Goal: Task Accomplishment & Management: Manage account settings

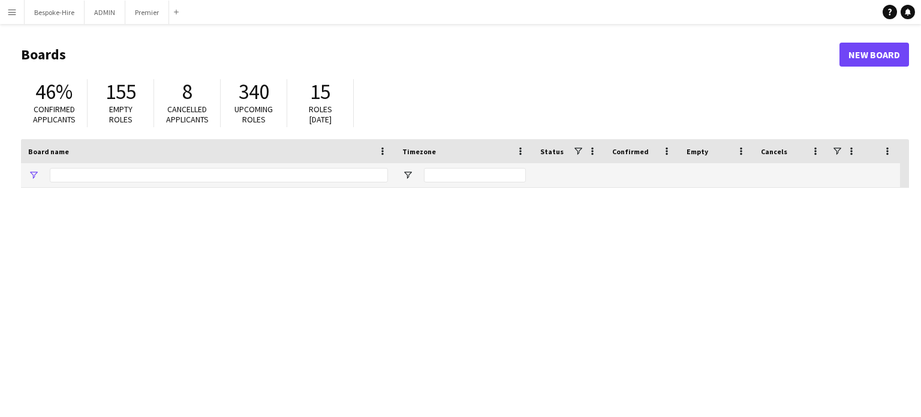
type input "***"
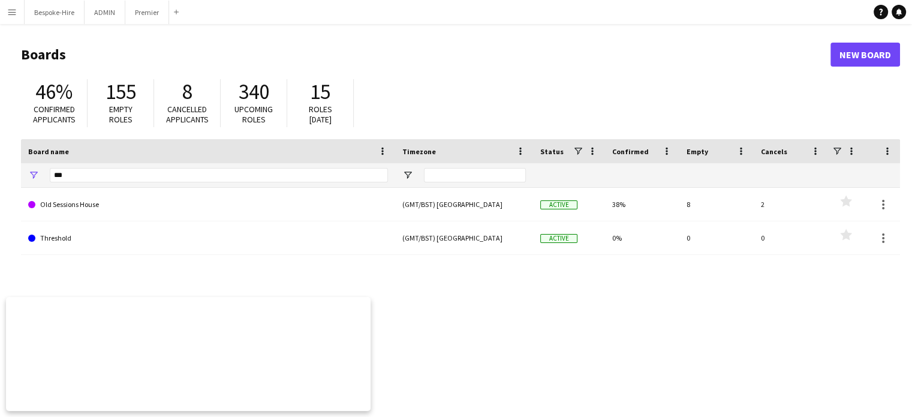
click at [10, 10] on app-icon "Menu" at bounding box center [12, 12] width 10 height 10
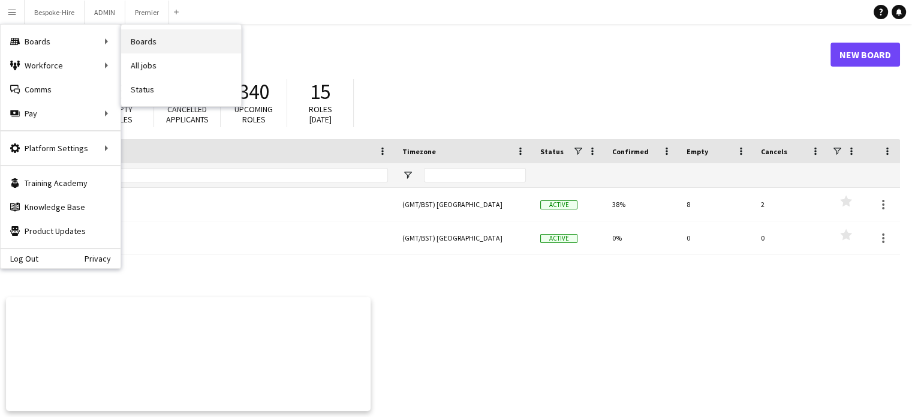
click at [135, 41] on link "Boards" at bounding box center [181, 41] width 120 height 24
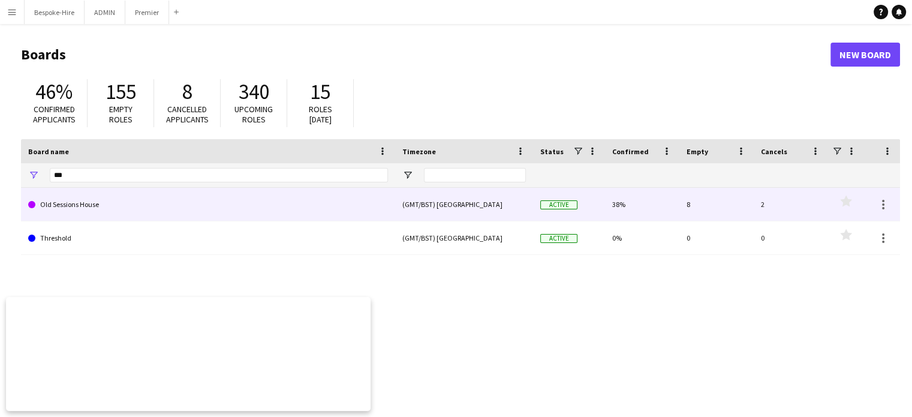
click at [122, 209] on link "Old Sessions House" at bounding box center [208, 205] width 360 height 34
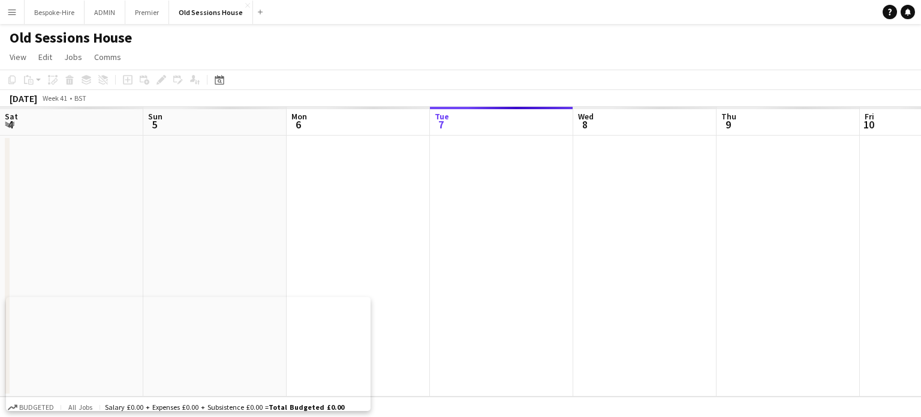
scroll to position [0, 287]
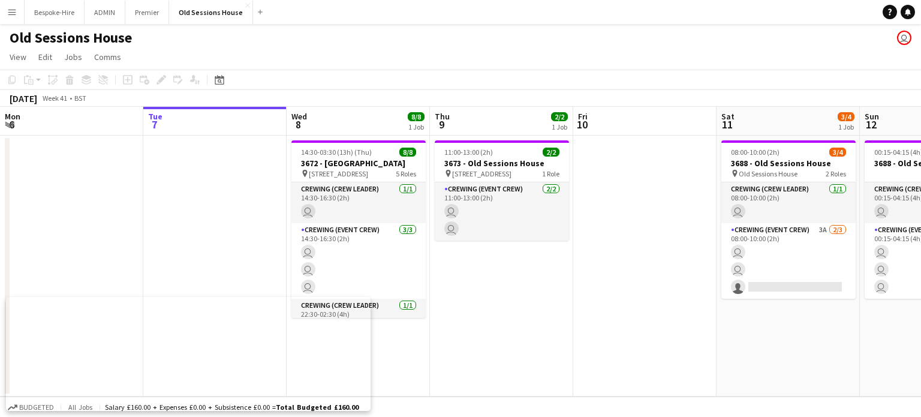
click at [122, 209] on app-date-cell at bounding box center [71, 265] width 143 height 261
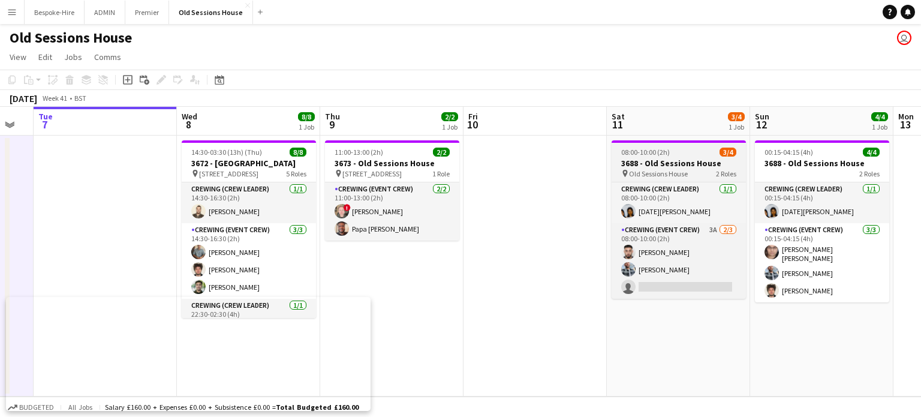
scroll to position [0, 397]
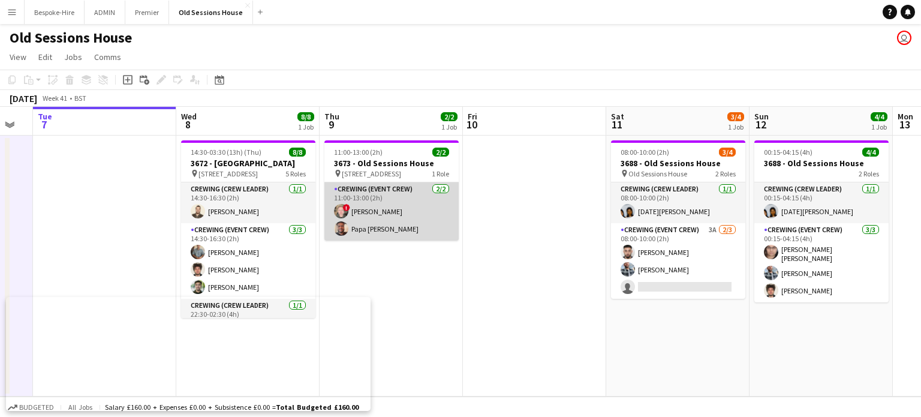
click at [345, 201] on app-card-role "Crewing (Event Crew) [DATE] 11:00-13:00 (2h) ! [PERSON_NAME] Papa [PERSON_NAME]" at bounding box center [391, 211] width 134 height 58
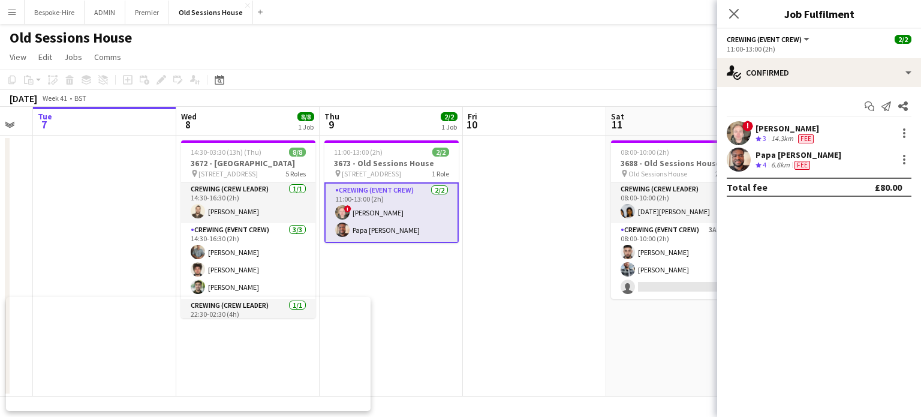
click at [742, 121] on div "!" at bounding box center [739, 133] width 24 height 24
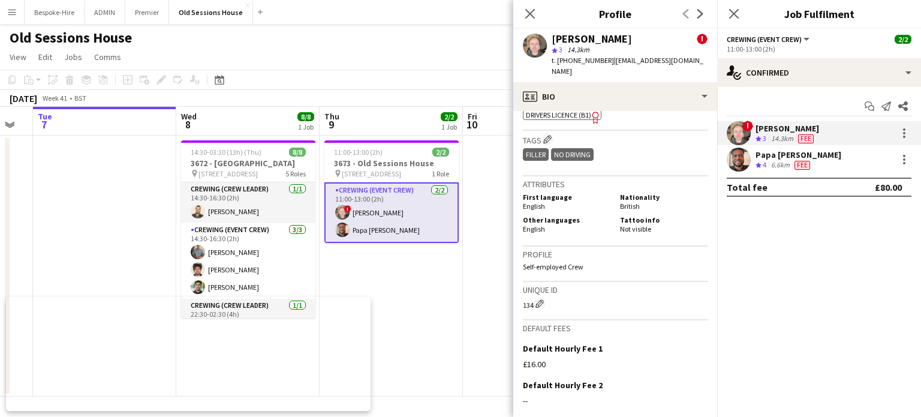
scroll to position [700, 0]
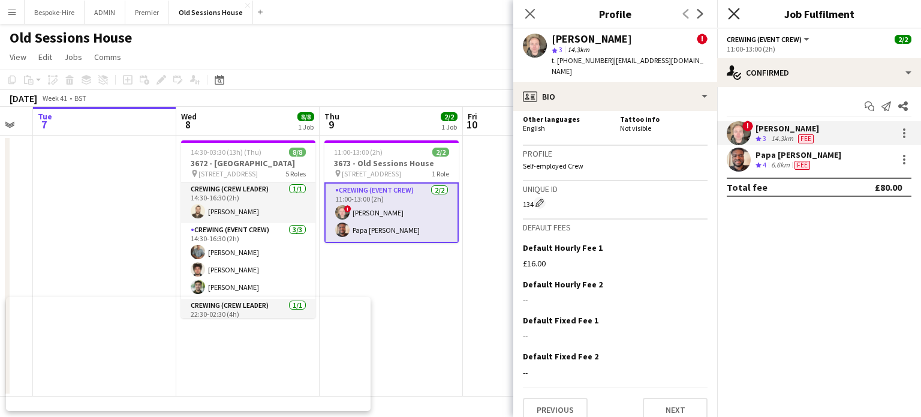
click at [734, 16] on icon "Close pop-in" at bounding box center [733, 13] width 11 height 11
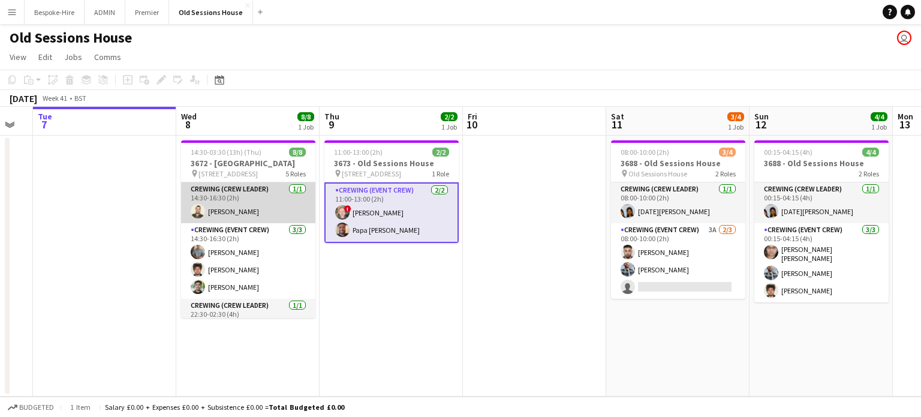
click at [230, 209] on app-card-role "Crewing (Crew Leader) [DATE] 14:30-16:30 (2h) [PERSON_NAME]" at bounding box center [248, 202] width 134 height 41
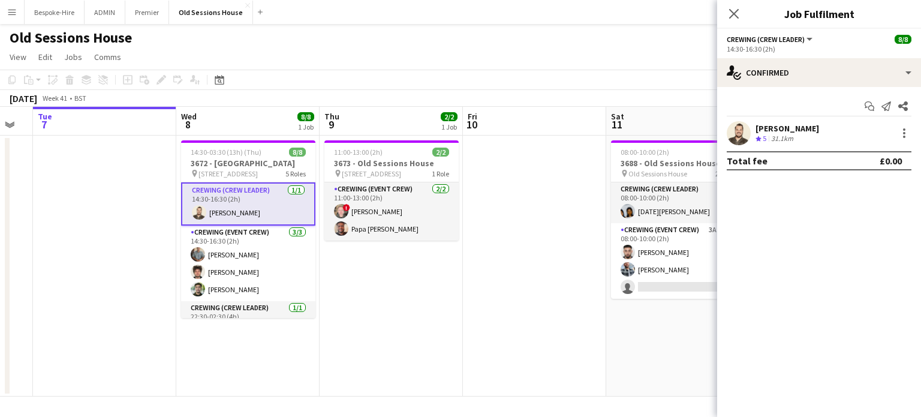
click at [796, 127] on div "[PERSON_NAME]" at bounding box center [787, 128] width 64 height 11
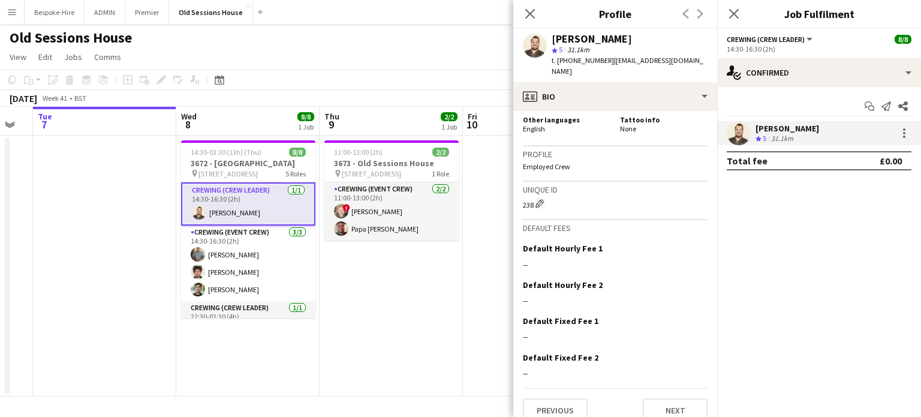
scroll to position [649, 0]
click at [728, 15] on icon "Close pop-in" at bounding box center [733, 13] width 11 height 11
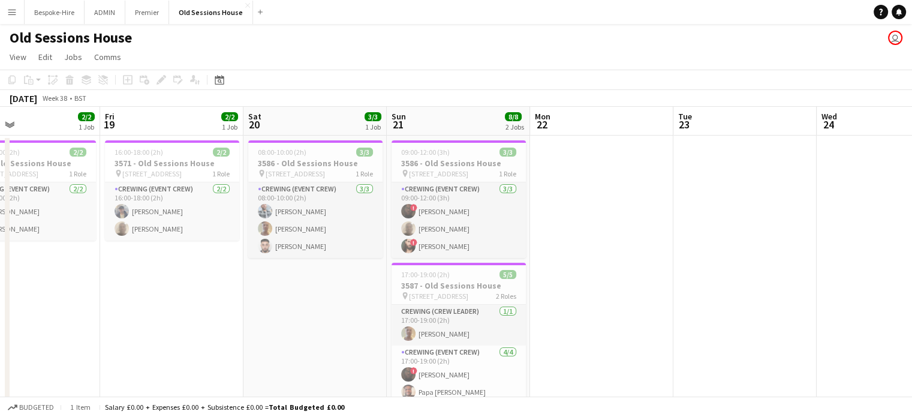
scroll to position [0, 326]
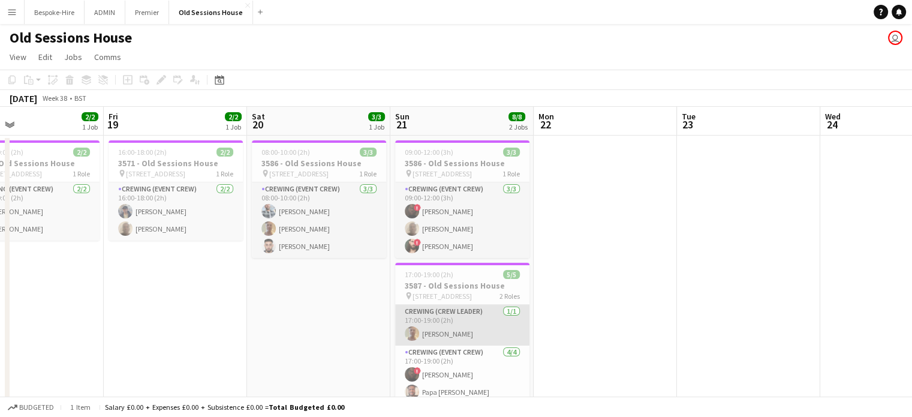
click at [439, 331] on app-card-role "Crewing (Crew Leader) [DATE] 17:00-19:00 (2h) [PERSON_NAME]" at bounding box center [462, 325] width 134 height 41
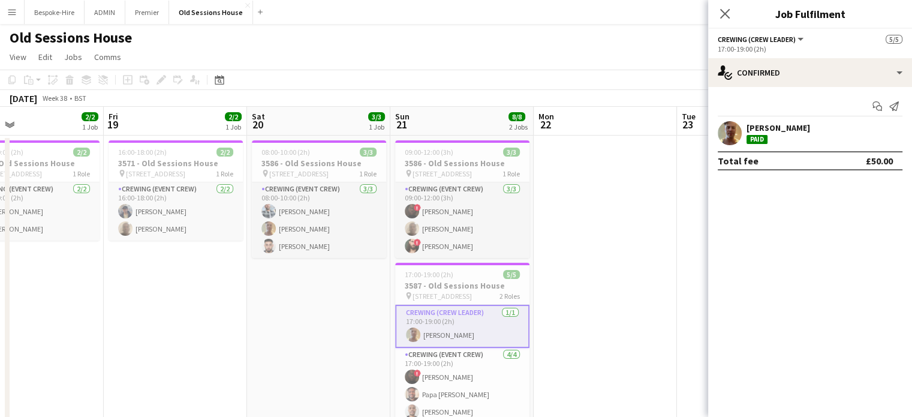
click at [734, 122] on app-user-avatar at bounding box center [730, 133] width 24 height 24
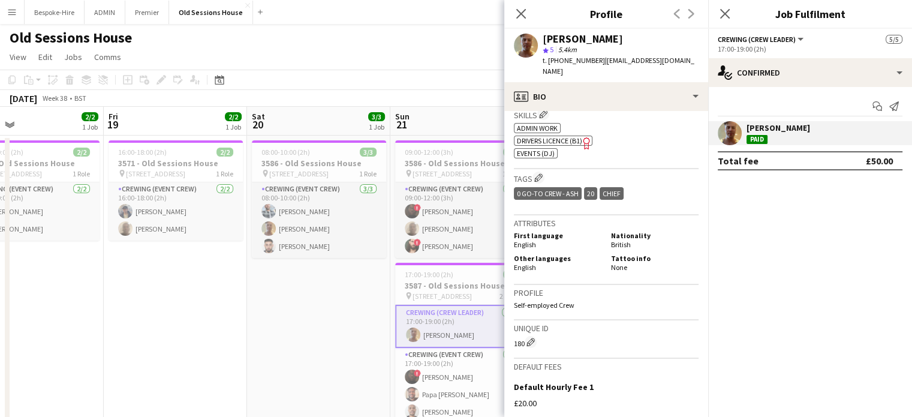
scroll to position [460, 0]
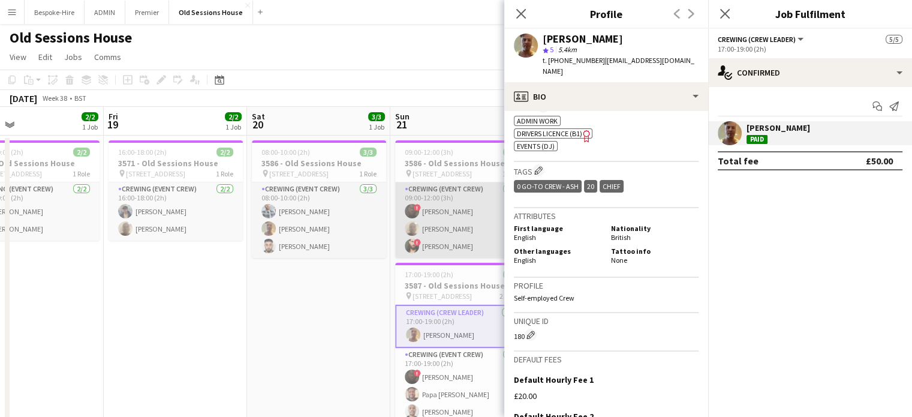
click at [472, 241] on app-card-role "Crewing (Event Crew) [DATE] 09:00-12:00 (3h) ! [PERSON_NAME] [PERSON_NAME] ! [P…" at bounding box center [462, 220] width 134 height 76
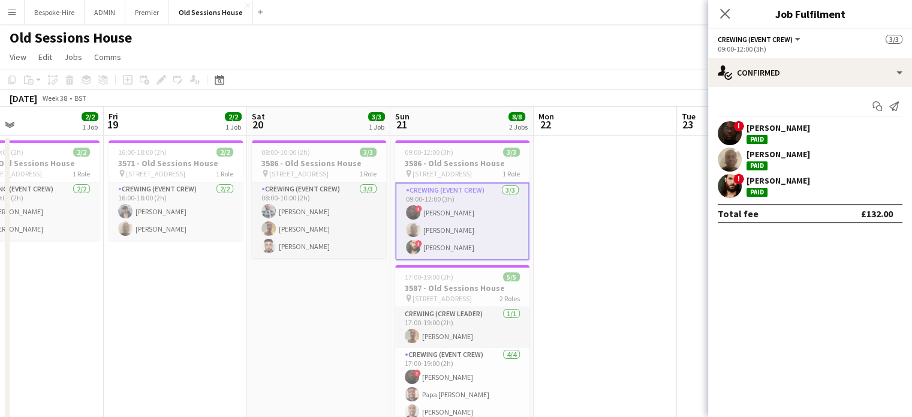
click at [763, 182] on div "[PERSON_NAME]" at bounding box center [778, 180] width 64 height 11
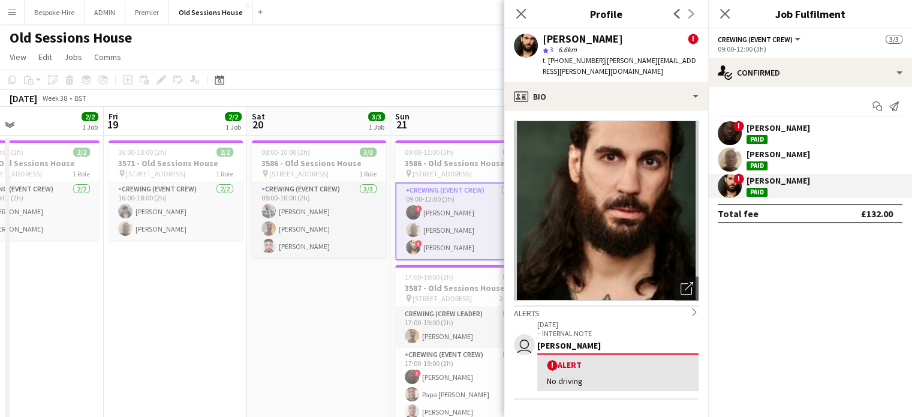
click at [424, 206] on app-card-role "Crewing (Event Crew) [DATE] 09:00-12:00 (3h) ! [PERSON_NAME] [PERSON_NAME] ! [P…" at bounding box center [462, 221] width 134 height 78
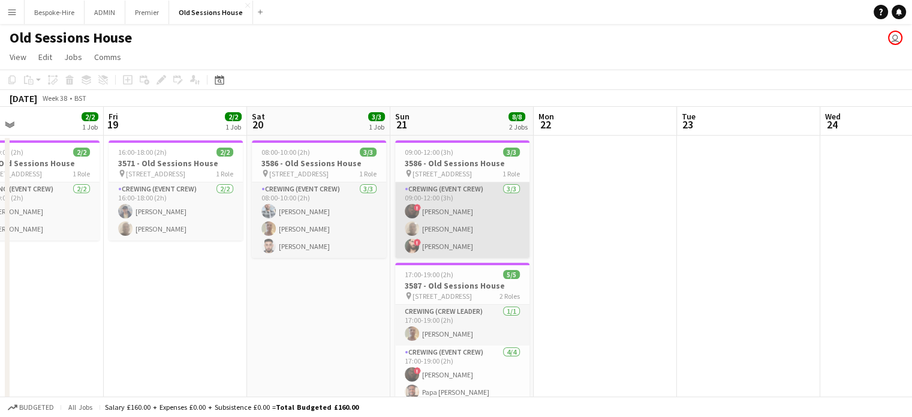
click at [424, 206] on app-card-role "Crewing (Event Crew) [DATE] 09:00-12:00 (3h) ! [PERSON_NAME] [PERSON_NAME] ! [P…" at bounding box center [462, 220] width 134 height 76
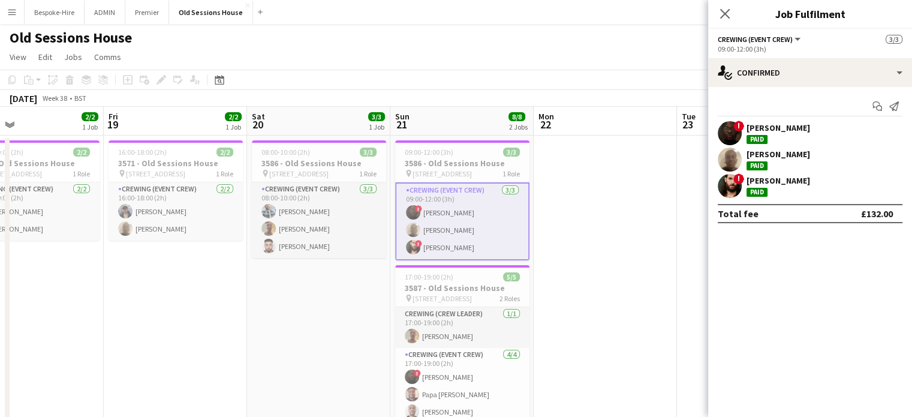
click at [750, 127] on div "[PERSON_NAME]" at bounding box center [778, 127] width 64 height 11
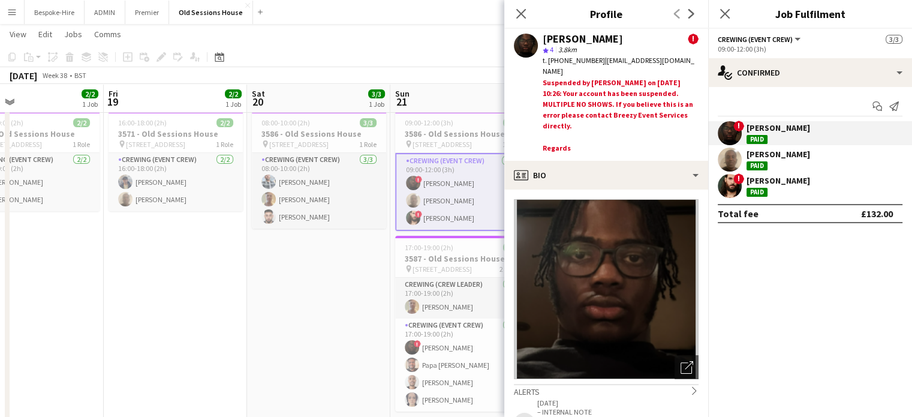
scroll to position [0, 0]
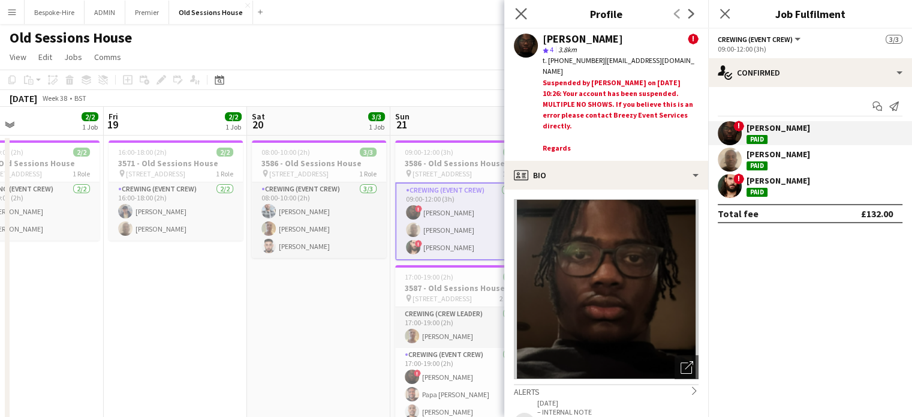
click at [527, 11] on app-icon "Close pop-in" at bounding box center [521, 13] width 17 height 17
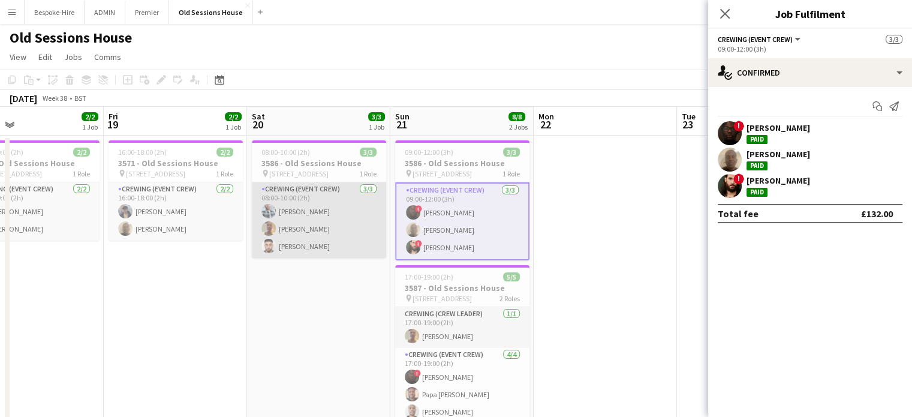
click at [303, 201] on app-card-role "Crewing (Event Crew) [DATE] 08:00-10:00 (2h) [PERSON_NAME] [PERSON_NAME] [PERSO…" at bounding box center [319, 220] width 134 height 76
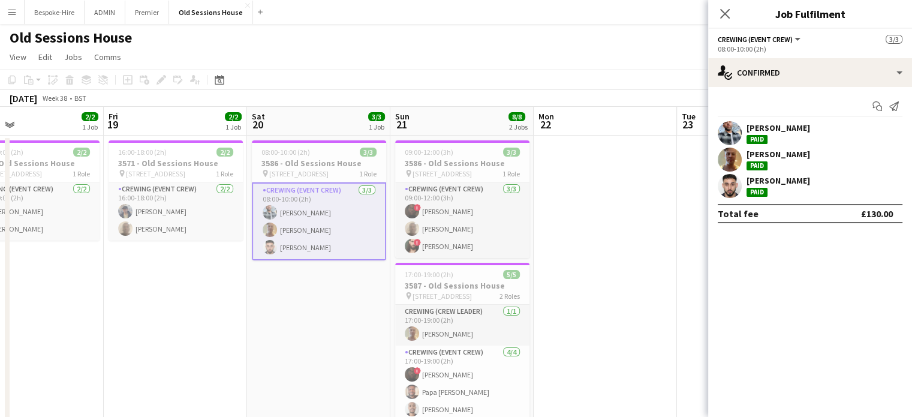
click at [298, 212] on app-card-role "Crewing (Event Crew) [DATE] 08:00-10:00 (2h) [PERSON_NAME] [PERSON_NAME] [PERSO…" at bounding box center [319, 221] width 134 height 78
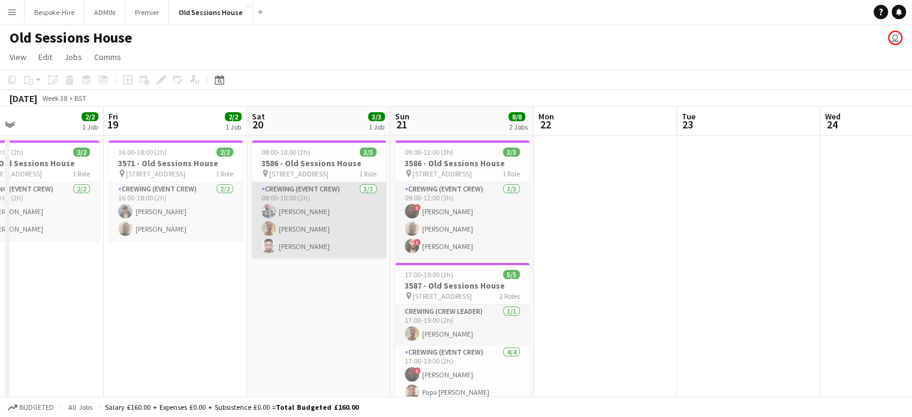
click at [320, 218] on app-card-role "Crewing (Event Crew) [DATE] 08:00-10:00 (2h) [PERSON_NAME] [PERSON_NAME] [PERSO…" at bounding box center [319, 220] width 134 height 76
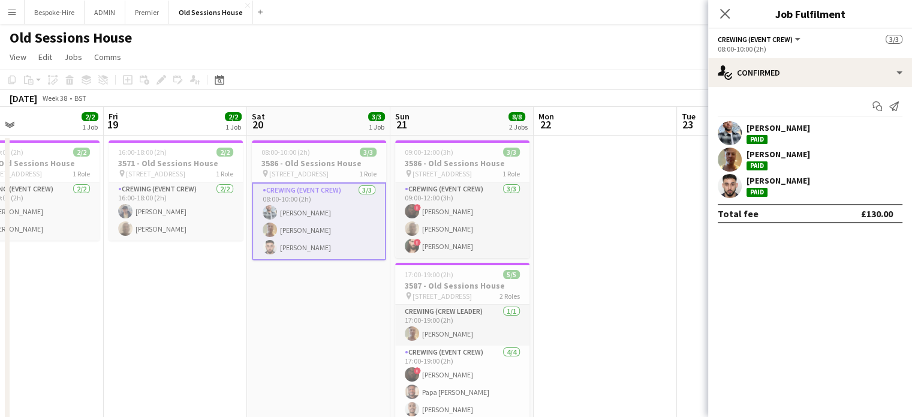
click at [742, 129] on div "[PERSON_NAME] Paid" at bounding box center [810, 133] width 204 height 24
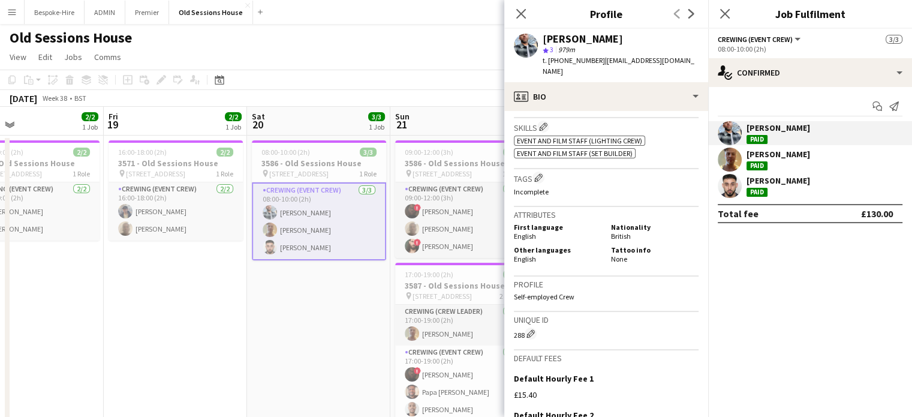
scroll to position [428, 0]
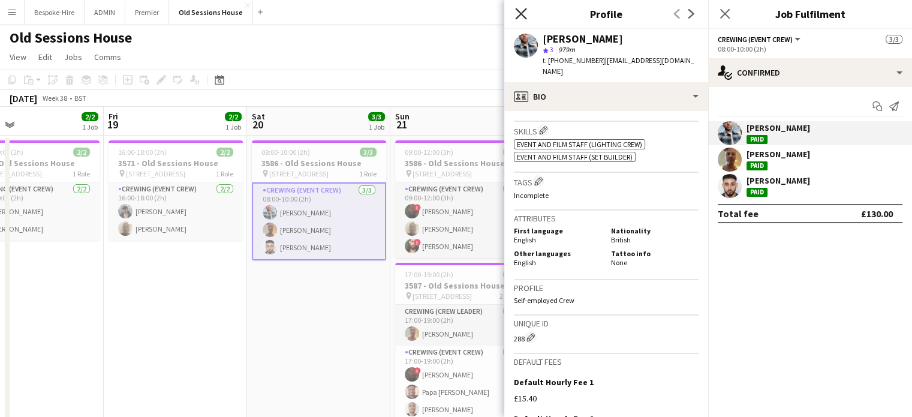
click at [519, 17] on icon "Close pop-in" at bounding box center [520, 13] width 11 height 11
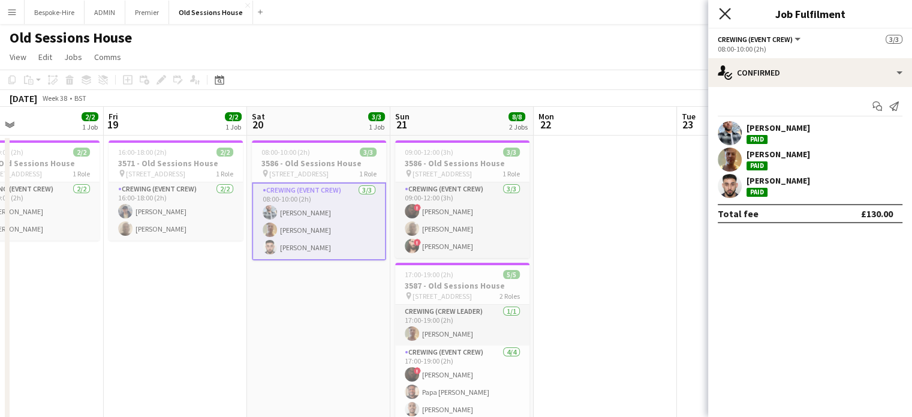
click at [719, 11] on icon "Close pop-in" at bounding box center [724, 13] width 11 height 11
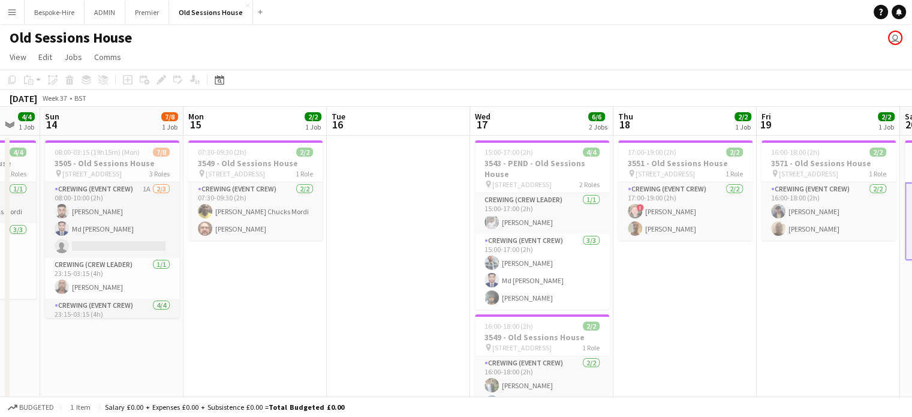
scroll to position [0, 534]
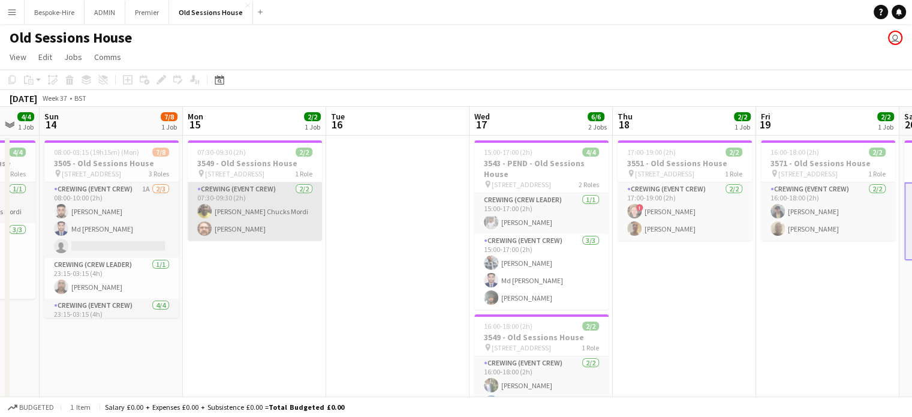
click at [235, 204] on app-card-role "Crewing (Event Crew) [DATE] 07:30-09:30 (2h) [PERSON_NAME] Chucks [PERSON_NAME]…" at bounding box center [255, 211] width 134 height 58
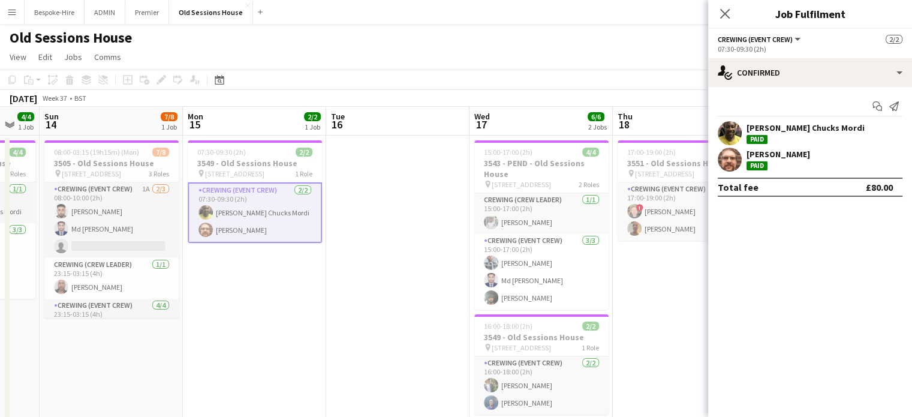
click at [779, 129] on div "[PERSON_NAME] Chucks Mordi" at bounding box center [805, 127] width 118 height 11
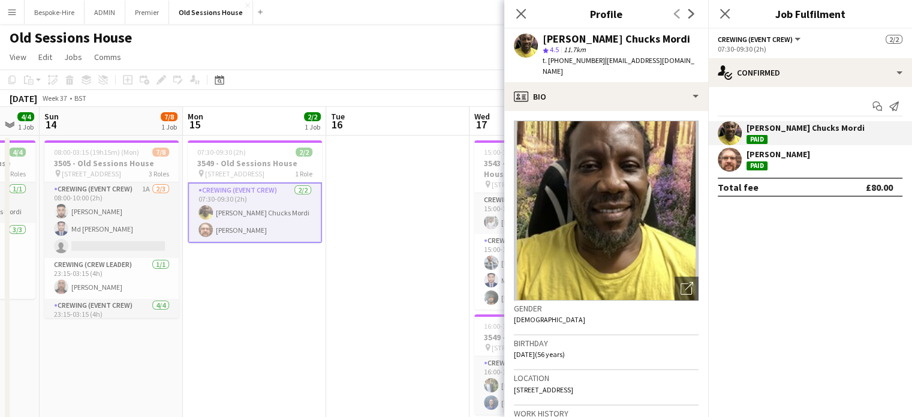
click at [771, 153] on div "[PERSON_NAME]" at bounding box center [778, 154] width 64 height 11
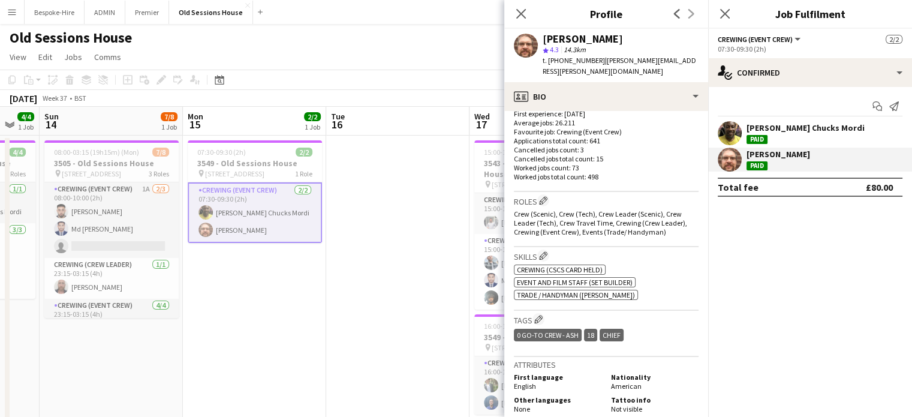
scroll to position [393, 0]
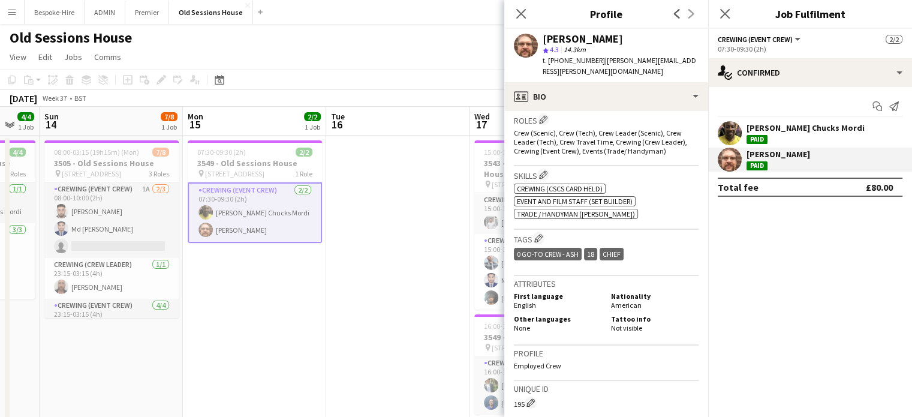
click at [773, 125] on div "[PERSON_NAME] Chucks Mordi" at bounding box center [805, 127] width 118 height 11
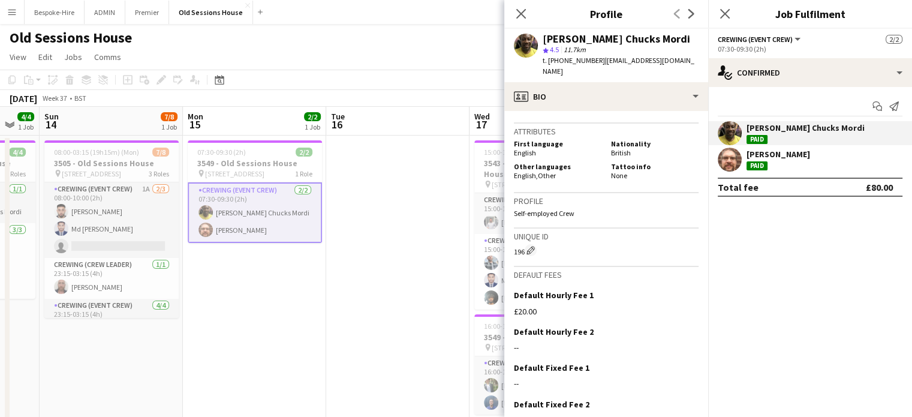
scroll to position [519, 0]
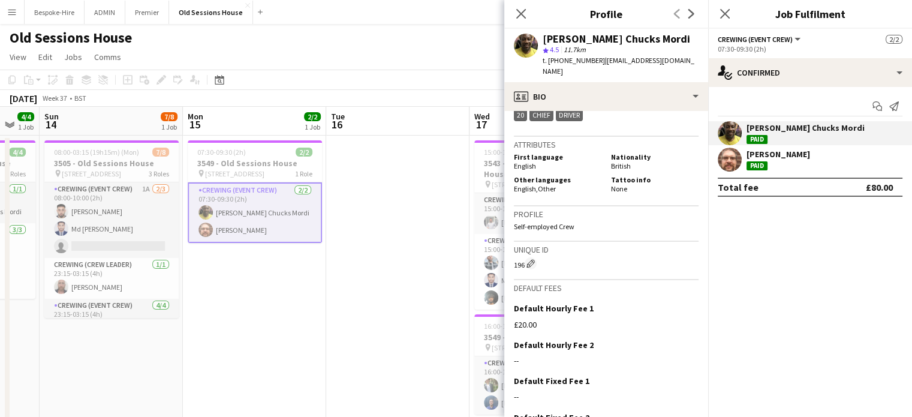
click at [767, 155] on div "[PERSON_NAME]" at bounding box center [778, 154] width 64 height 11
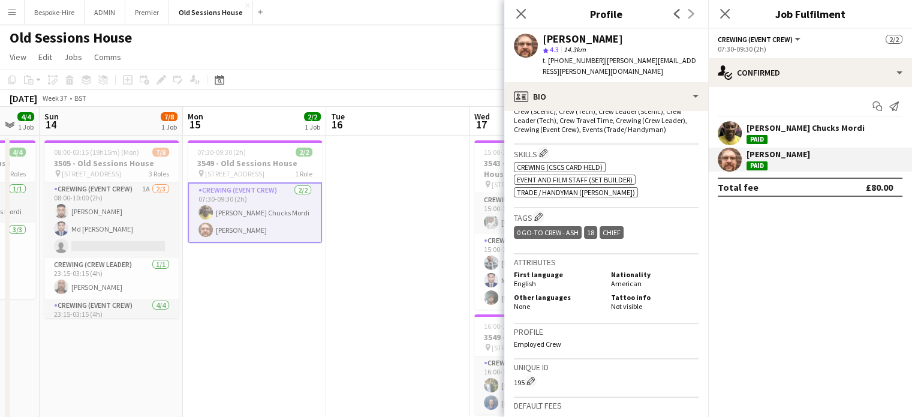
scroll to position [415, 0]
click at [519, 12] on icon at bounding box center [520, 13] width 11 height 11
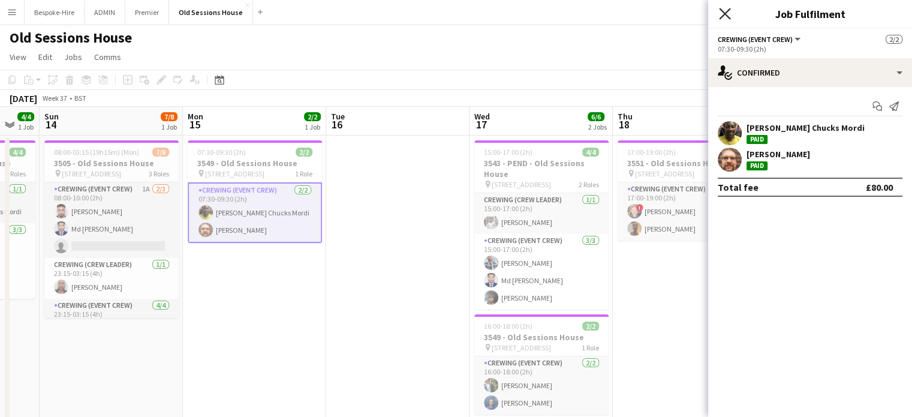
click at [722, 13] on icon "Close pop-in" at bounding box center [724, 13] width 11 height 11
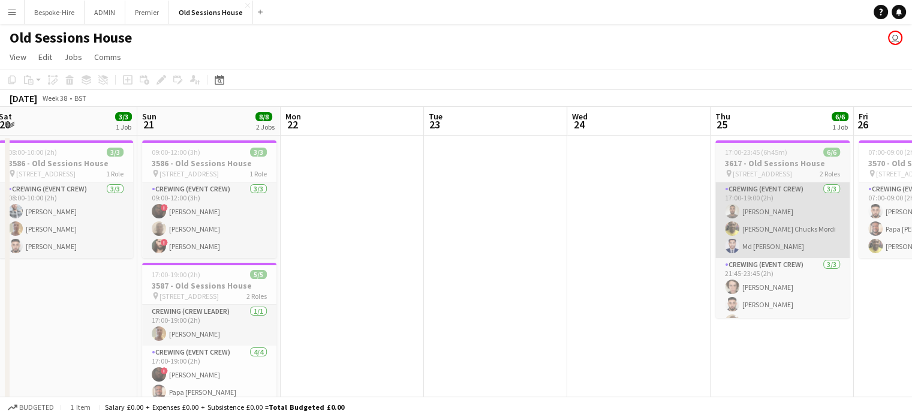
scroll to position [0, 330]
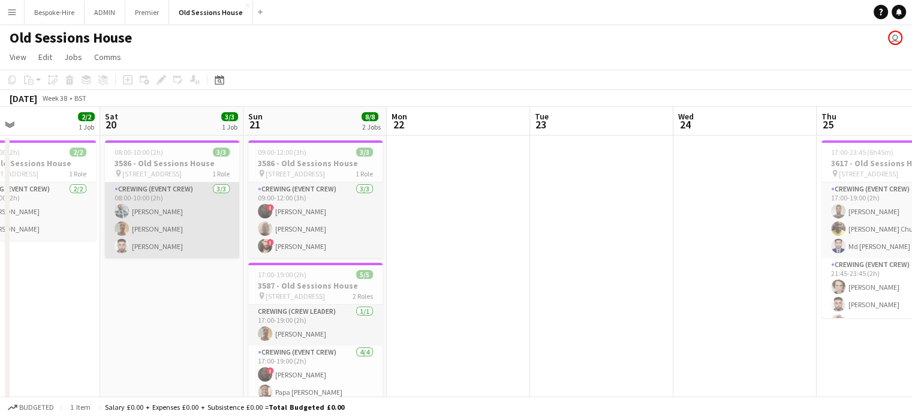
click at [161, 231] on app-card-role "Crewing (Event Crew) [DATE] 08:00-10:00 (2h) [PERSON_NAME] [PERSON_NAME] [PERSO…" at bounding box center [172, 220] width 134 height 76
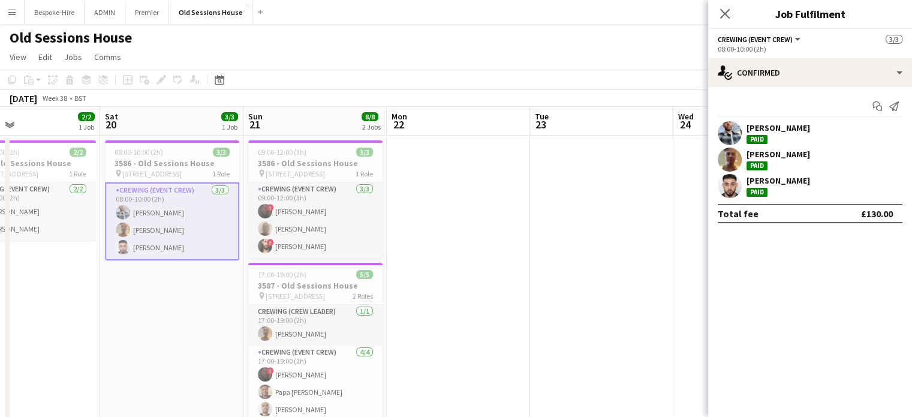
click at [721, 155] on app-user-avatar at bounding box center [730, 159] width 24 height 24
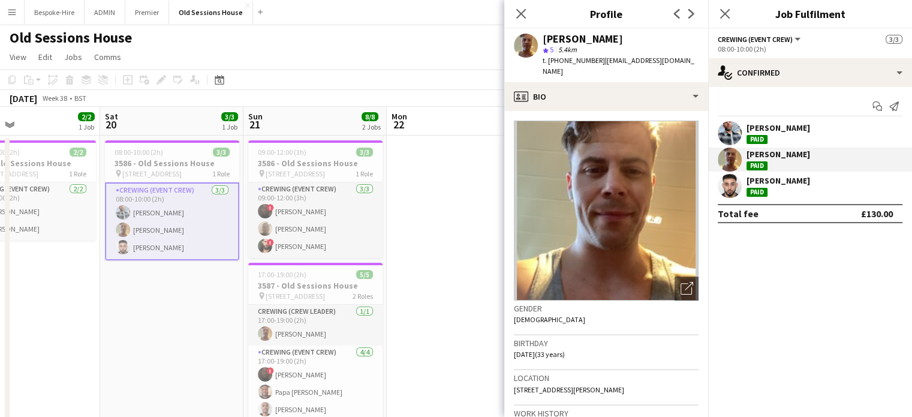
click at [577, 174] on img at bounding box center [606, 210] width 185 height 180
click at [523, 10] on icon "Close pop-in" at bounding box center [520, 13] width 11 height 11
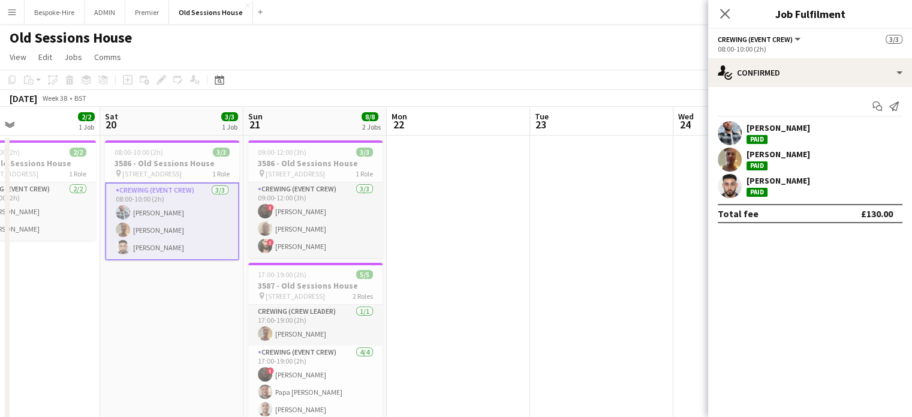
click at [727, 4] on div "Close pop-in" at bounding box center [725, 14] width 34 height 28
click at [725, 9] on icon "Close pop-in" at bounding box center [724, 13] width 11 height 11
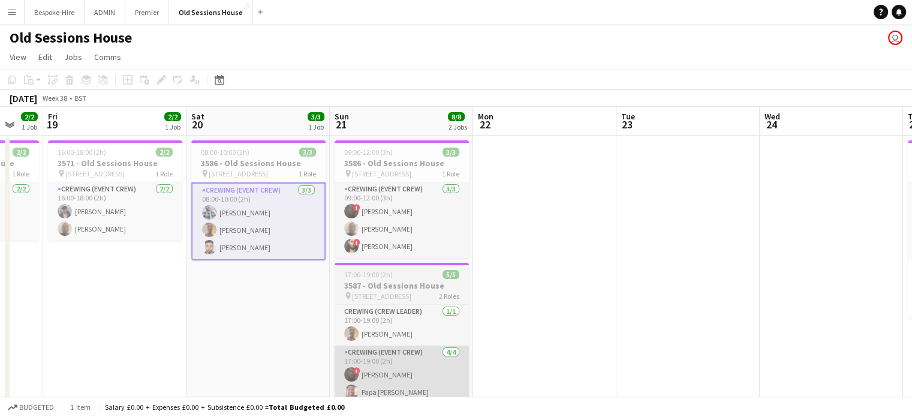
scroll to position [0, 330]
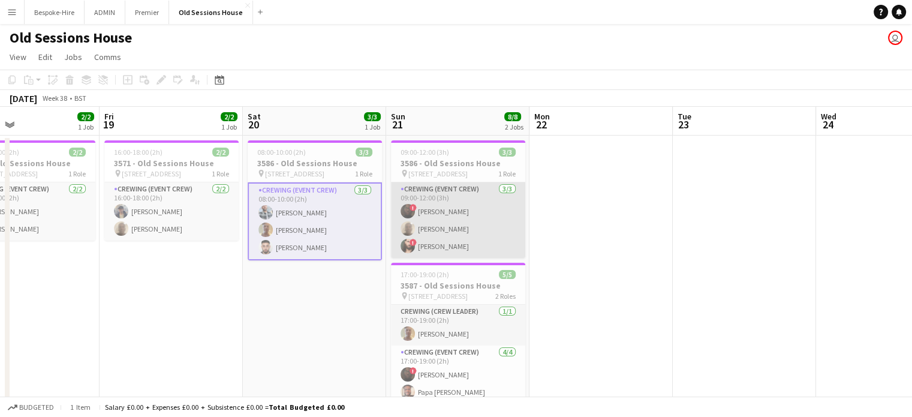
click at [471, 191] on app-card-role "Crewing (Event Crew) [DATE] 09:00-12:00 (3h) ! [PERSON_NAME] [PERSON_NAME] ! [P…" at bounding box center [458, 220] width 134 height 76
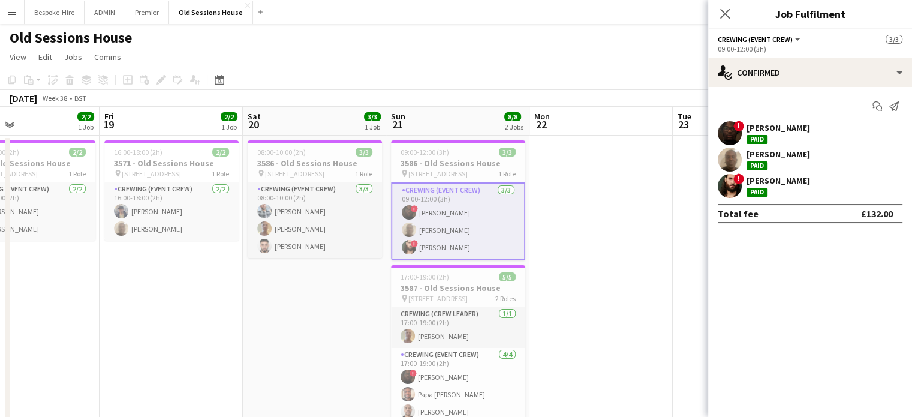
click at [732, 194] on app-user-avatar at bounding box center [730, 186] width 24 height 24
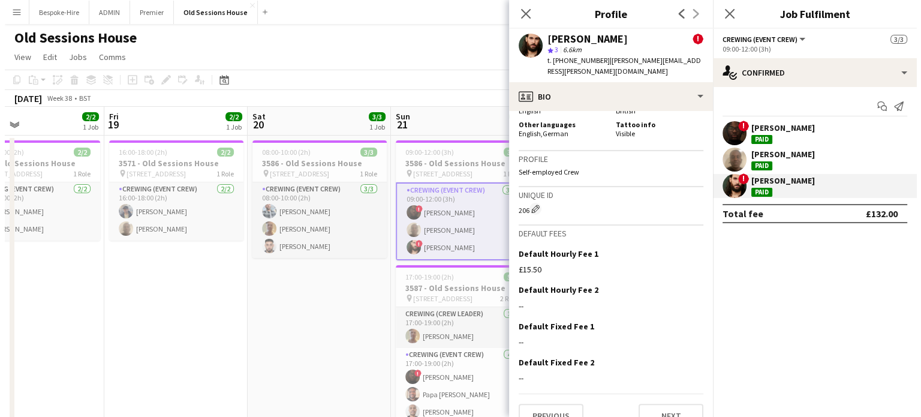
scroll to position [690, 0]
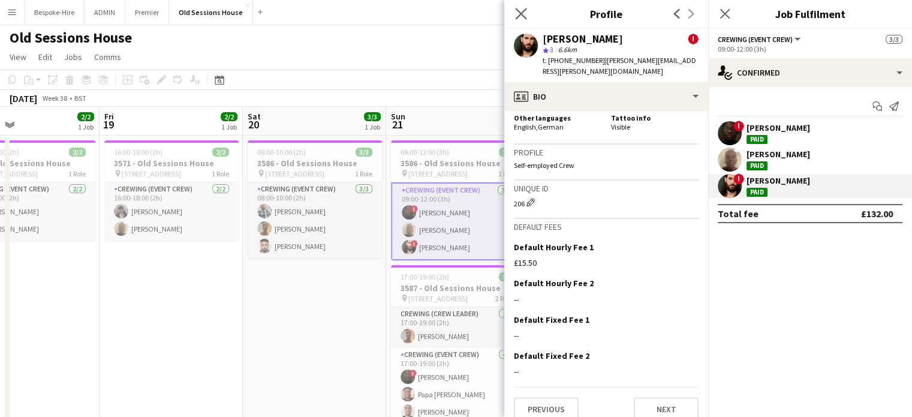
click at [527, 14] on app-icon "Close pop-in" at bounding box center [521, 13] width 17 height 17
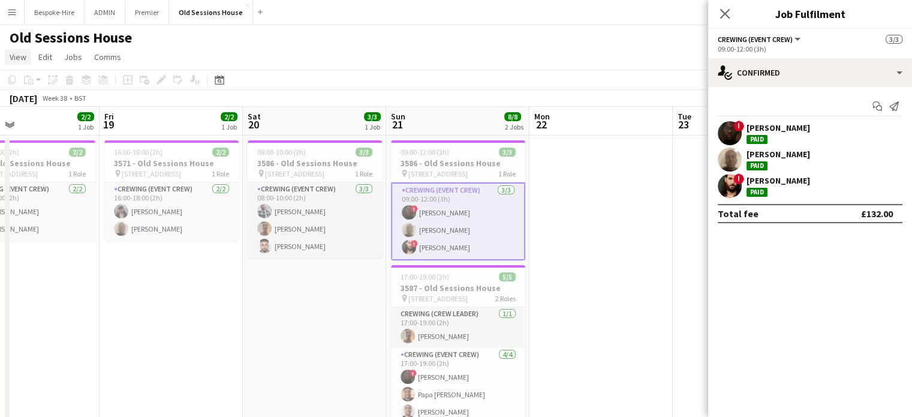
click at [22, 64] on link "View" at bounding box center [18, 57] width 26 height 16
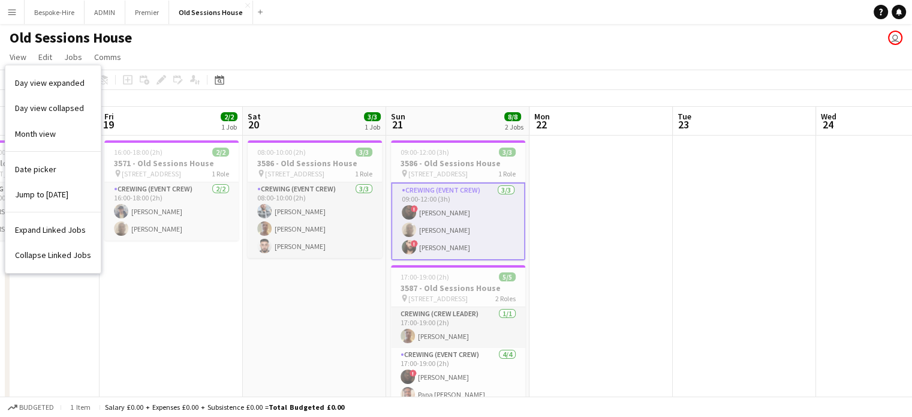
click at [11, 13] on app-icon "Menu" at bounding box center [12, 12] width 10 height 10
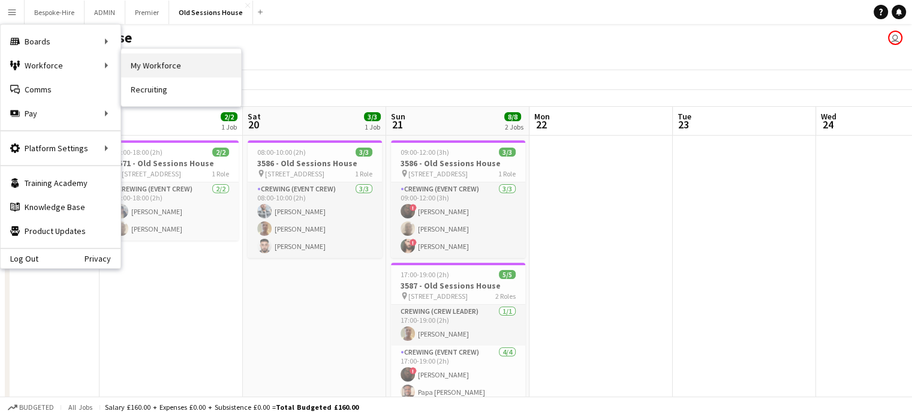
click at [144, 61] on link "My Workforce" at bounding box center [181, 65] width 120 height 24
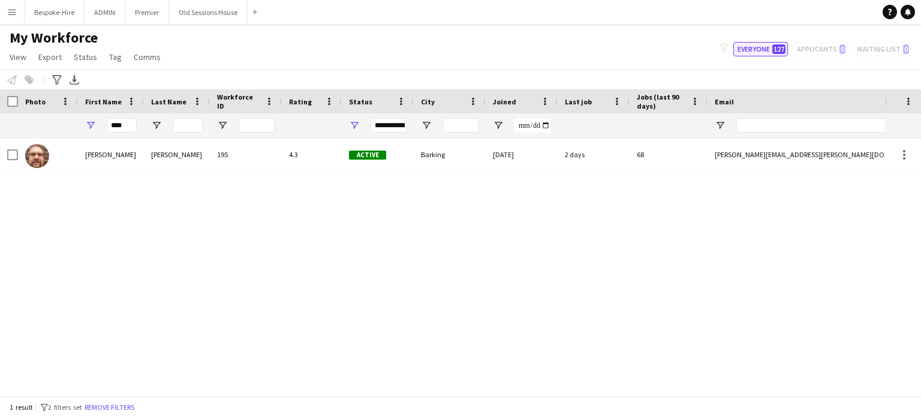
click at [767, 50] on button "Everyone 127" at bounding box center [760, 49] width 55 height 14
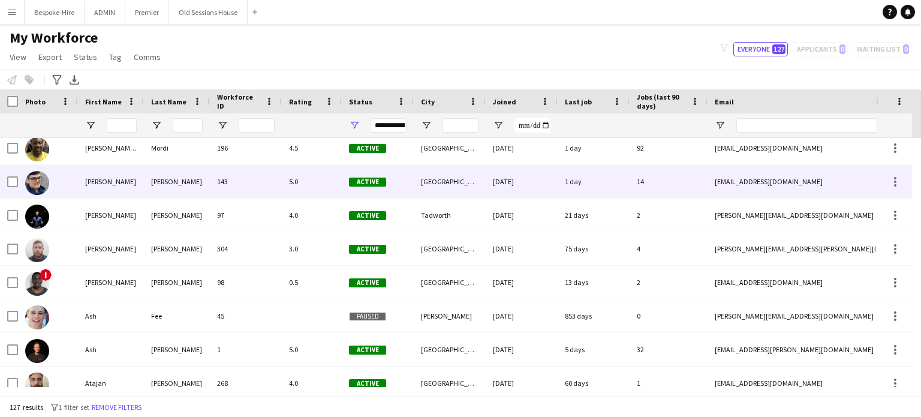
scroll to position [374, 0]
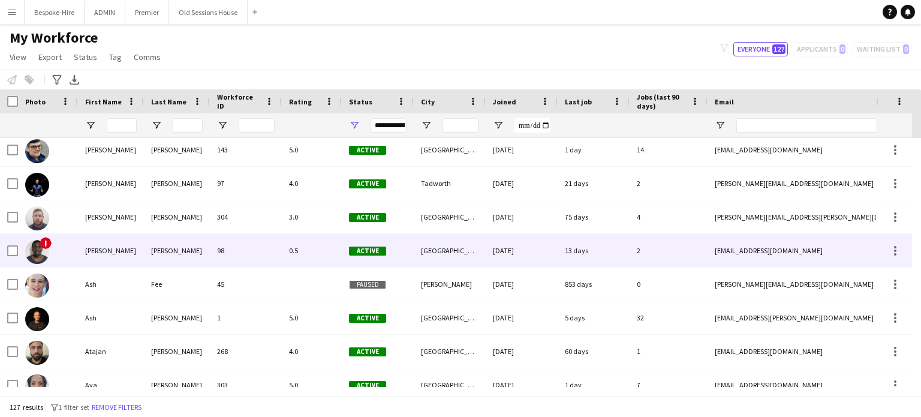
click at [42, 247] on img at bounding box center [37, 252] width 24 height 24
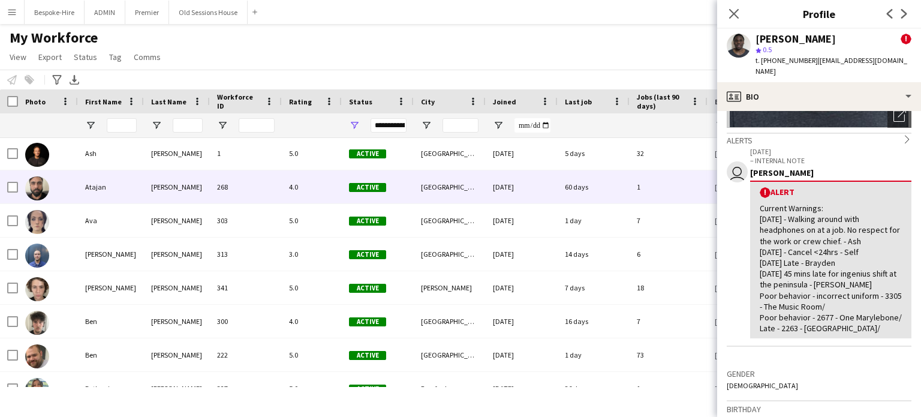
scroll to position [542, 0]
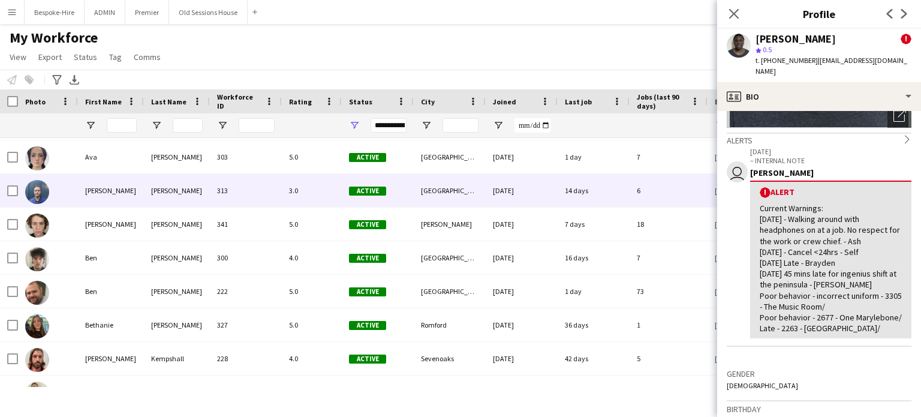
click at [33, 194] on img at bounding box center [37, 192] width 24 height 24
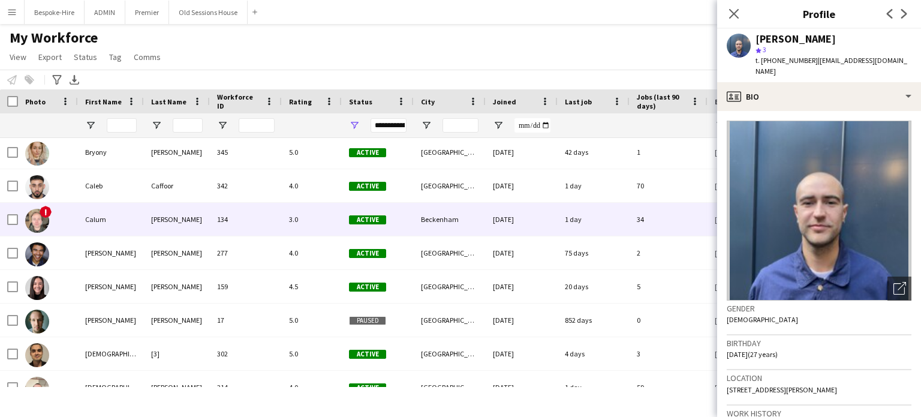
click at [40, 216] on img at bounding box center [37, 221] width 24 height 24
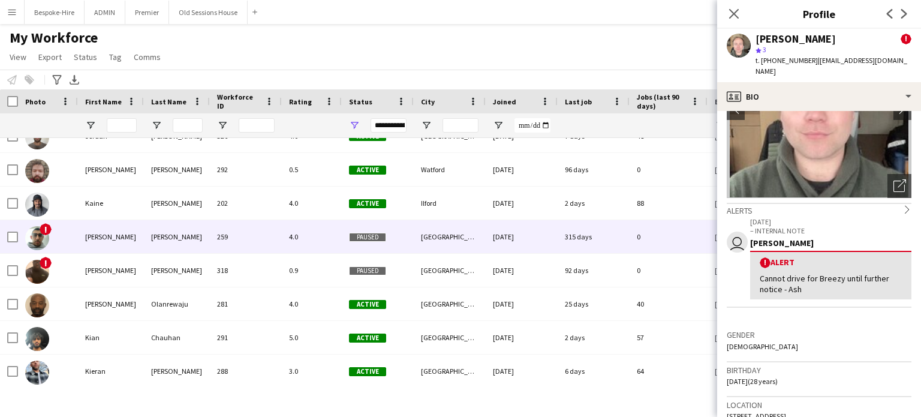
click at [82, 237] on div "[PERSON_NAME]" at bounding box center [111, 236] width 66 height 33
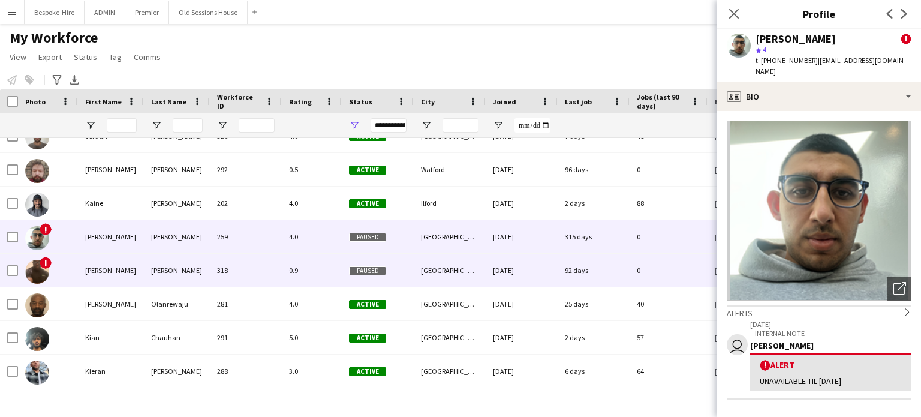
click at [94, 267] on div "[PERSON_NAME]" at bounding box center [111, 270] width 66 height 33
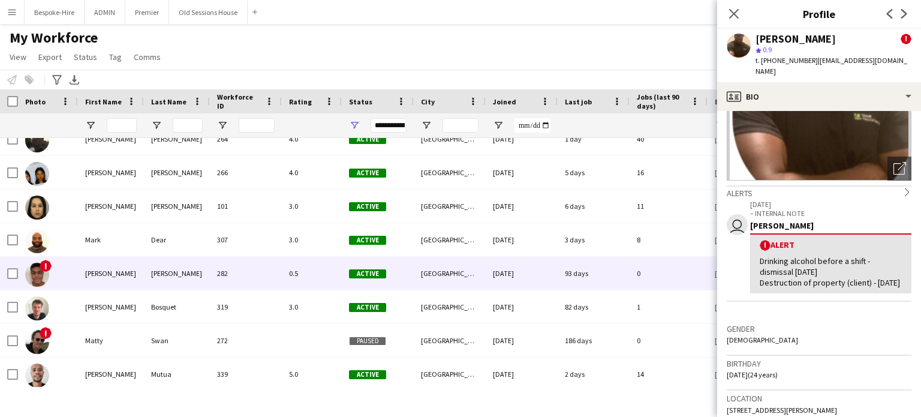
click at [115, 278] on div "[PERSON_NAME]" at bounding box center [111, 273] width 66 height 33
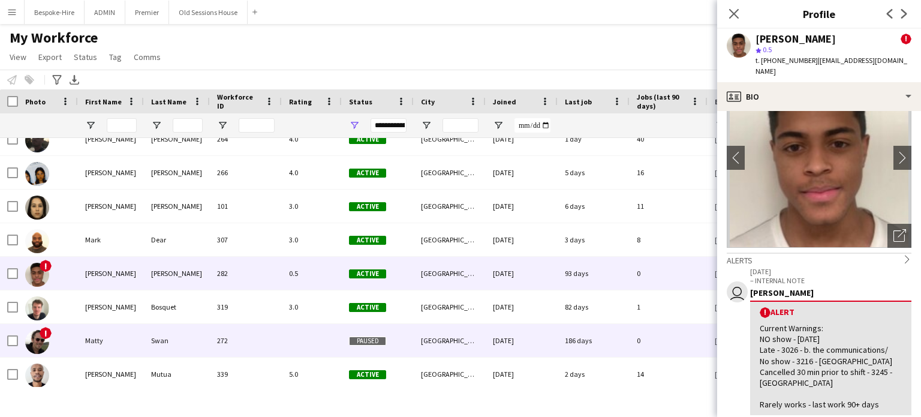
click at [80, 347] on div "Matty" at bounding box center [111, 340] width 66 height 33
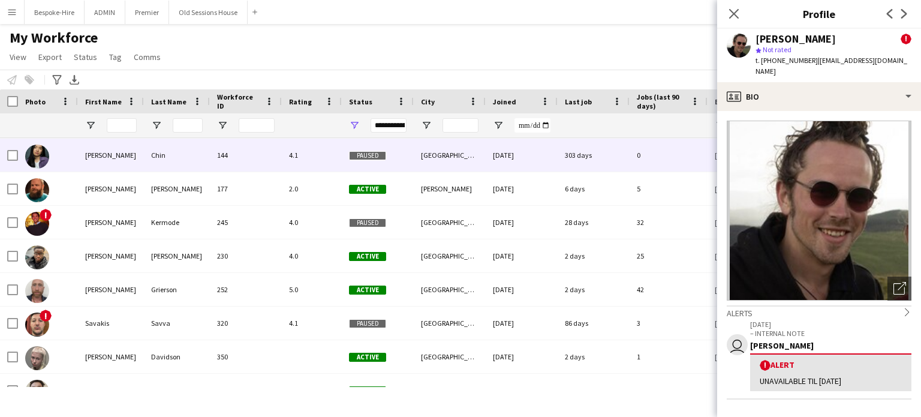
click at [31, 147] on img at bounding box center [37, 156] width 24 height 24
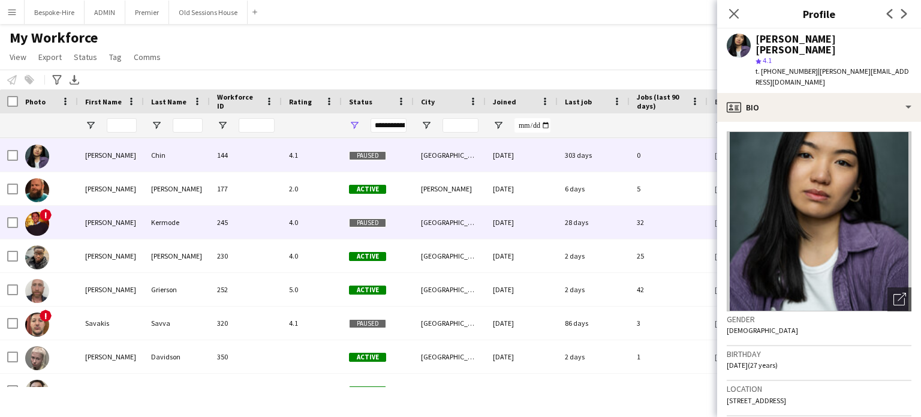
click at [86, 215] on div "[PERSON_NAME]" at bounding box center [111, 222] width 66 height 33
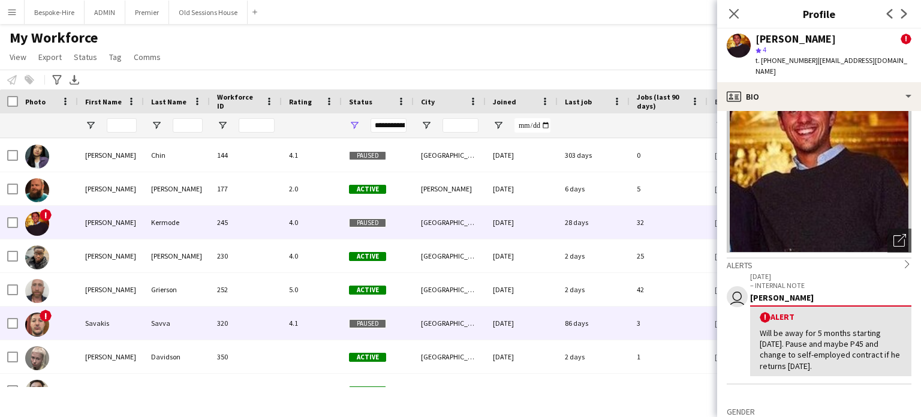
click at [92, 326] on div "Savakis" at bounding box center [111, 322] width 66 height 33
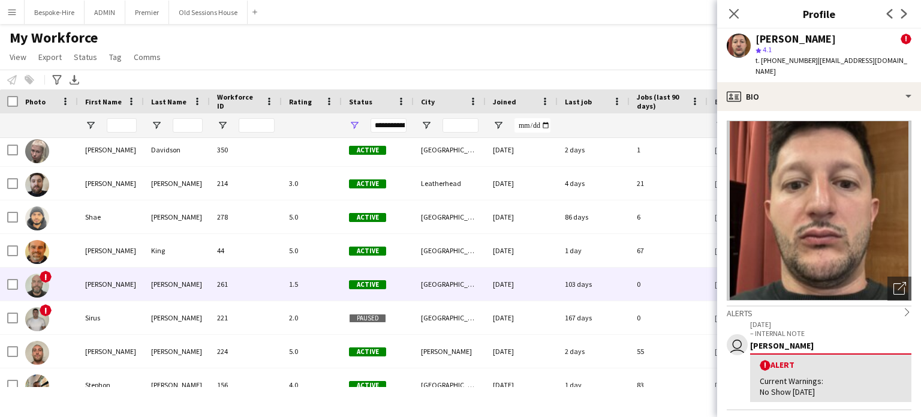
click at [95, 276] on div "[PERSON_NAME]" at bounding box center [111, 283] width 66 height 33
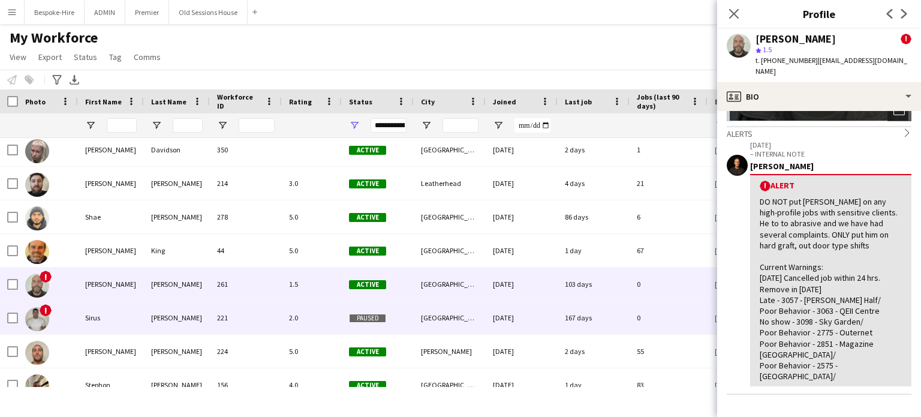
click at [96, 318] on div "Sirus" at bounding box center [111, 317] width 66 height 33
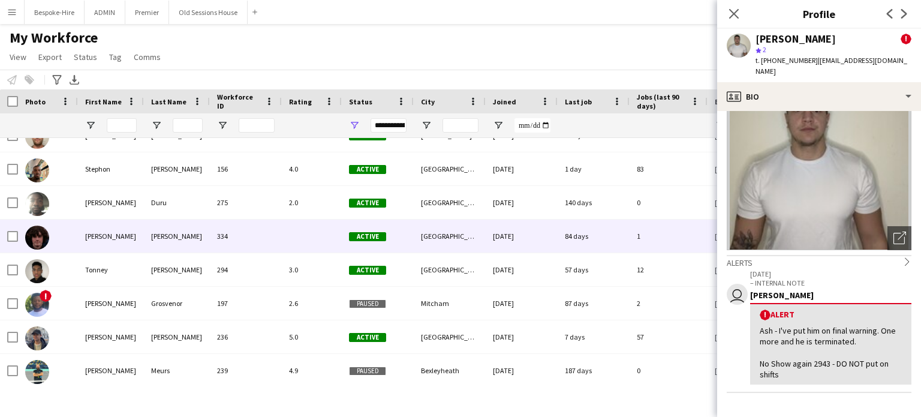
scroll to position [4014, 0]
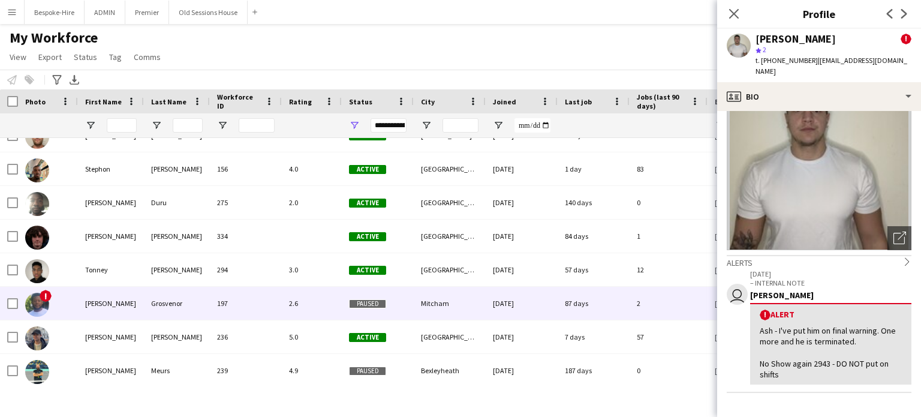
click at [97, 302] on div "[PERSON_NAME]" at bounding box center [111, 303] width 66 height 33
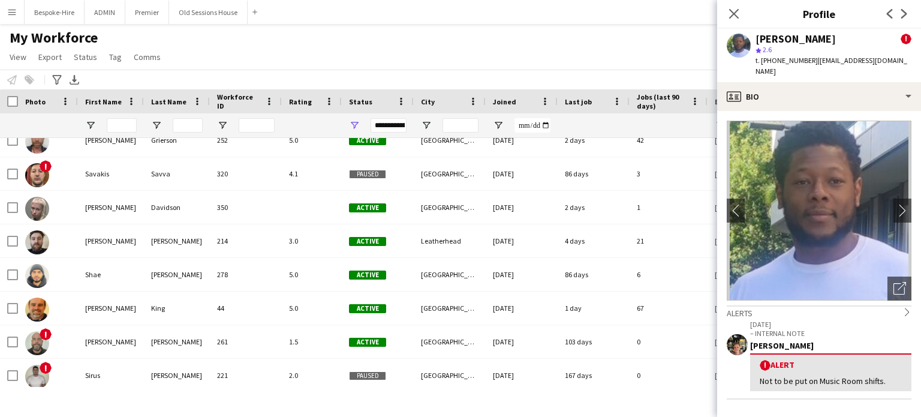
scroll to position [3470, 0]
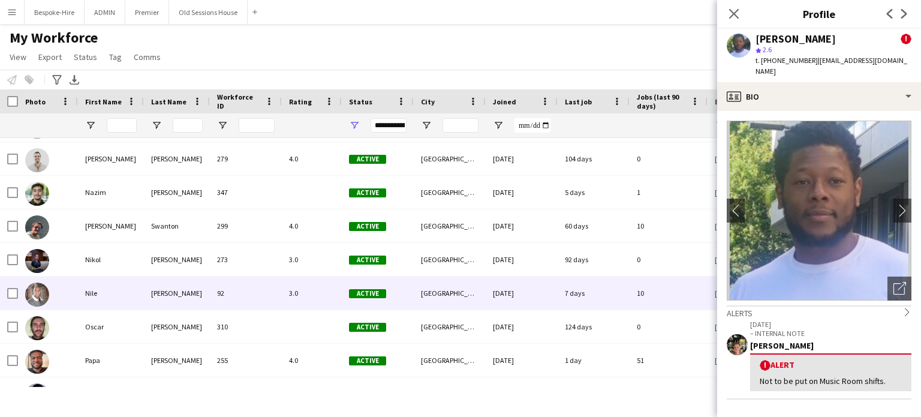
click at [160, 276] on div "[PERSON_NAME]" at bounding box center [177, 292] width 66 height 33
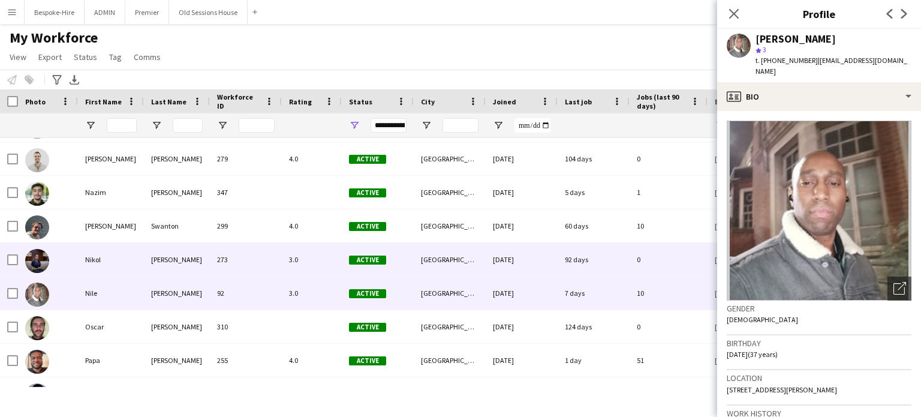
click at [165, 249] on div "[PERSON_NAME]" at bounding box center [177, 259] width 66 height 33
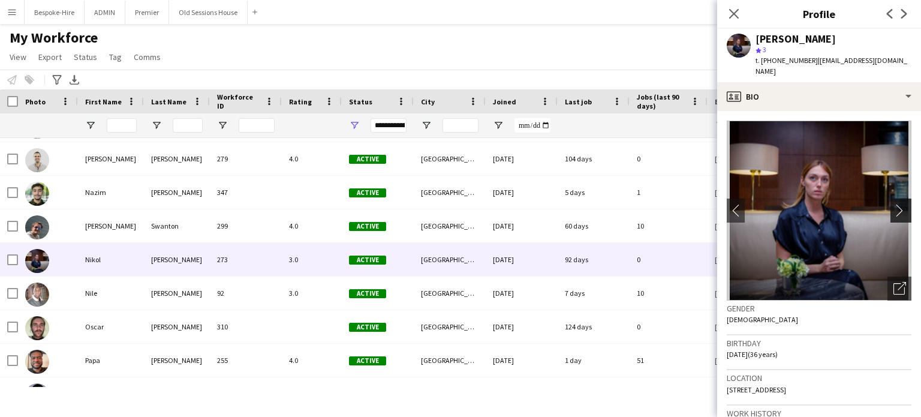
click at [894, 204] on app-icon "chevron-right" at bounding box center [902, 210] width 19 height 13
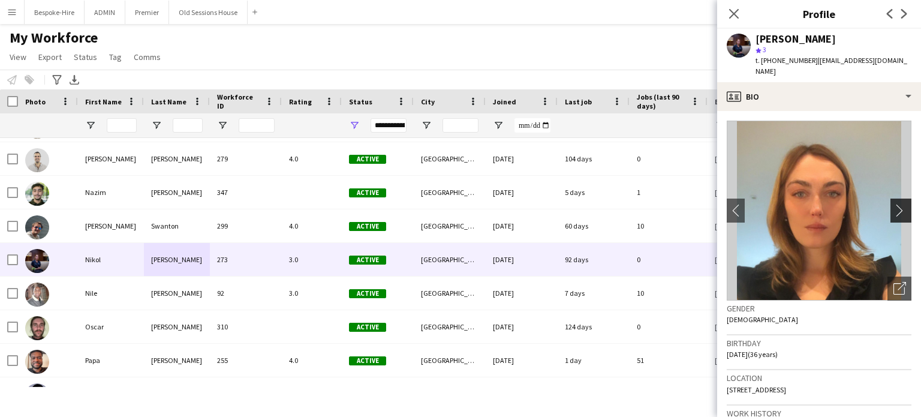
click at [894, 204] on app-icon "chevron-right" at bounding box center [902, 210] width 19 height 13
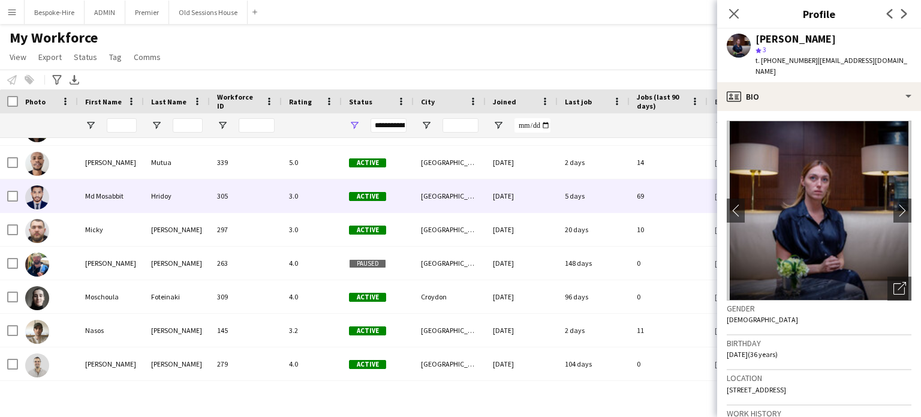
click at [77, 212] on div "Md Mosabbit Hridoy 305 3.0 Active [GEOGRAPHIC_DATA] [DATE] 5 days 69 [EMAIL_ADD…" at bounding box center [650, 196] width 1300 height 34
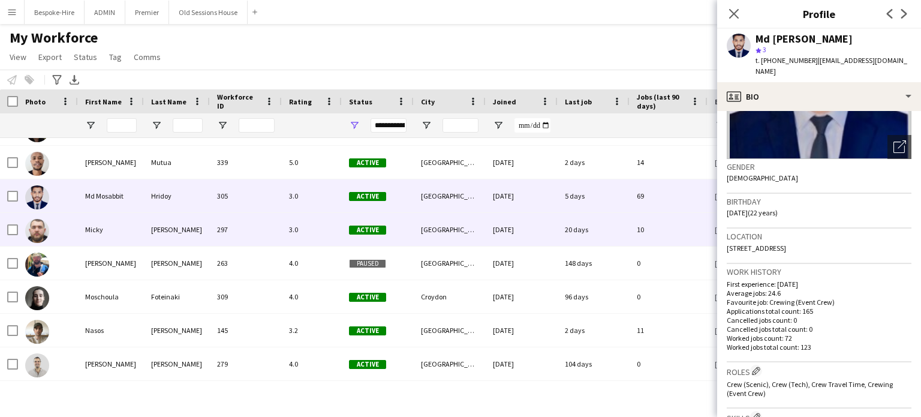
click at [86, 221] on div "Micky" at bounding box center [111, 229] width 66 height 33
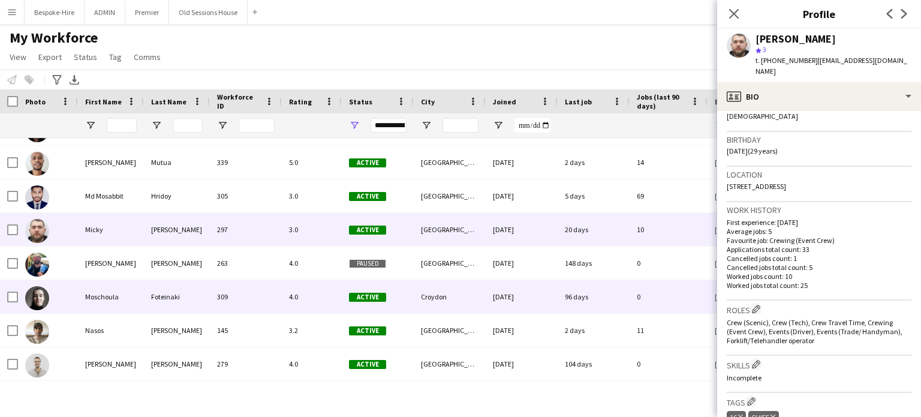
click at [95, 283] on div "Moschoula" at bounding box center [111, 296] width 66 height 33
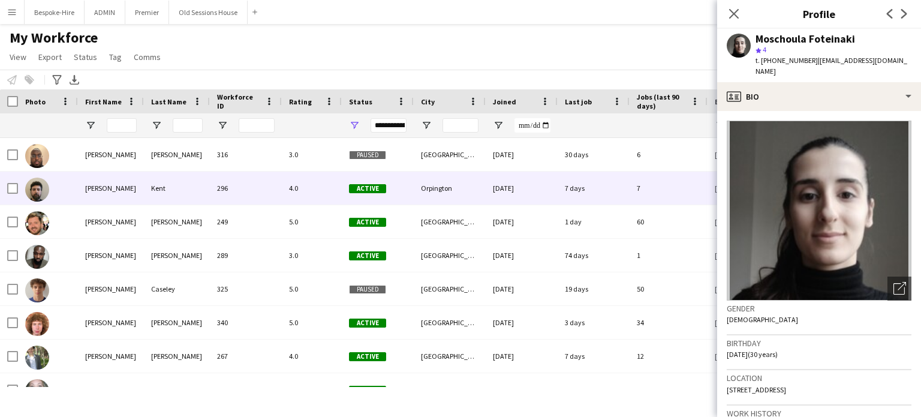
click at [38, 193] on img at bounding box center [37, 189] width 24 height 24
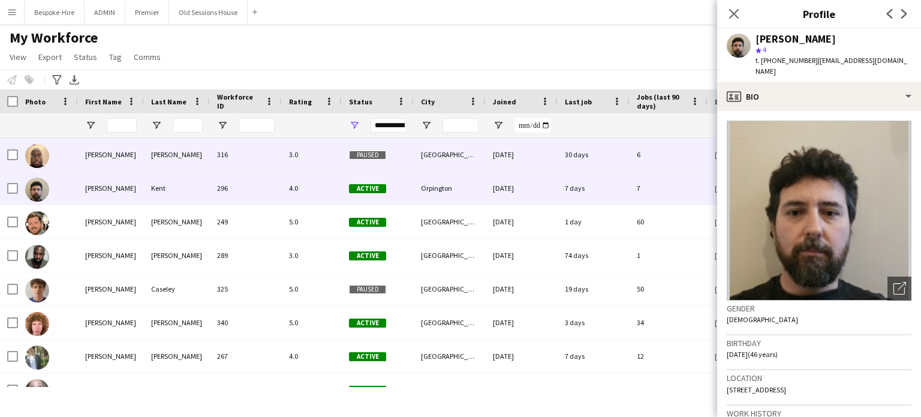
click at [32, 162] on img at bounding box center [37, 156] width 24 height 24
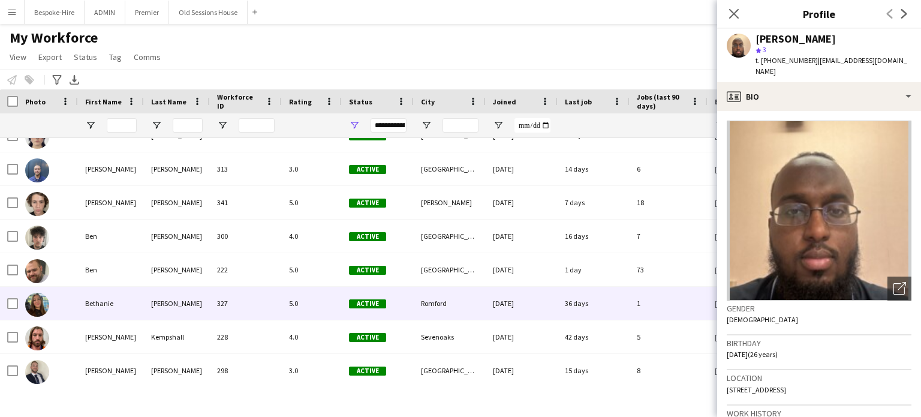
click at [98, 299] on div "Bethanie" at bounding box center [111, 303] width 66 height 33
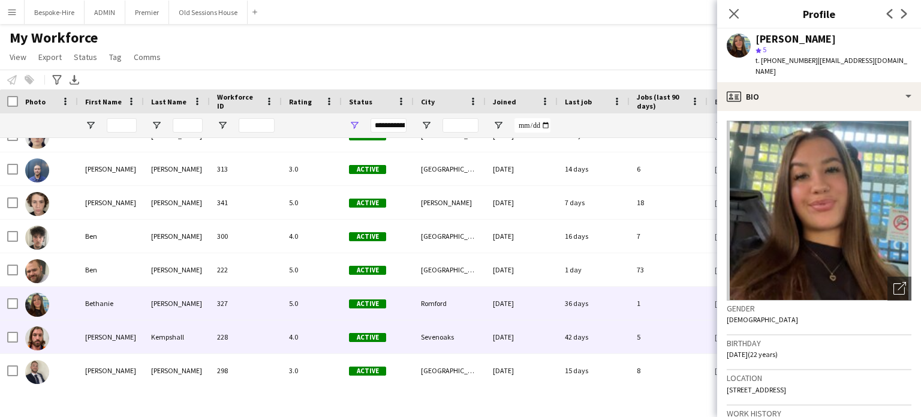
click at [50, 335] on div at bounding box center [48, 336] width 60 height 33
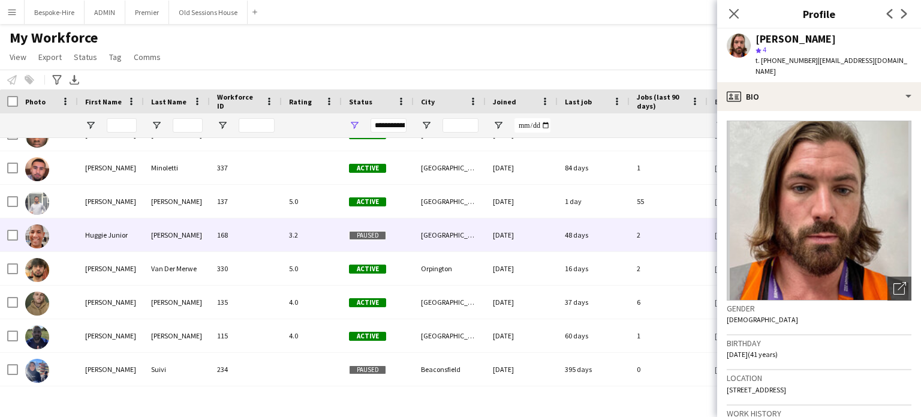
click at [117, 222] on div "Huggie Junior" at bounding box center [111, 234] width 66 height 33
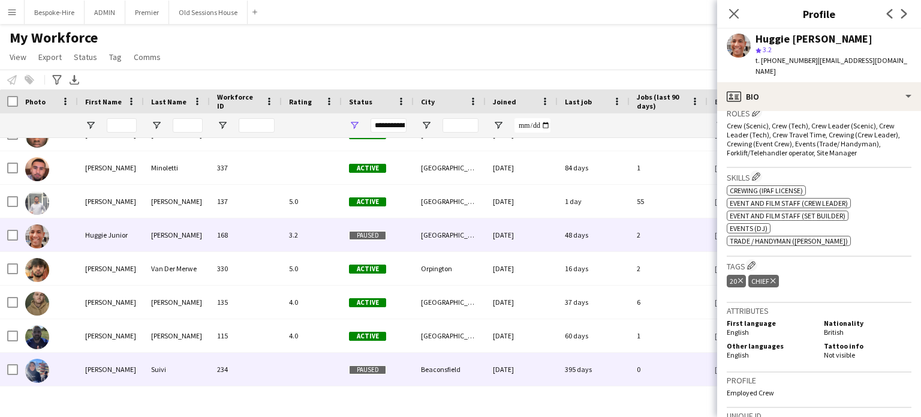
click at [98, 371] on div "[PERSON_NAME]" at bounding box center [111, 368] width 66 height 33
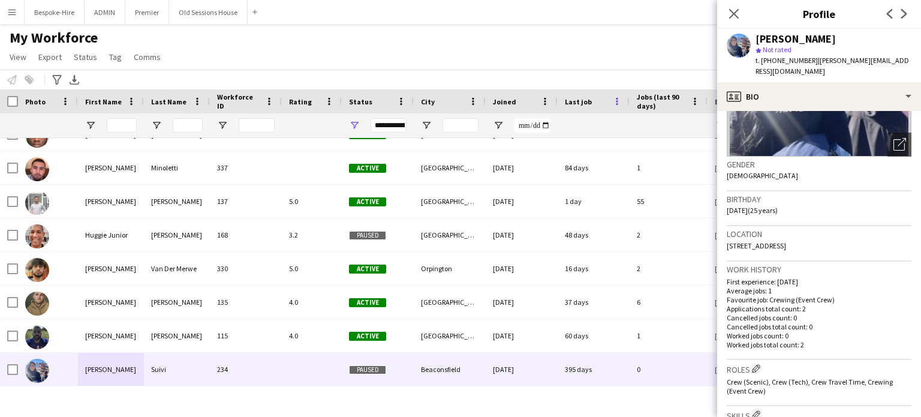
click at [611, 104] on span at bounding box center [616, 101] width 11 height 11
click at [586, 112] on div "Last job" at bounding box center [594, 101] width 58 height 24
click at [586, 109] on div "Last job" at bounding box center [586, 101] width 43 height 18
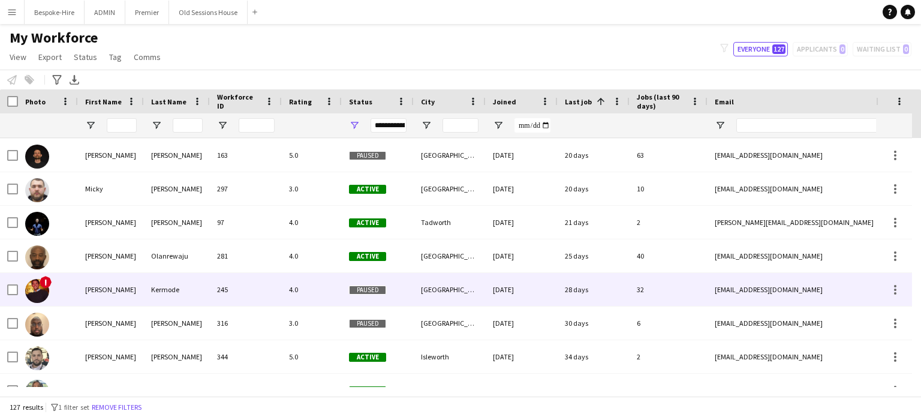
click at [83, 273] on div "[PERSON_NAME]" at bounding box center [111, 289] width 66 height 33
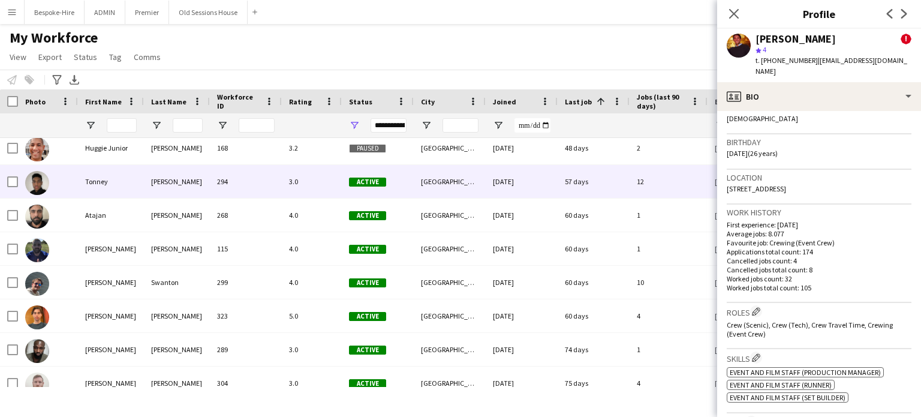
click at [108, 189] on div "Tonney" at bounding box center [111, 181] width 66 height 33
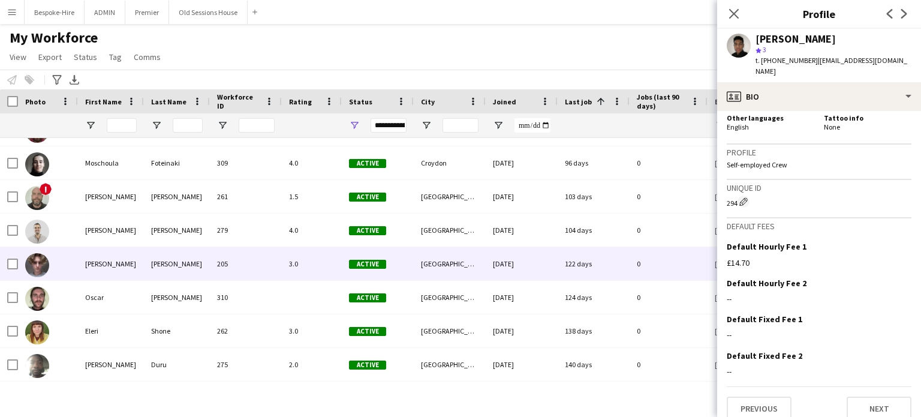
click at [140, 270] on div "[PERSON_NAME]" at bounding box center [111, 263] width 66 height 33
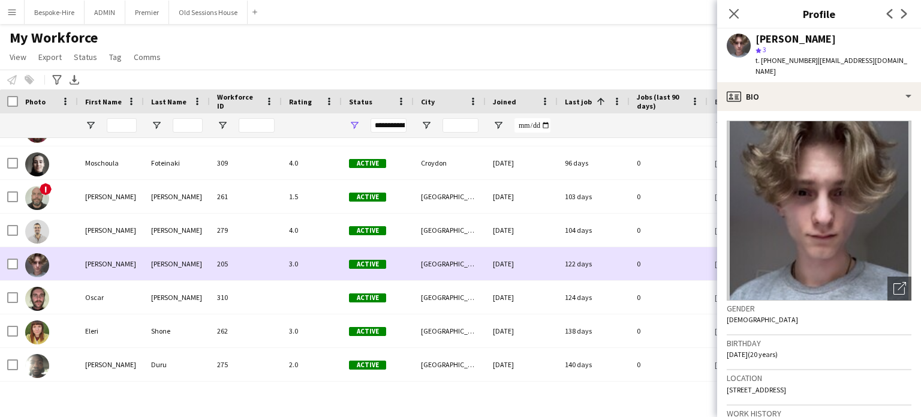
click at [140, 270] on div "[PERSON_NAME]" at bounding box center [111, 263] width 66 height 33
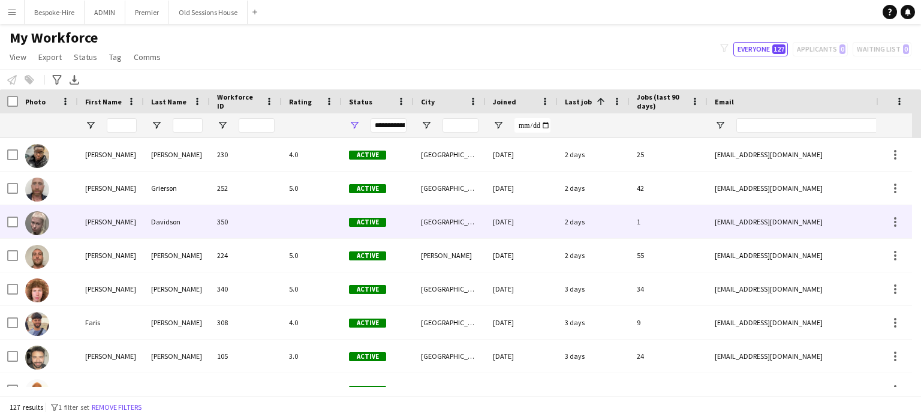
click at [146, 221] on div "Davidson" at bounding box center [177, 221] width 66 height 33
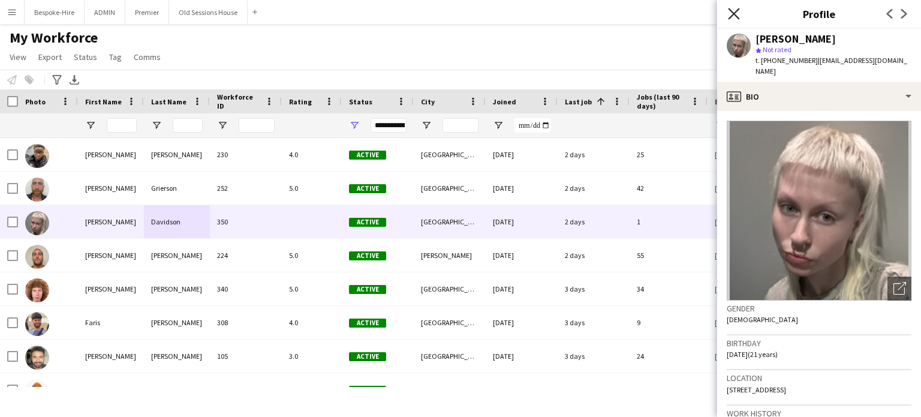
click at [729, 17] on icon "Close pop-in" at bounding box center [733, 13] width 11 height 11
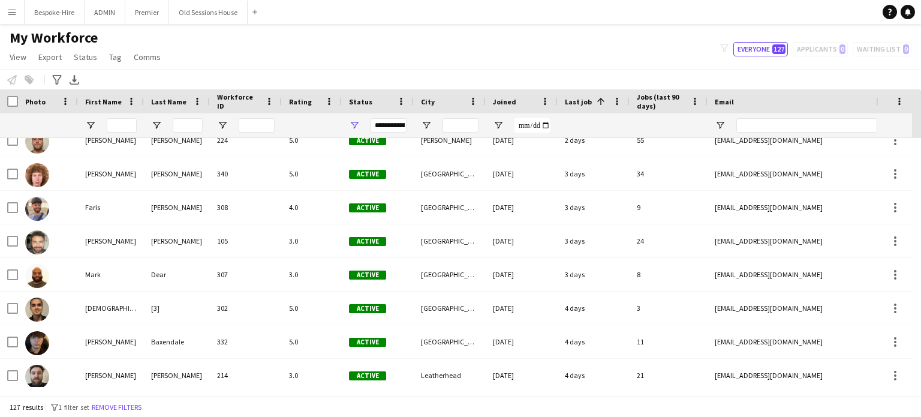
click at [17, 9] on button "Menu" at bounding box center [12, 12] width 24 height 24
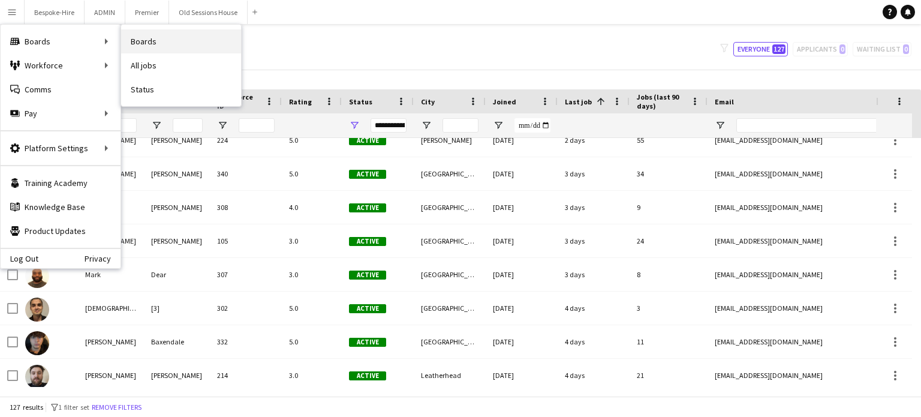
click at [161, 31] on link "Boards" at bounding box center [181, 41] width 120 height 24
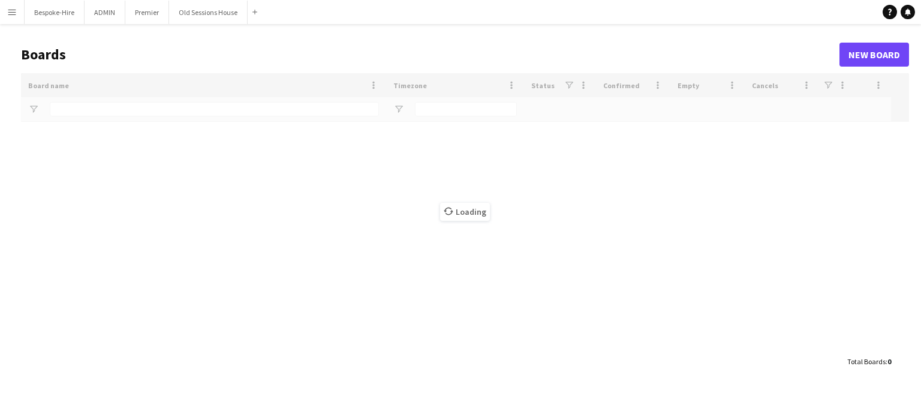
type input "***"
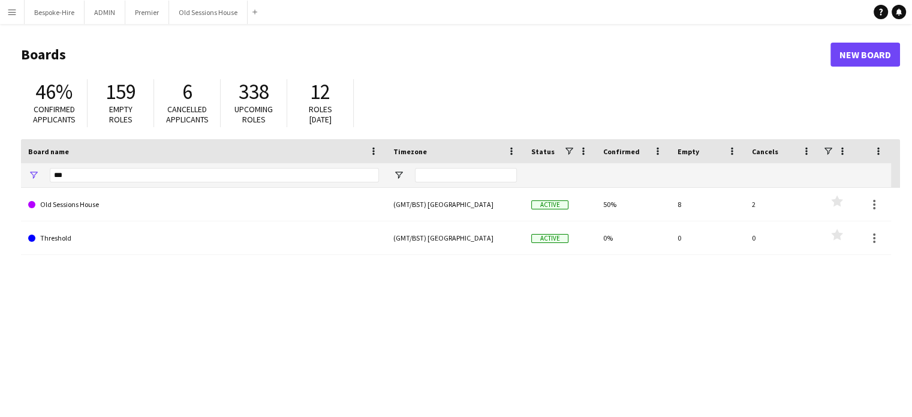
click at [16, 18] on button "Menu" at bounding box center [12, 12] width 24 height 24
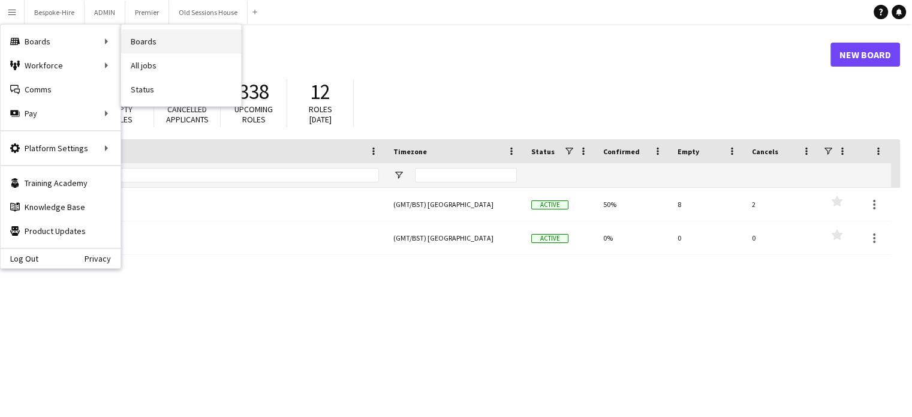
click at [156, 47] on link "Boards" at bounding box center [181, 41] width 120 height 24
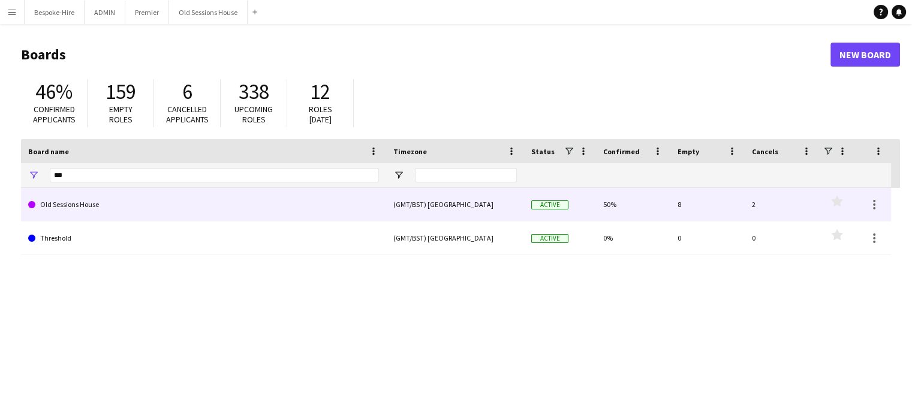
click at [180, 201] on link "Old Sessions House" at bounding box center [203, 205] width 351 height 34
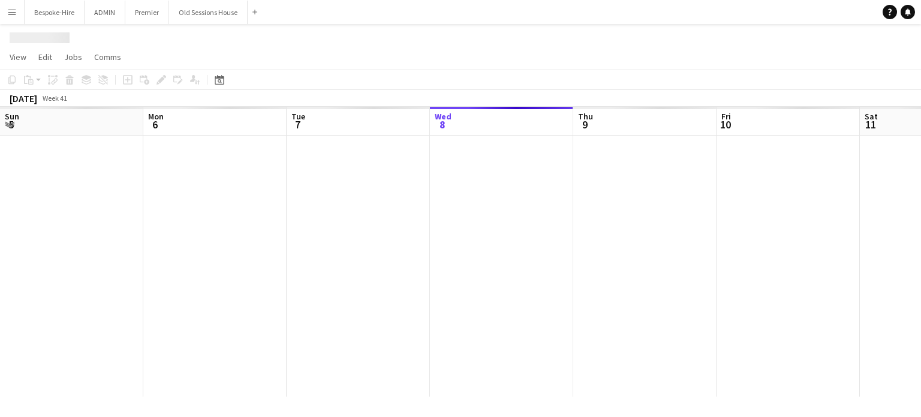
scroll to position [0, 287]
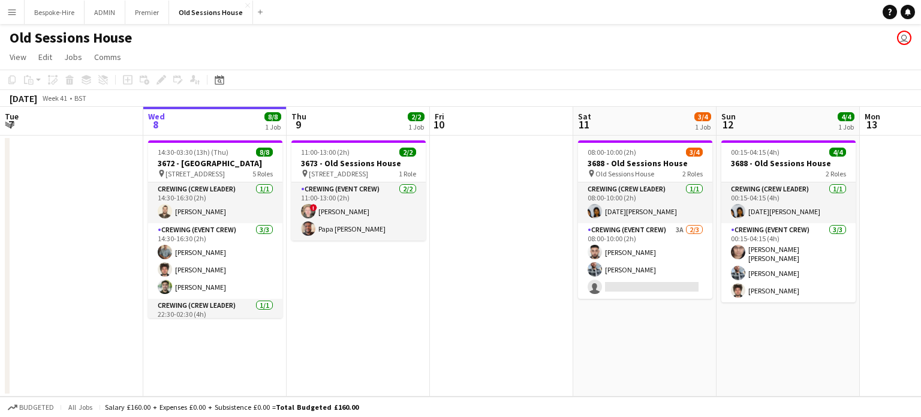
click at [464, 183] on app-date-cell at bounding box center [501, 265] width 143 height 261
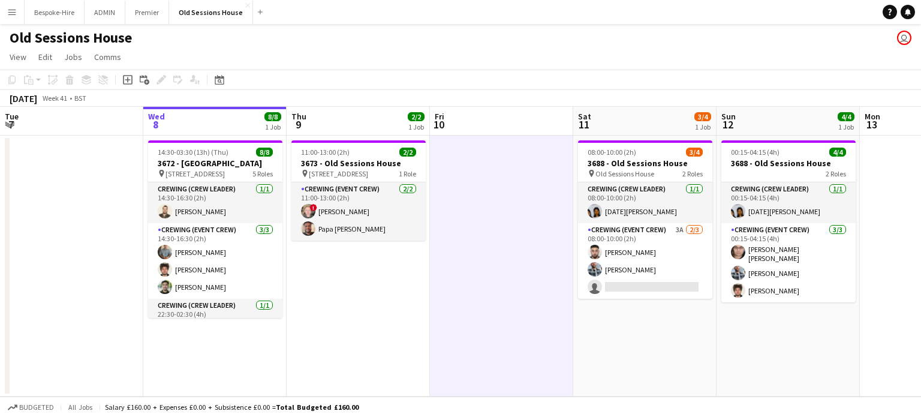
click at [464, 183] on app-date-cell at bounding box center [501, 265] width 143 height 261
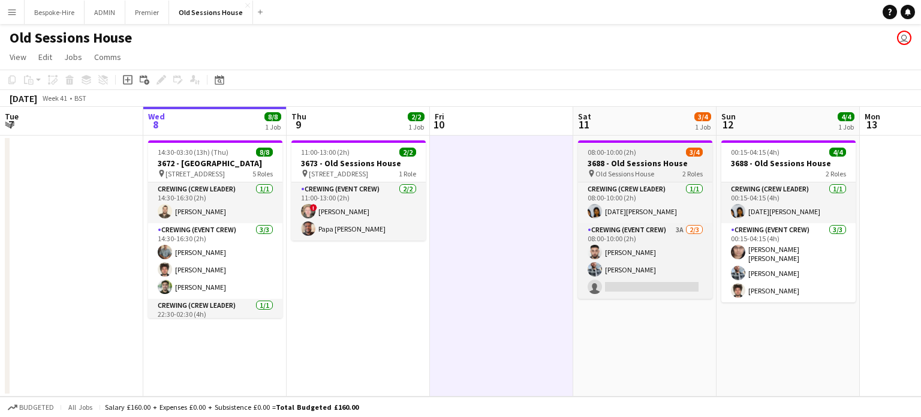
click at [604, 152] on span "08:00-10:00 (2h)" at bounding box center [611, 151] width 49 height 9
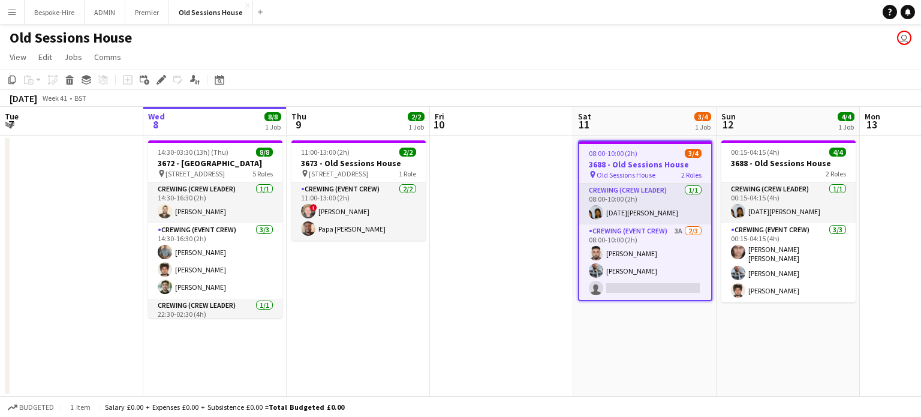
click at [501, 167] on app-date-cell at bounding box center [501, 265] width 143 height 261
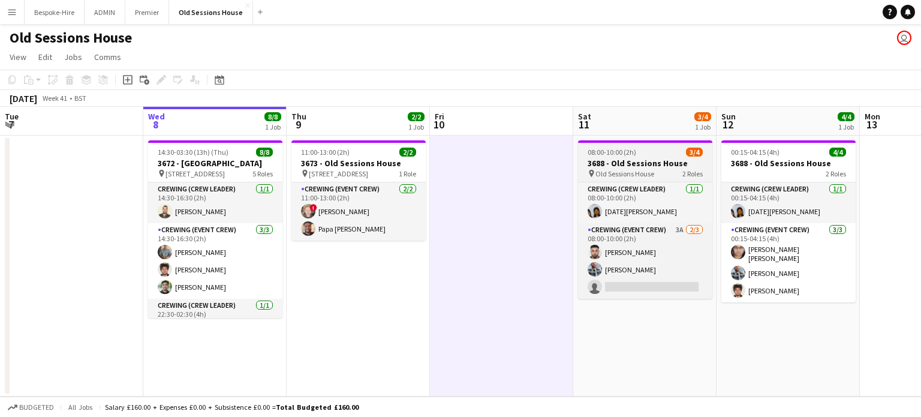
click at [647, 155] on div "08:00-10:00 (2h) 3/4" at bounding box center [645, 151] width 134 height 9
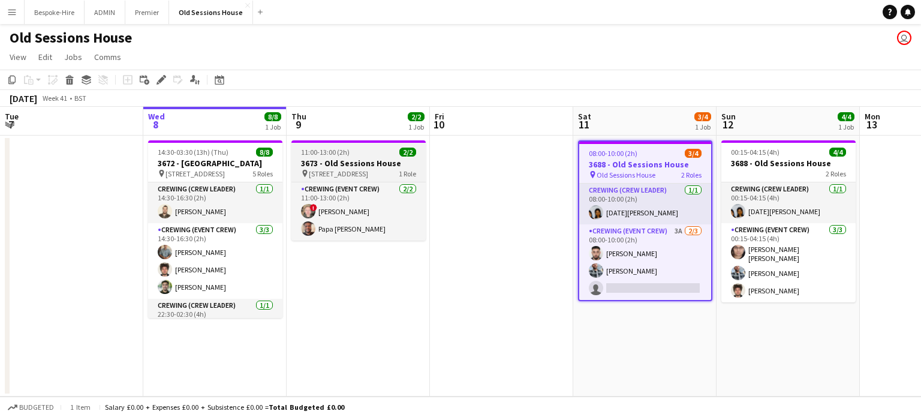
click at [356, 171] on span "[STREET_ADDRESS]" at bounding box center [338, 173] width 59 height 9
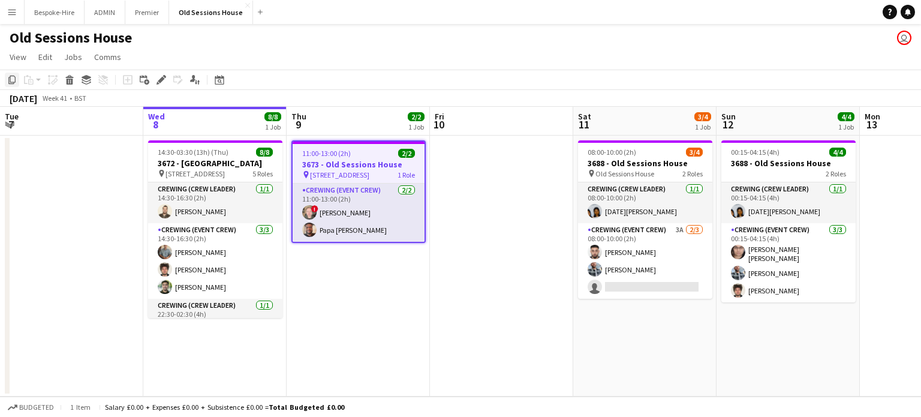
click at [16, 86] on div "Copy" at bounding box center [12, 80] width 14 height 14
click at [487, 157] on app-date-cell at bounding box center [501, 265] width 143 height 261
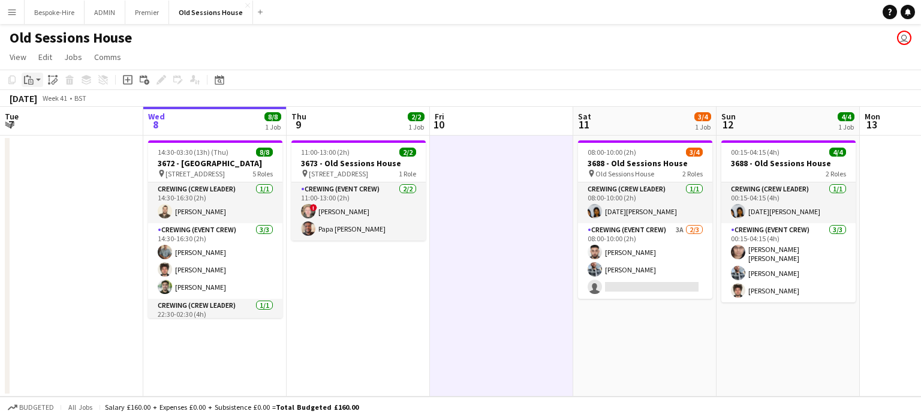
click at [41, 76] on app-action-btn "Paste" at bounding box center [33, 80] width 22 height 14
click at [43, 98] on link "Paste Ctrl+V" at bounding box center [88, 102] width 113 height 11
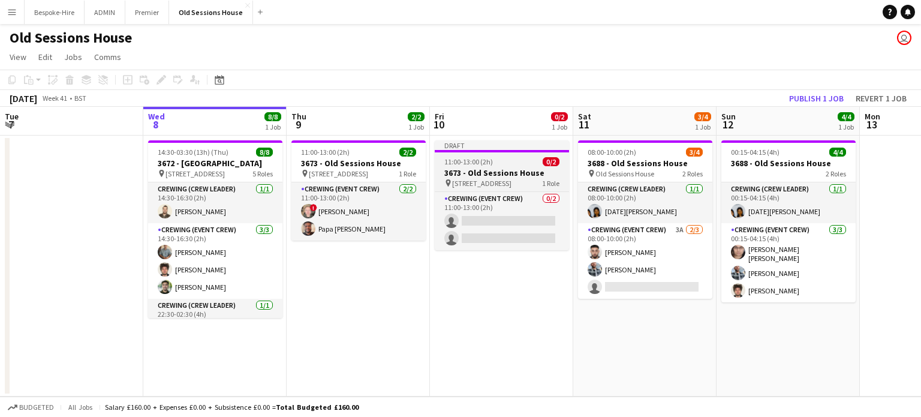
click at [478, 173] on h3 "3673 - Old Sessions House" at bounding box center [502, 172] width 134 height 11
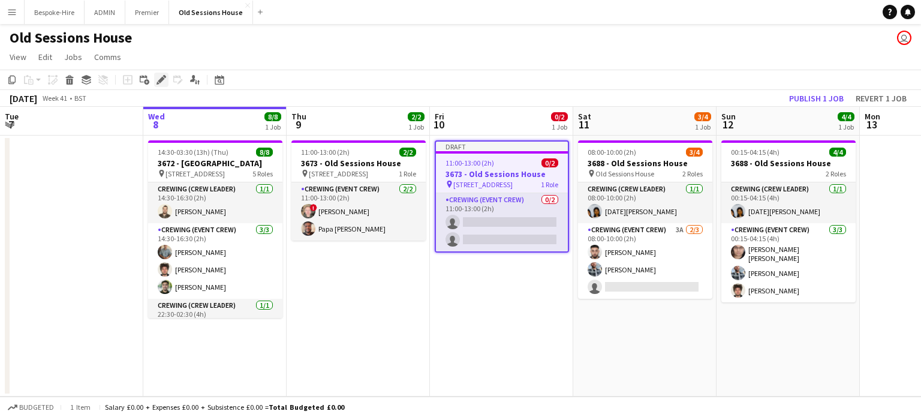
click at [163, 80] on icon "Edit" at bounding box center [161, 80] width 10 height 10
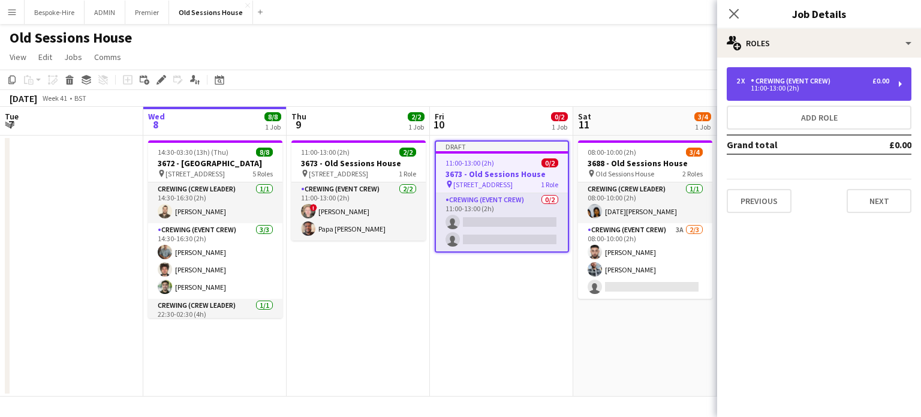
click at [783, 89] on div "11:00-13:00 (2h)" at bounding box center [812, 88] width 153 height 6
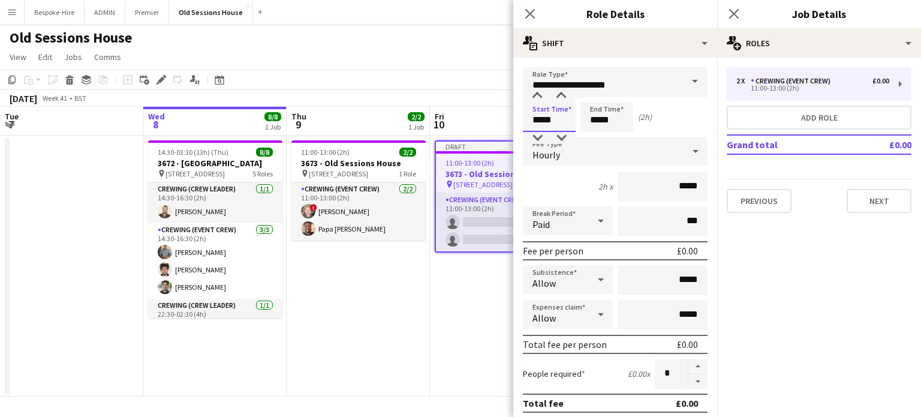
click at [552, 112] on input "*****" at bounding box center [549, 117] width 53 height 30
click at [565, 95] on div at bounding box center [561, 96] width 24 height 12
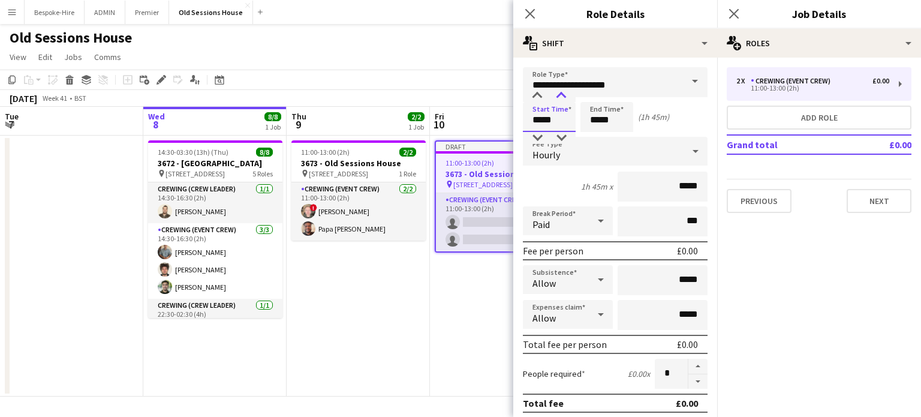
click at [565, 95] on div at bounding box center [561, 96] width 24 height 12
drag, startPoint x: 565, startPoint y: 95, endPoint x: 538, endPoint y: 119, distance: 36.1
click at [538, 119] on app-time-picker "*****" at bounding box center [549, 119] width 53 height 9
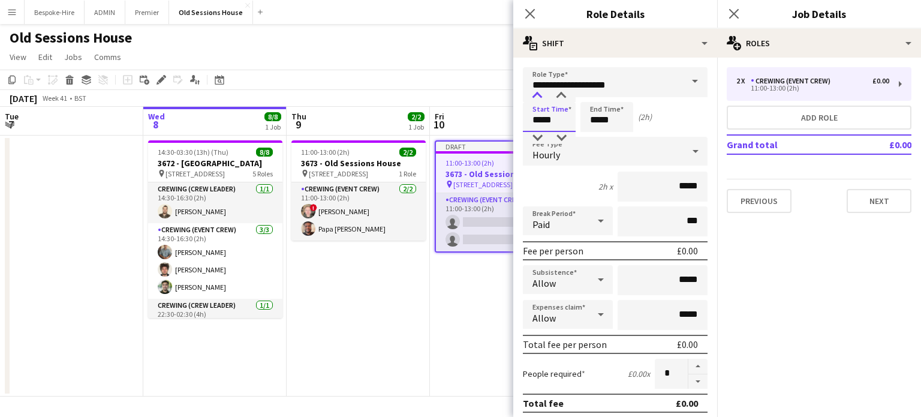
drag, startPoint x: 538, startPoint y: 119, endPoint x: 538, endPoint y: 89, distance: 29.4
click at [538, 115] on app-time-picker "*****" at bounding box center [549, 119] width 53 height 9
click at [538, 90] on div at bounding box center [537, 96] width 24 height 12
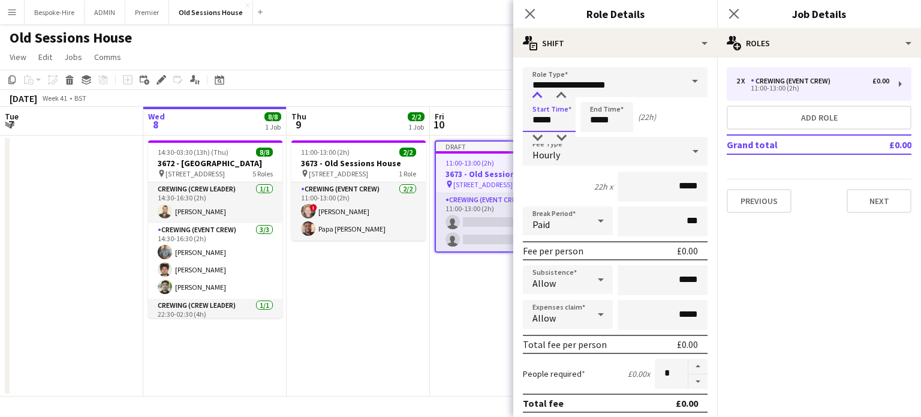
click at [538, 90] on div at bounding box center [537, 96] width 24 height 12
click at [562, 90] on div at bounding box center [561, 96] width 24 height 12
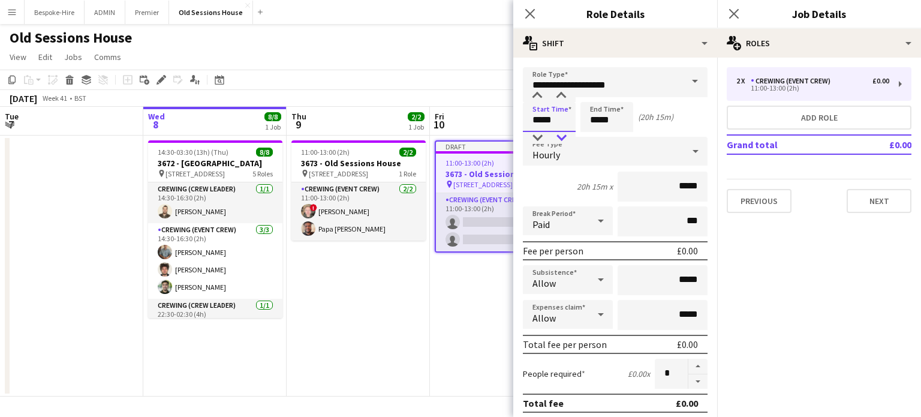
type input "*****"
click at [562, 134] on div at bounding box center [561, 138] width 24 height 12
click at [597, 120] on input "*****" at bounding box center [606, 117] width 53 height 30
click at [597, 98] on div at bounding box center [595, 96] width 24 height 12
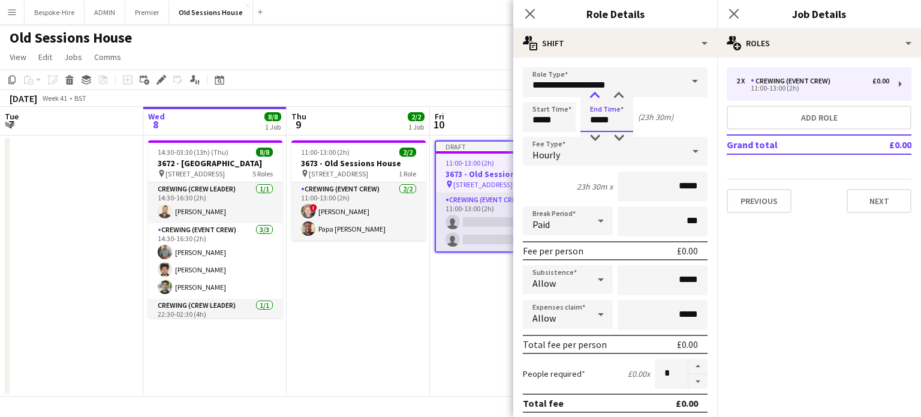
click at [597, 98] on div at bounding box center [595, 96] width 24 height 12
click at [617, 91] on div at bounding box center [619, 96] width 24 height 12
click at [594, 92] on div at bounding box center [595, 96] width 24 height 12
type input "*****"
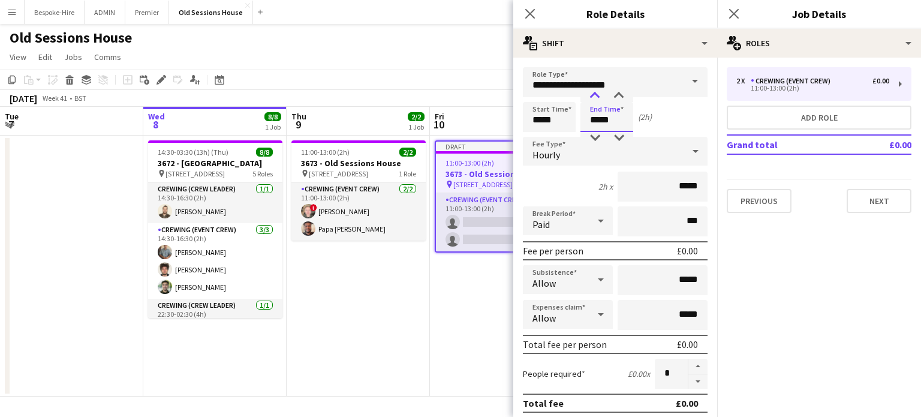
click at [594, 92] on div at bounding box center [595, 96] width 24 height 12
click at [559, 191] on div "2h x *****" at bounding box center [615, 186] width 185 height 30
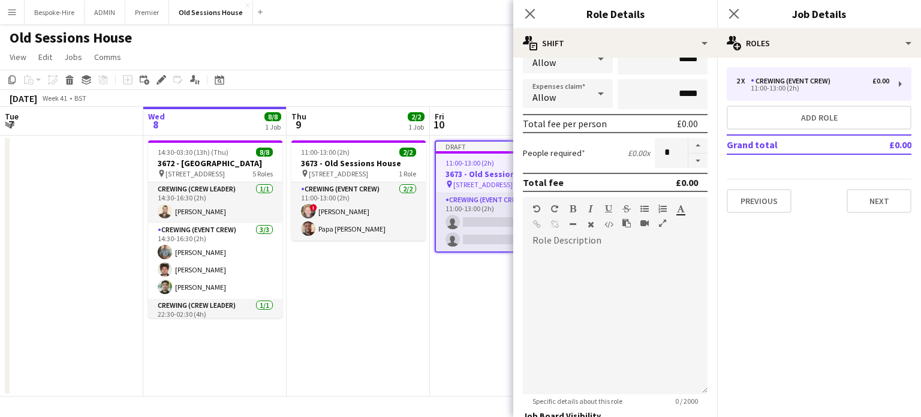
scroll to position [392, 0]
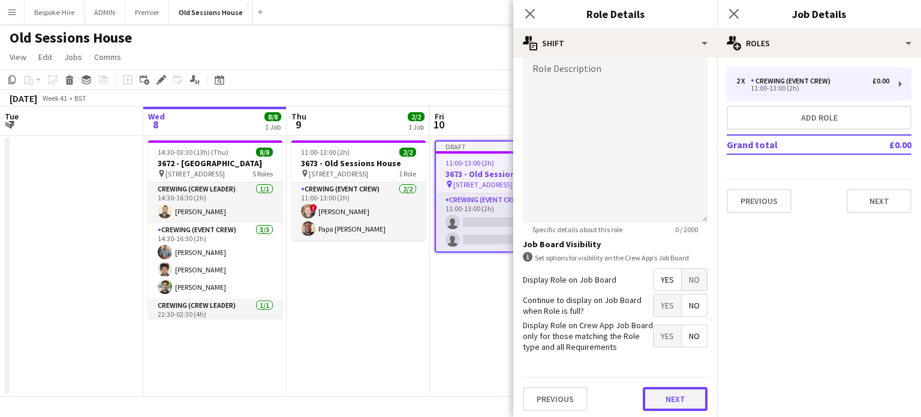
click at [654, 393] on button "Next" at bounding box center [675, 399] width 65 height 24
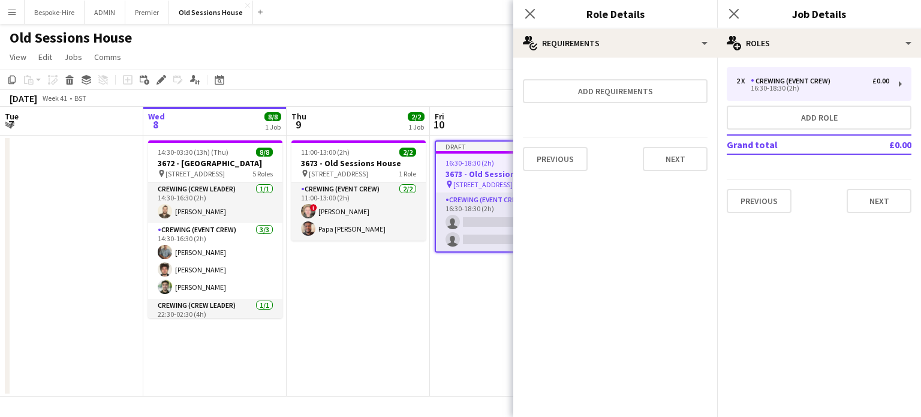
scroll to position [0, 0]
click at [671, 165] on button "Next" at bounding box center [675, 159] width 65 height 24
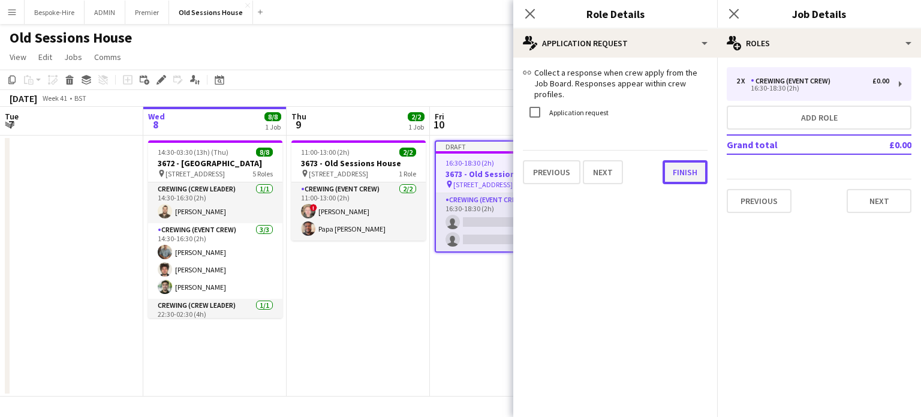
click at [671, 165] on button "Finish" at bounding box center [684, 172] width 45 height 24
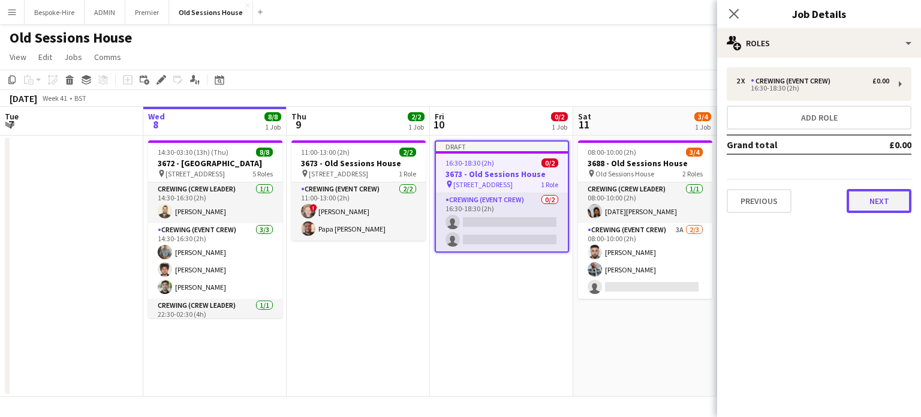
click at [870, 200] on button "Next" at bounding box center [878, 201] width 65 height 24
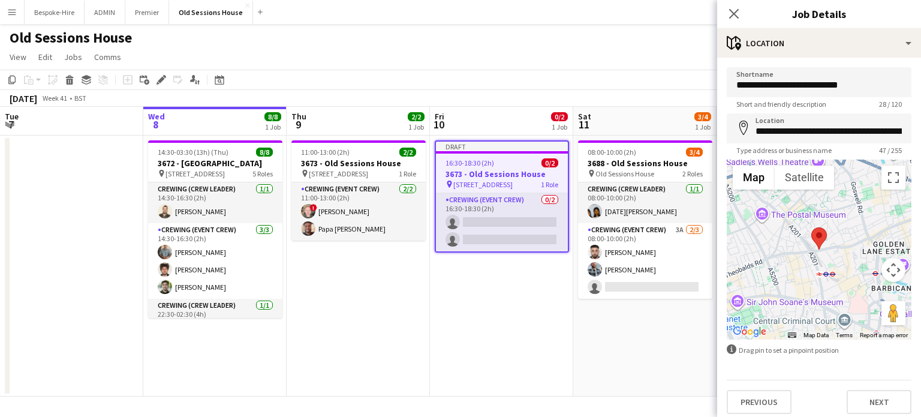
scroll to position [5, 0]
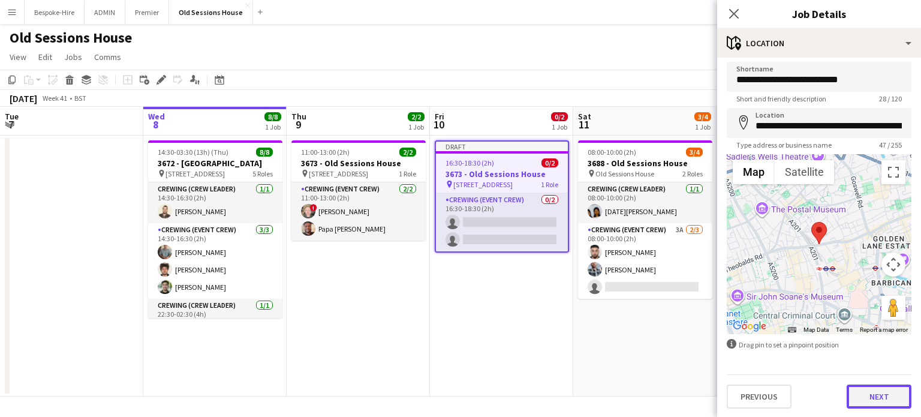
click at [854, 391] on button "Next" at bounding box center [878, 396] width 65 height 24
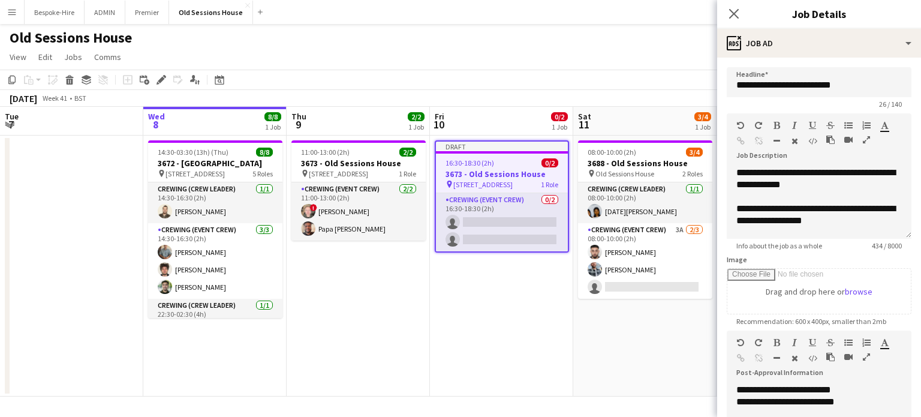
scroll to position [0, 0]
click at [754, 86] on input "**********" at bounding box center [819, 82] width 185 height 30
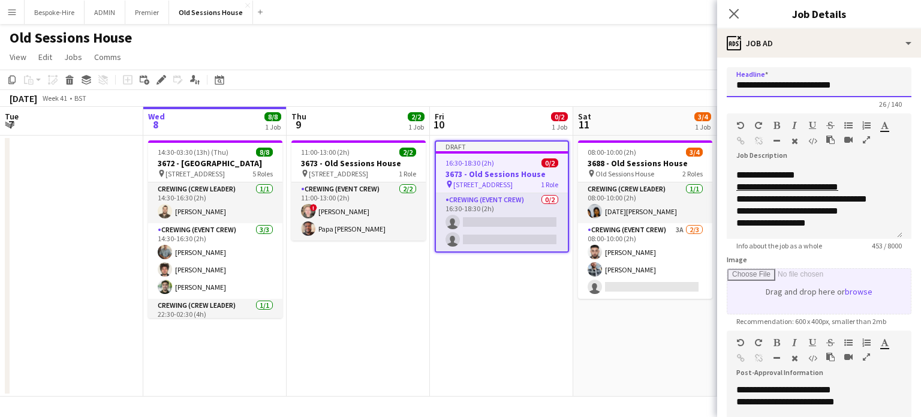
scroll to position [115, 0]
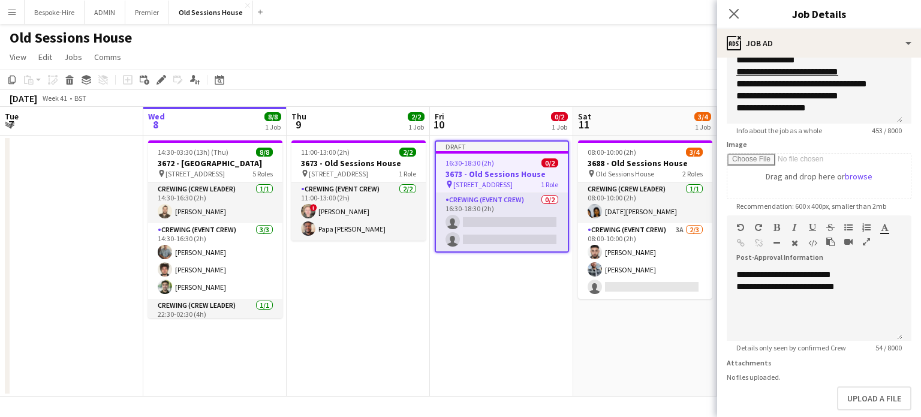
type input "**********"
click at [779, 287] on div "**********" at bounding box center [814, 287] width 156 height 12
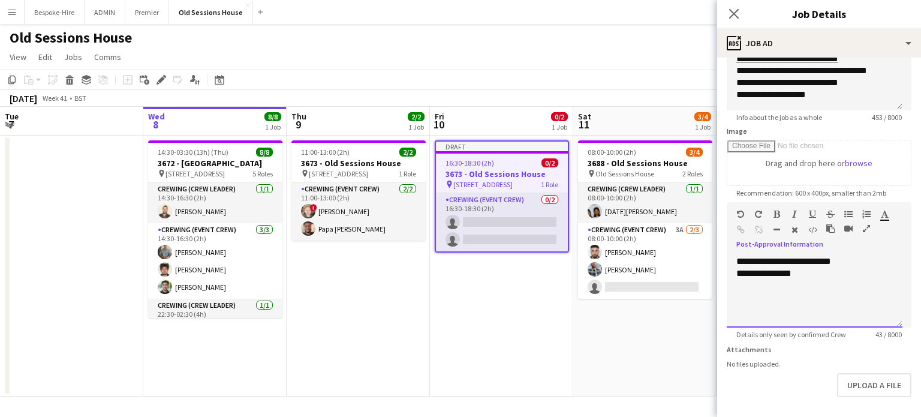
scroll to position [174, 0]
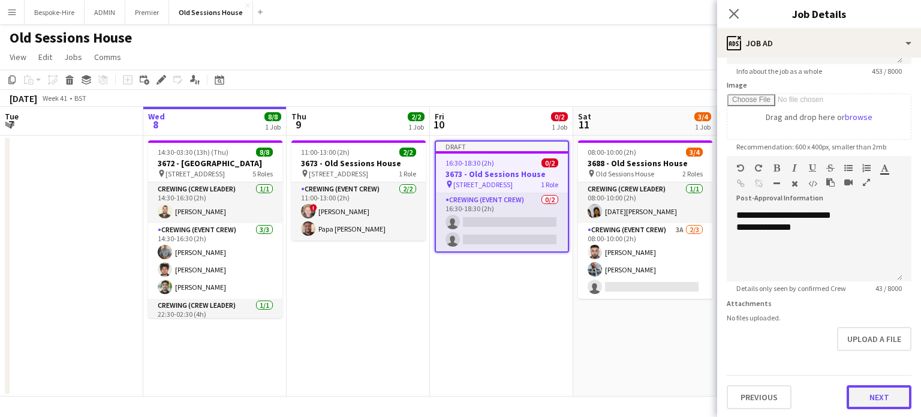
click at [875, 397] on button "Next" at bounding box center [878, 397] width 65 height 24
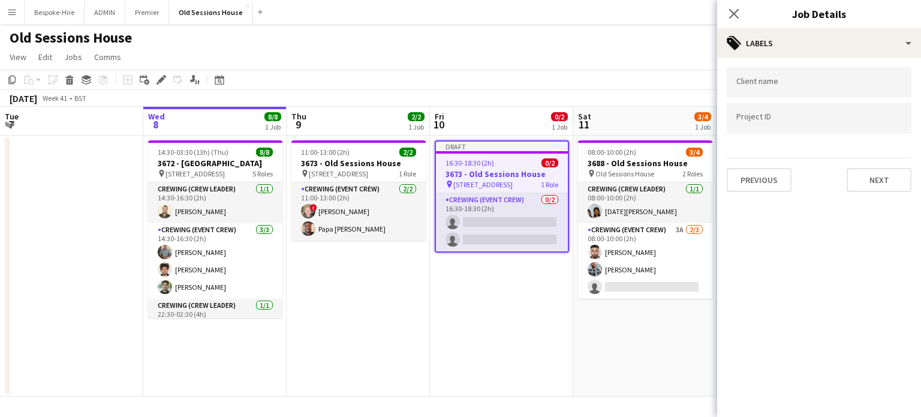
scroll to position [0, 0]
click at [863, 168] on button "Next" at bounding box center [878, 180] width 65 height 24
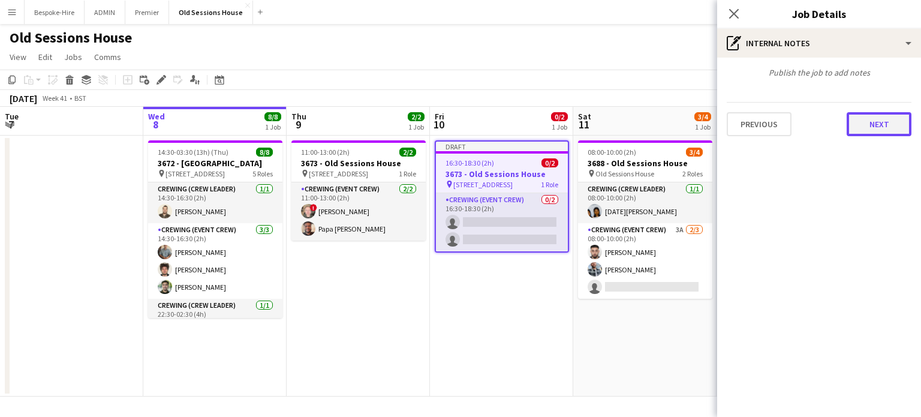
click at [870, 113] on button "Next" at bounding box center [878, 124] width 65 height 24
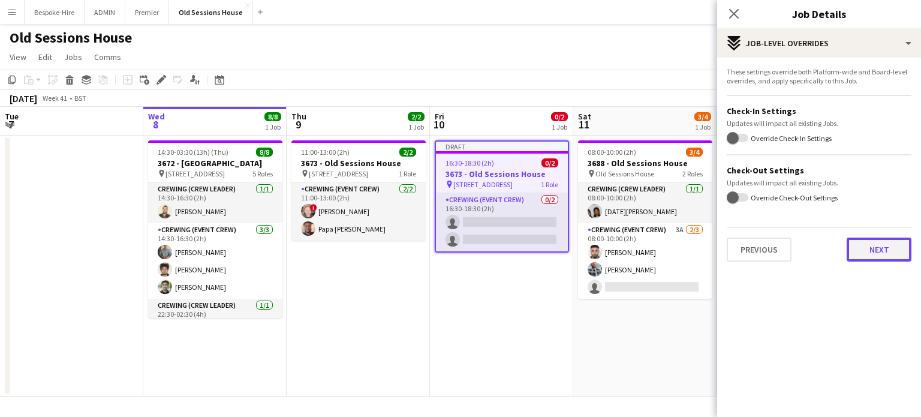
click at [880, 237] on button "Next" at bounding box center [878, 249] width 65 height 24
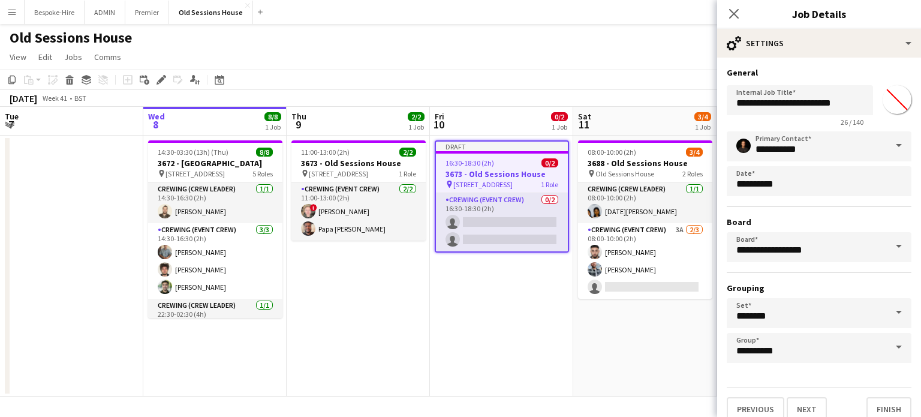
scroll to position [11, 0]
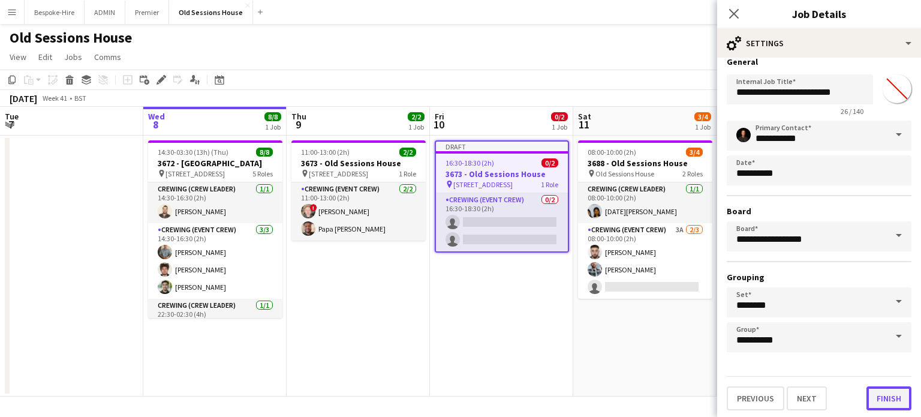
click at [869, 395] on button "Finish" at bounding box center [888, 398] width 45 height 24
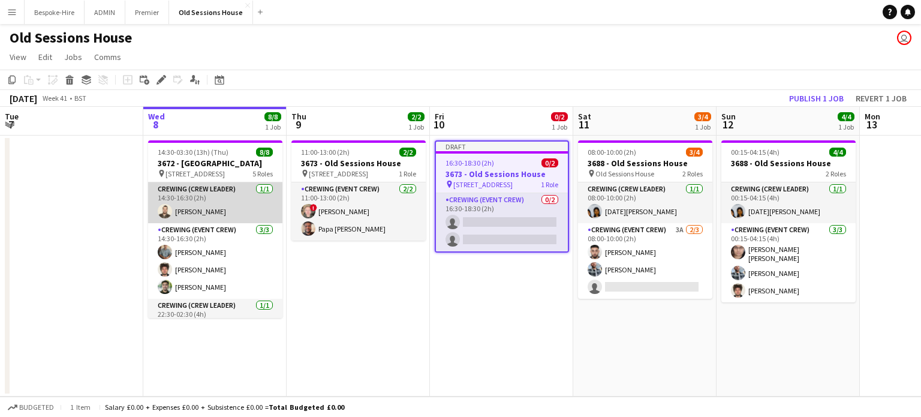
click at [170, 203] on app-card-role "Crewing (Crew Leader) [DATE] 14:30-16:30 (2h) [PERSON_NAME]" at bounding box center [215, 202] width 134 height 41
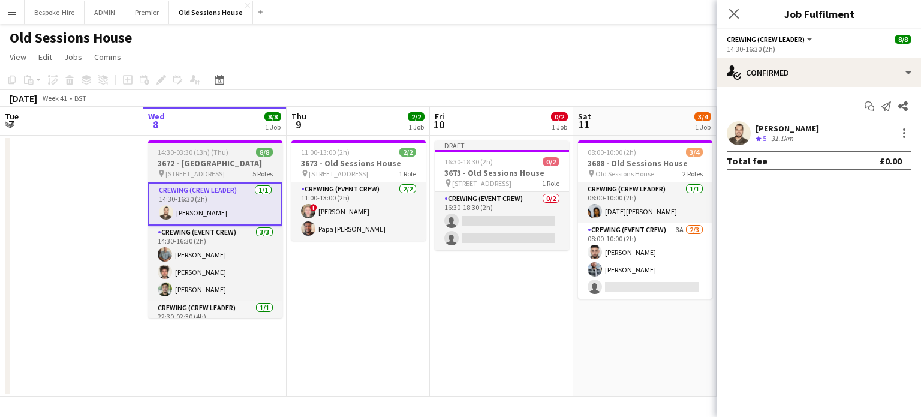
click at [223, 165] on h3 "3672 - [GEOGRAPHIC_DATA]" at bounding box center [215, 163] width 134 height 11
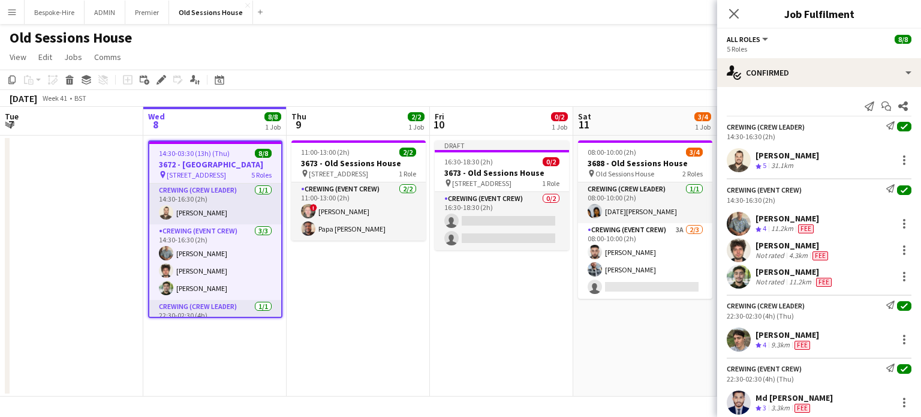
scroll to position [122, 0]
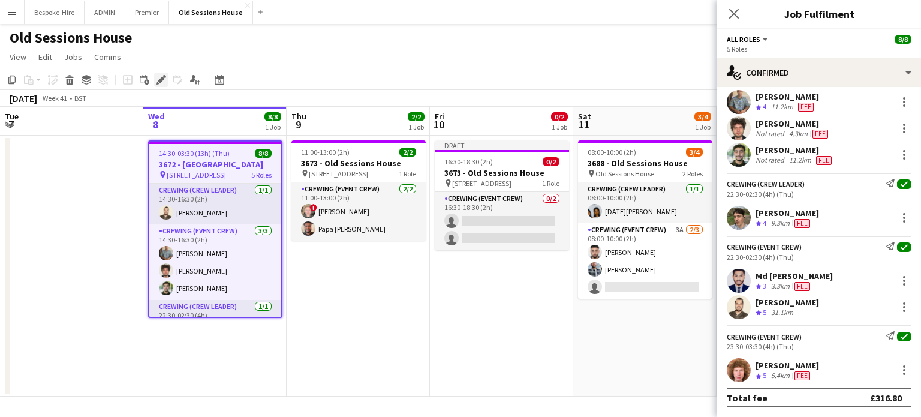
click at [160, 79] on icon at bounding box center [161, 80] width 7 height 7
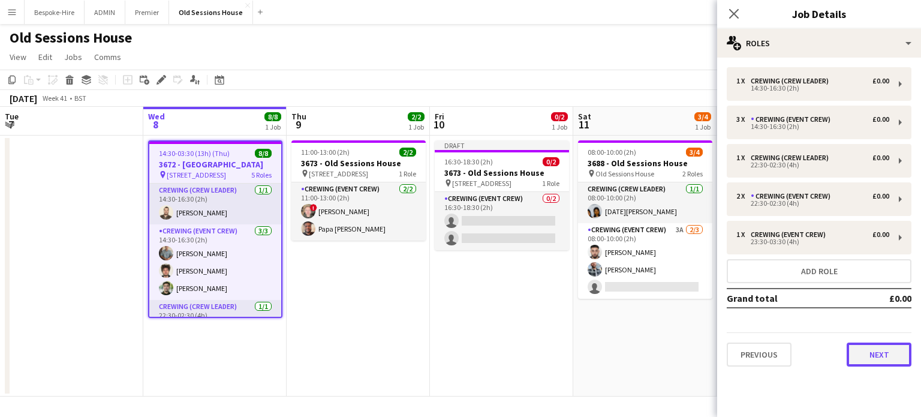
click at [882, 347] on button "Next" at bounding box center [878, 354] width 65 height 24
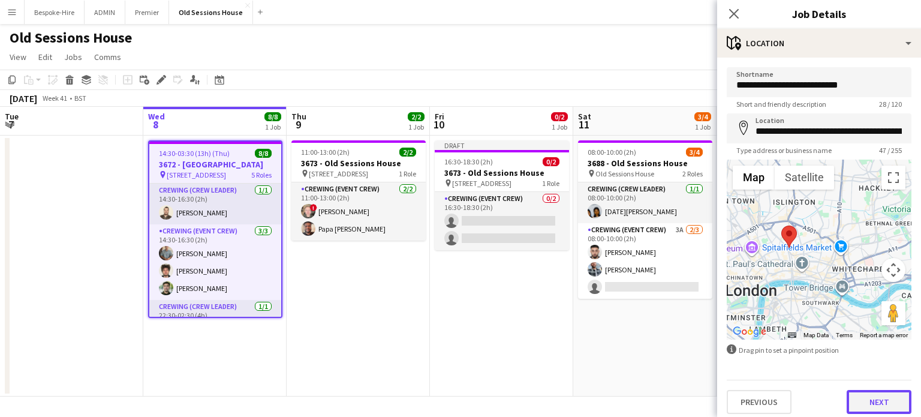
click at [857, 395] on button "Next" at bounding box center [878, 402] width 65 height 24
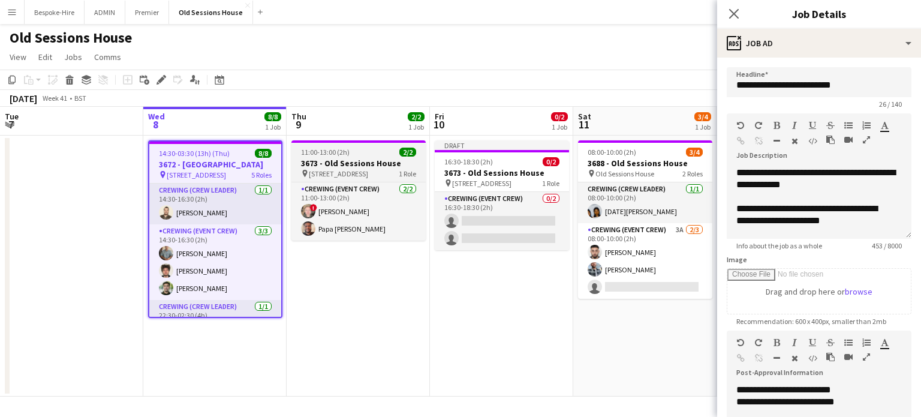
click at [341, 160] on h3 "3673 - Old Sessions House" at bounding box center [358, 163] width 134 height 11
type input "**********"
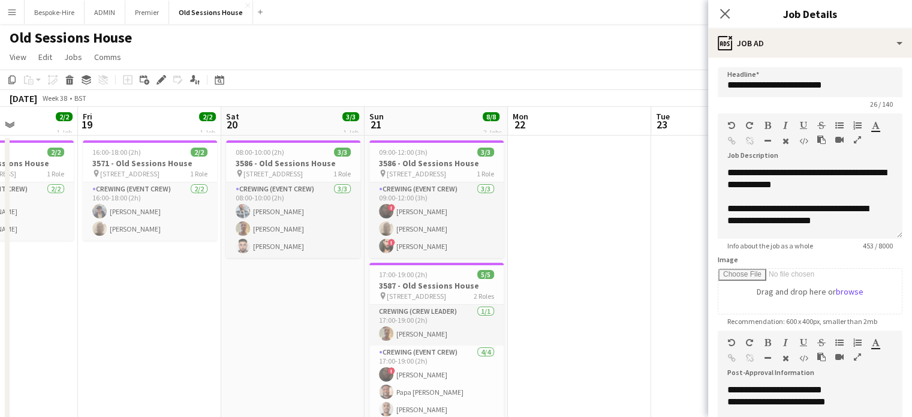
scroll to position [0, 336]
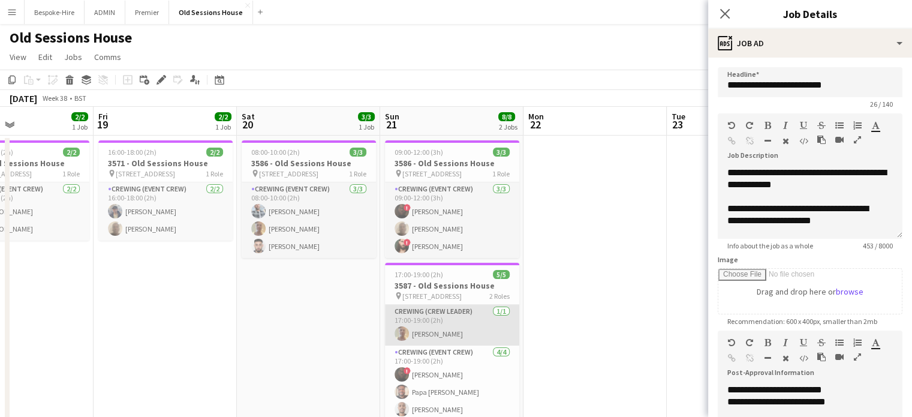
click at [429, 309] on app-card-role "Crewing (Crew Leader) [DATE] 17:00-19:00 (2h) [PERSON_NAME]" at bounding box center [452, 325] width 134 height 41
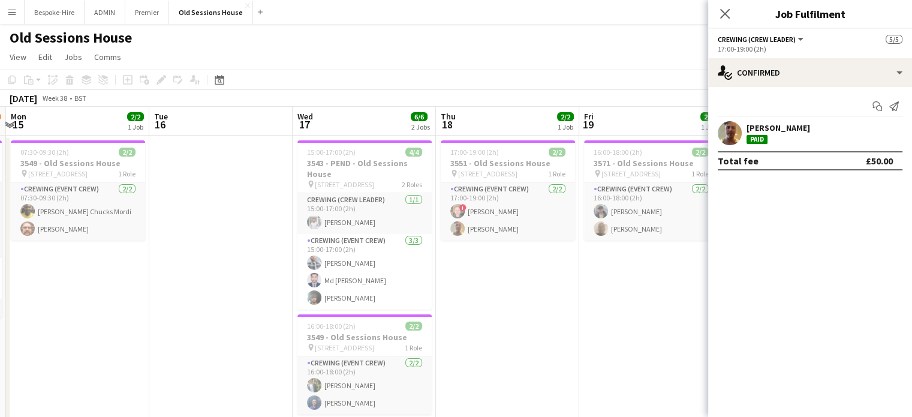
scroll to position [0, 357]
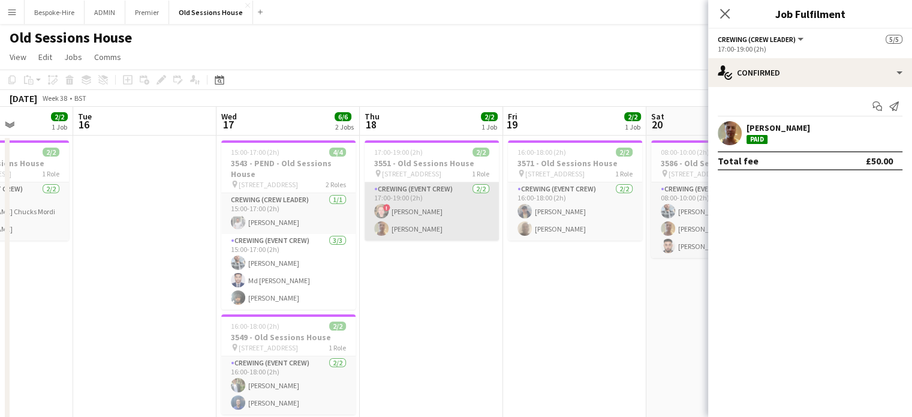
click at [412, 200] on app-card-role "Crewing (Event Crew) [DATE] 17:00-19:00 (2h) ! [PERSON_NAME] [PERSON_NAME]" at bounding box center [431, 211] width 134 height 58
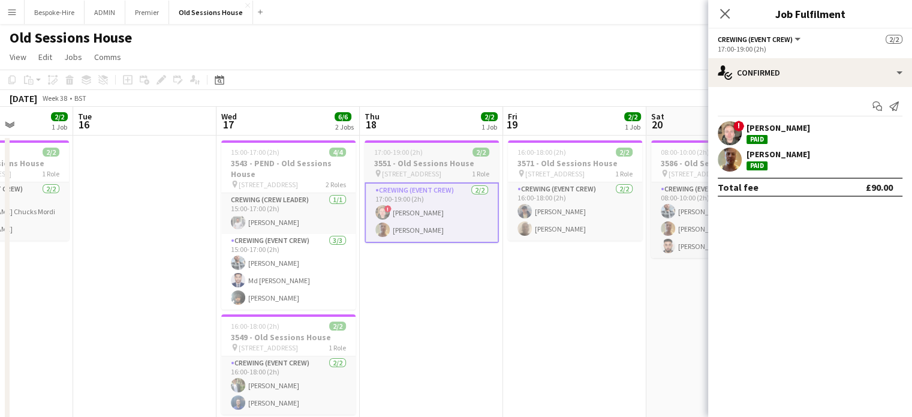
click at [427, 158] on h3 "3551 - Old Sessions House" at bounding box center [431, 163] width 134 height 11
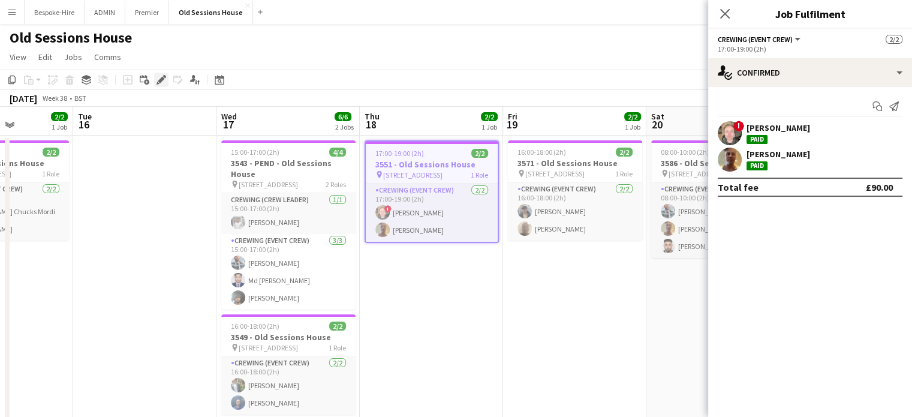
click at [159, 83] on icon at bounding box center [157, 83] width 3 height 3
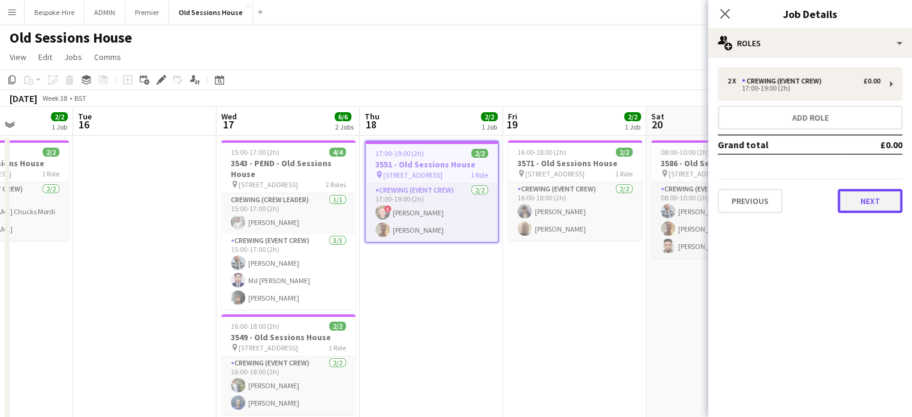
click at [852, 207] on button "Next" at bounding box center [869, 201] width 65 height 24
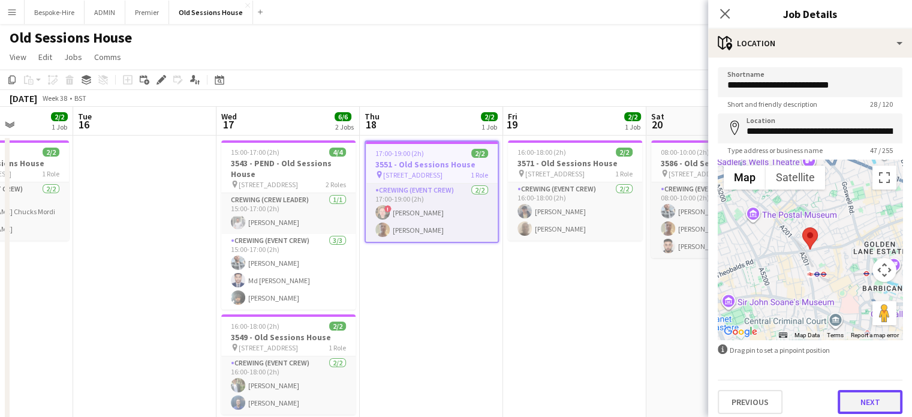
click at [869, 391] on button "Next" at bounding box center [869, 402] width 65 height 24
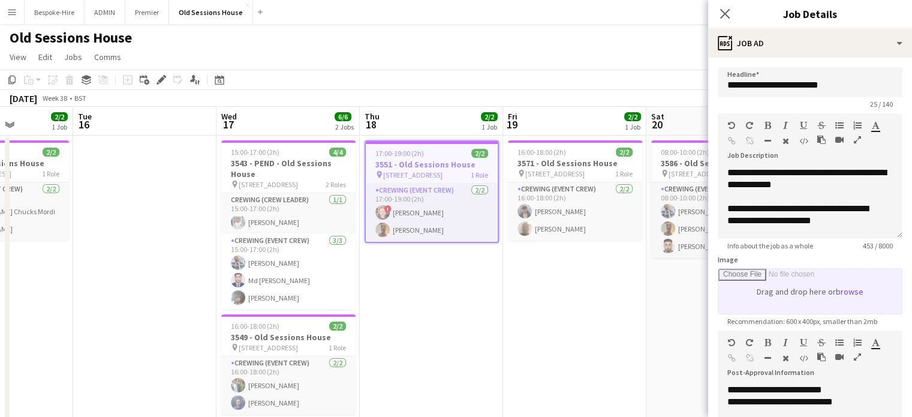
scroll to position [174, 0]
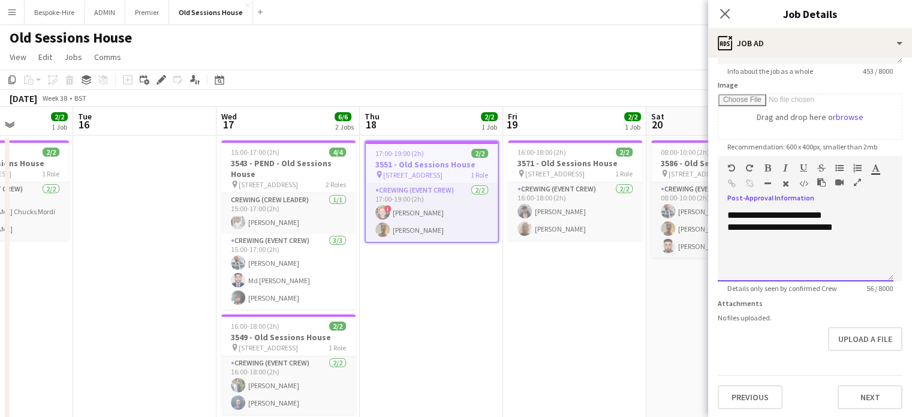
click at [828, 228] on span "**********" at bounding box center [796, 226] width 73 height 9
copy span "**********"
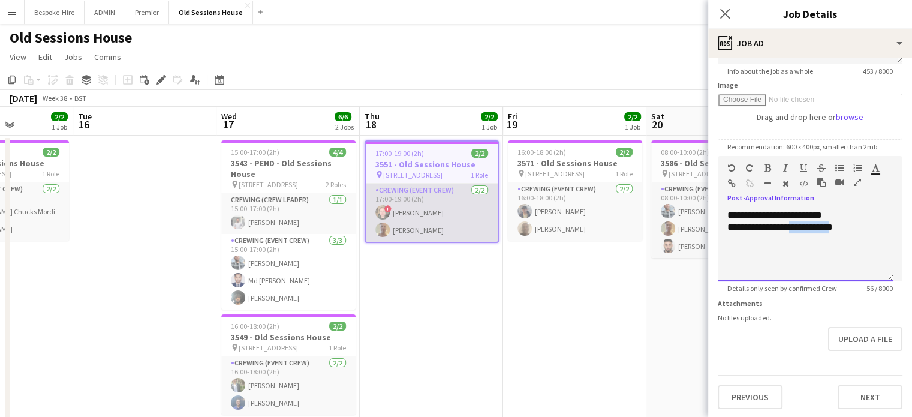
copy span "**********"
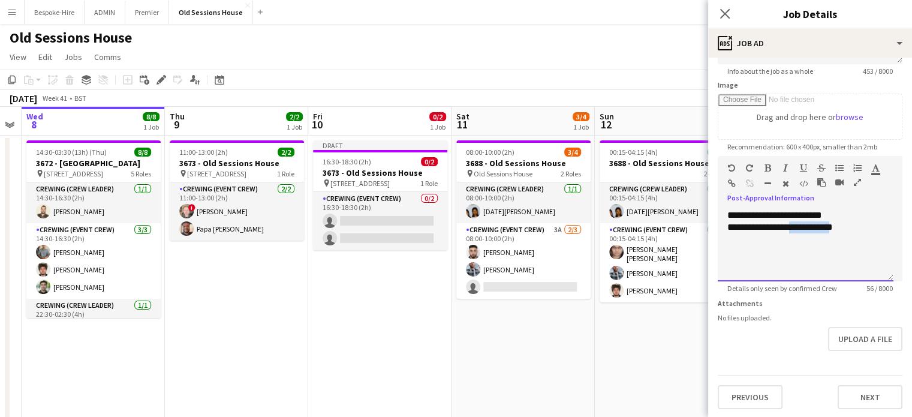
scroll to position [0, 552]
click at [363, 149] on div "Draft" at bounding box center [379, 145] width 134 height 10
type input "**********"
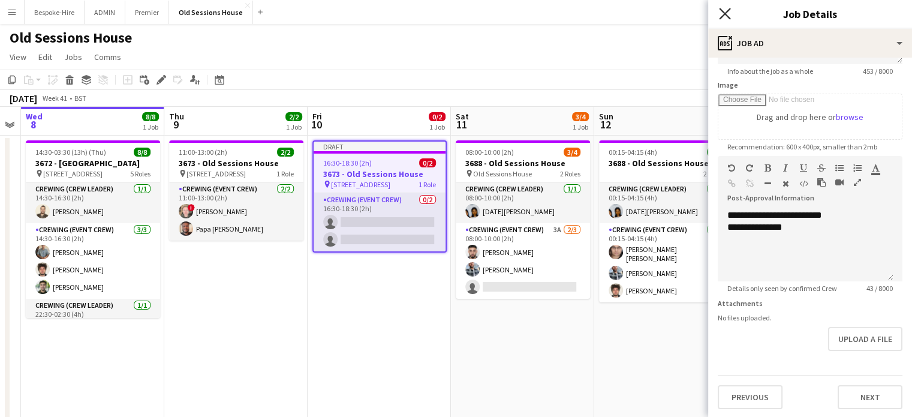
click at [725, 13] on icon at bounding box center [724, 13] width 11 height 11
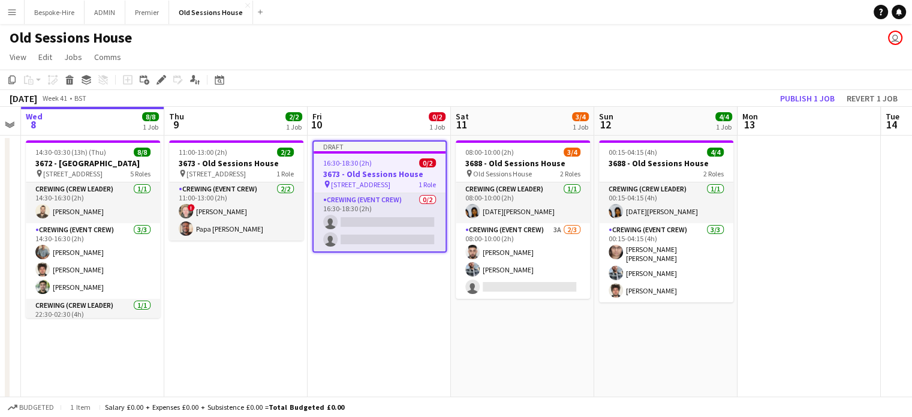
click at [381, 162] on div "16:30-18:30 (2h) 0/2" at bounding box center [380, 162] width 132 height 9
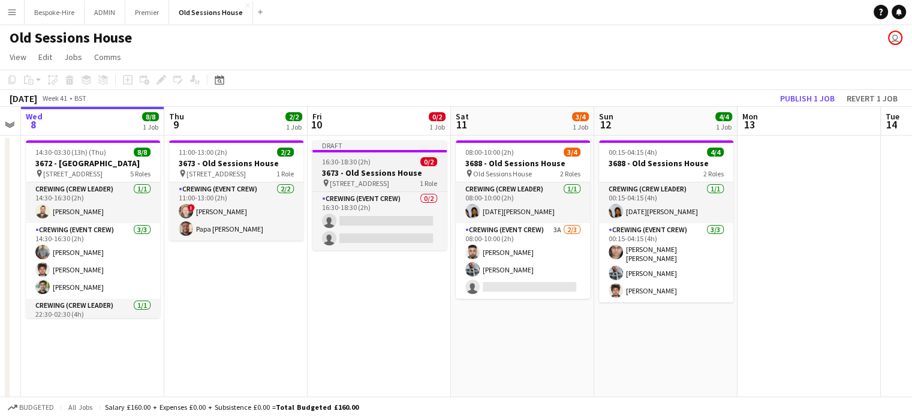
click at [336, 177] on h3 "3673 - Old Sessions House" at bounding box center [379, 172] width 134 height 11
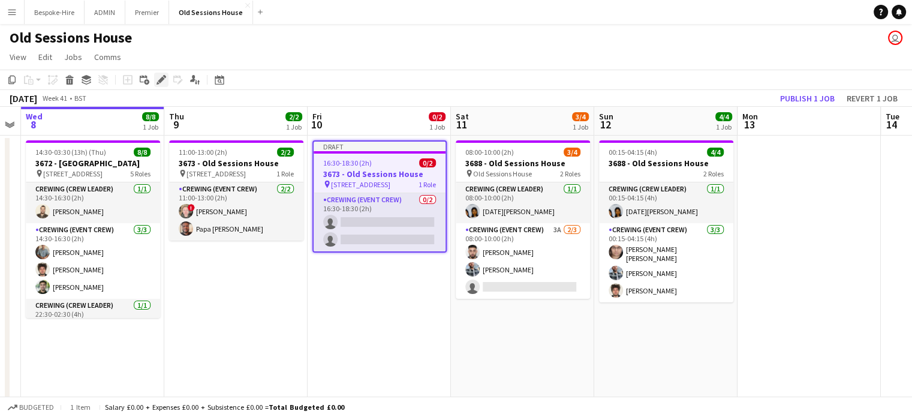
click at [158, 81] on icon "Edit" at bounding box center [161, 80] width 10 height 10
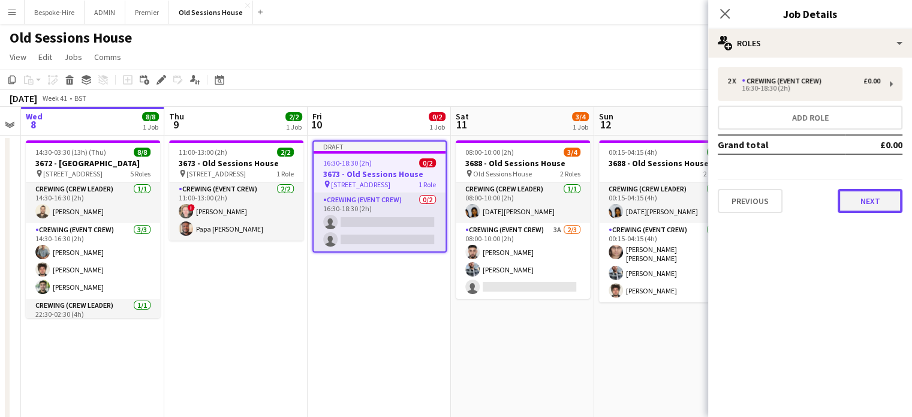
click at [869, 206] on button "Next" at bounding box center [869, 201] width 65 height 24
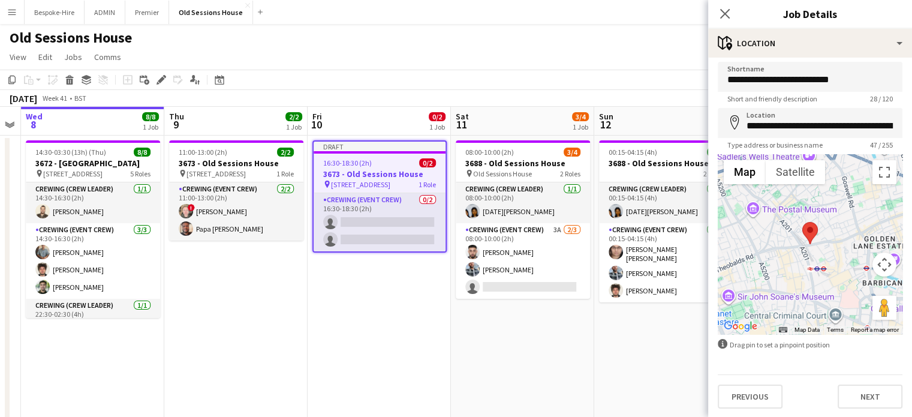
scroll to position [0, 0]
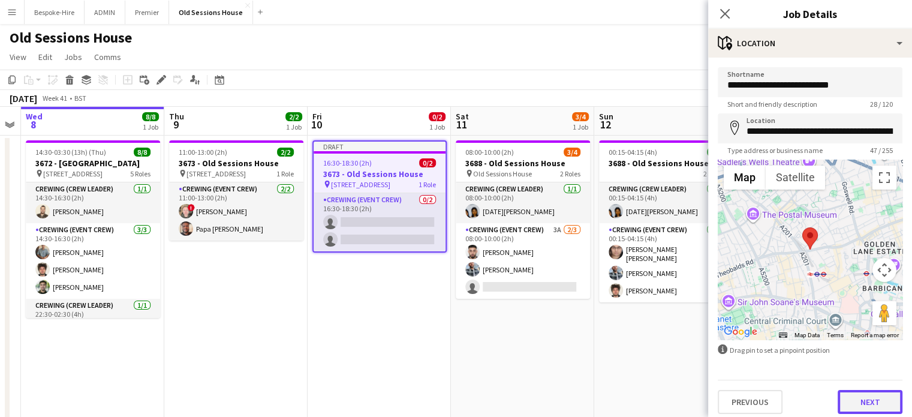
click at [878, 408] on button "Next" at bounding box center [869, 402] width 65 height 24
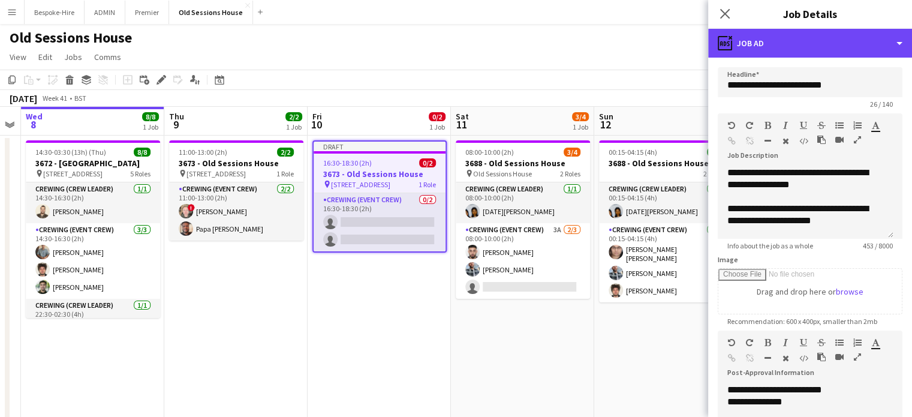
click at [785, 29] on div "ads-window Job Ad" at bounding box center [810, 43] width 204 height 29
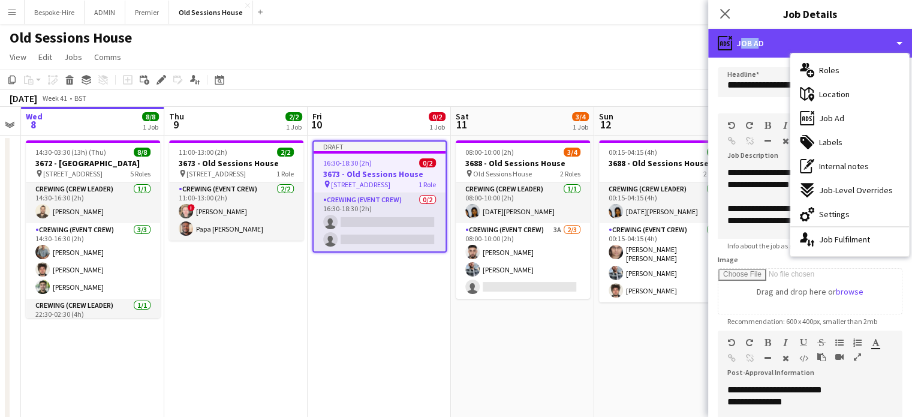
click at [785, 29] on div "ads-window Job Ad" at bounding box center [810, 43] width 204 height 29
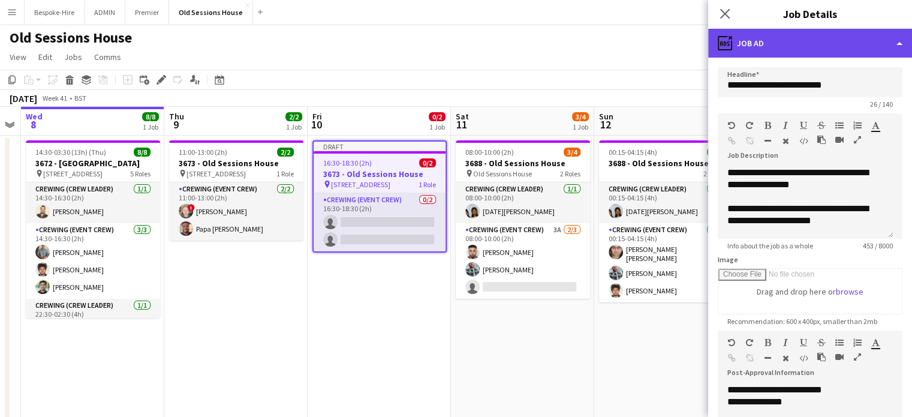
click at [787, 40] on div "ads-window Job Ad" at bounding box center [810, 43] width 204 height 29
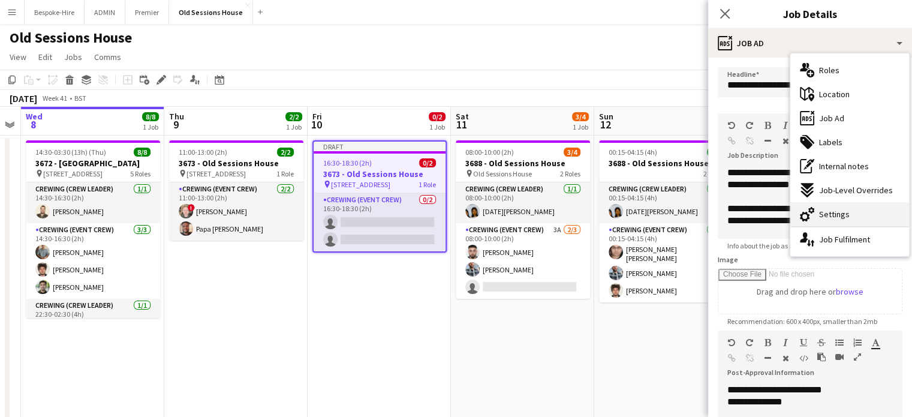
click at [847, 222] on div "cog-double-3 Settings" at bounding box center [849, 214] width 119 height 24
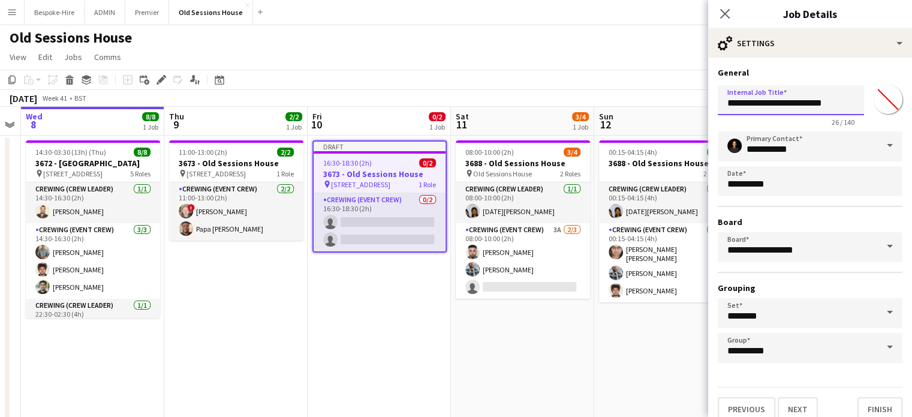
click at [734, 105] on input "**********" at bounding box center [791, 100] width 146 height 30
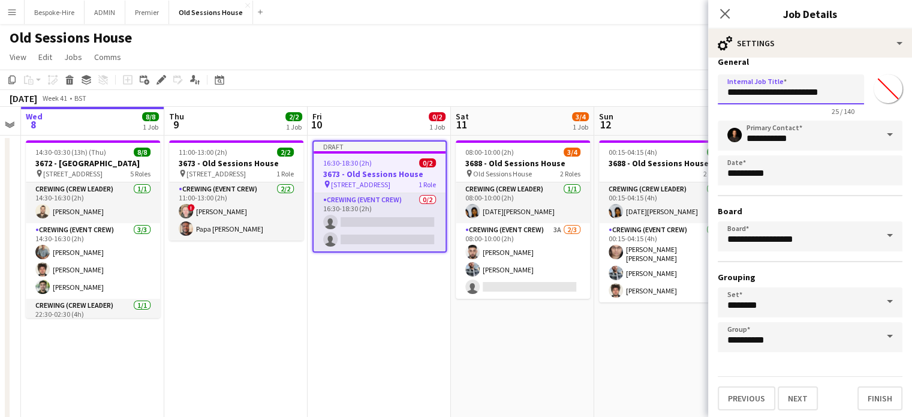
type input "**********"
click at [861, 408] on div "**********" at bounding box center [810, 233] width 204 height 373
click at [864, 395] on button "Finish" at bounding box center [879, 398] width 45 height 24
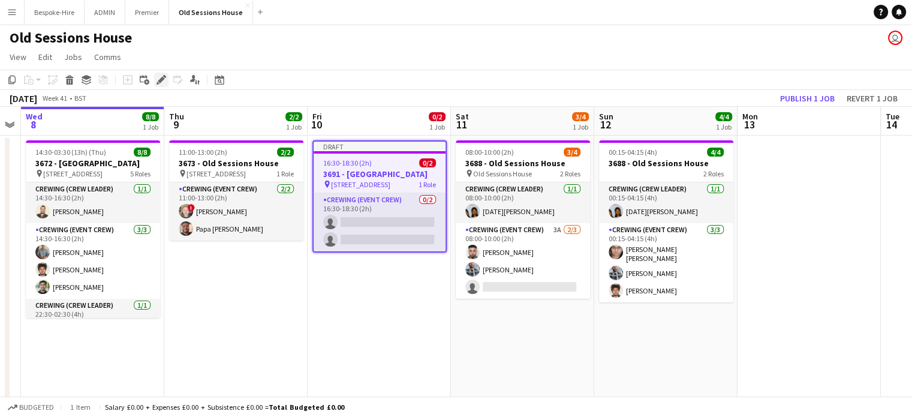
click at [156, 79] on icon "Edit" at bounding box center [161, 80] width 10 height 10
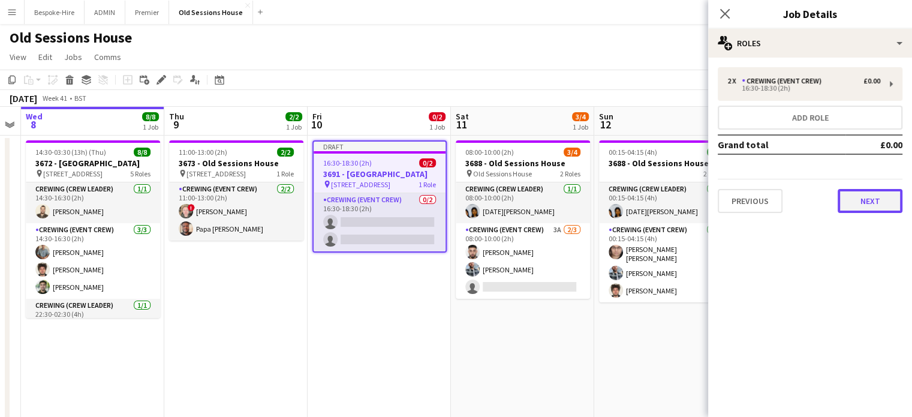
click at [858, 194] on button "Next" at bounding box center [869, 201] width 65 height 24
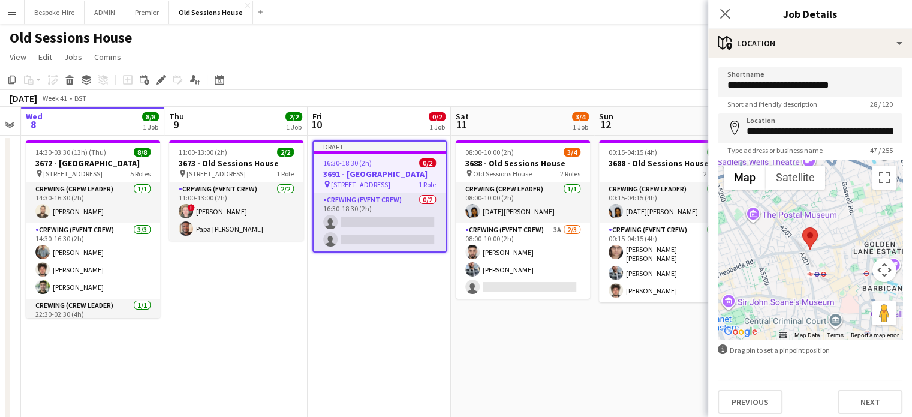
scroll to position [5, 0]
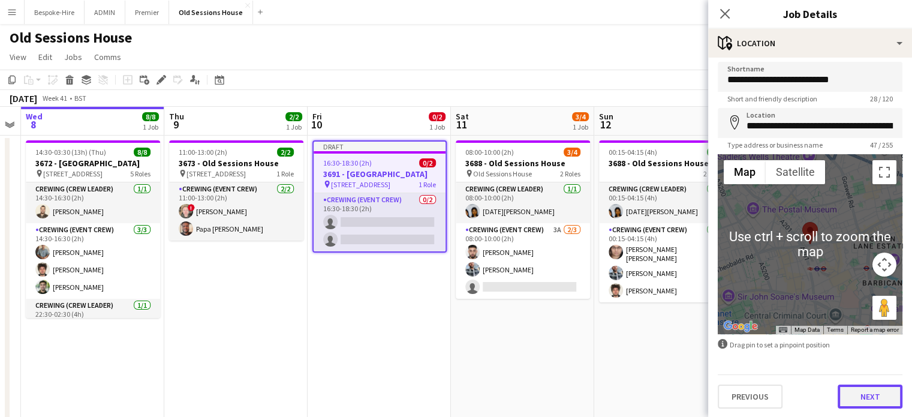
click at [858, 397] on button "Next" at bounding box center [869, 396] width 65 height 24
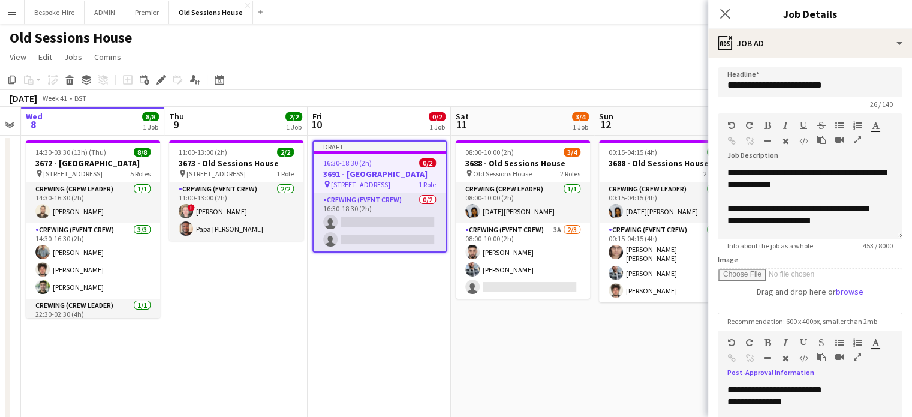
click at [808, 398] on div "**********" at bounding box center [805, 402] width 156 height 12
paste div
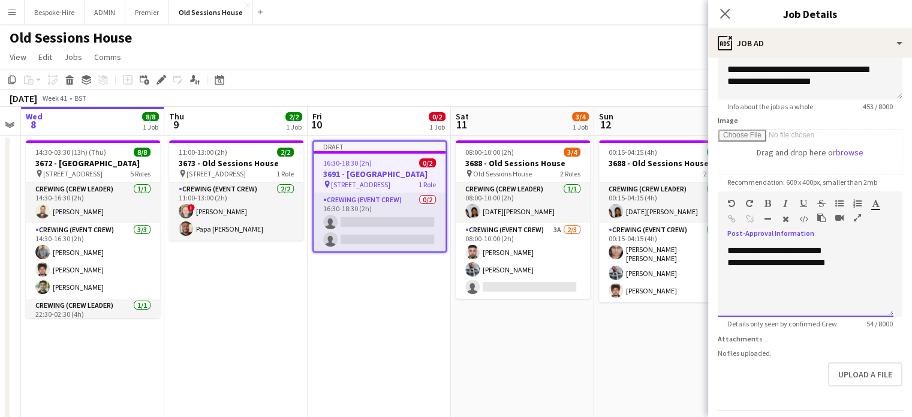
scroll to position [174, 0]
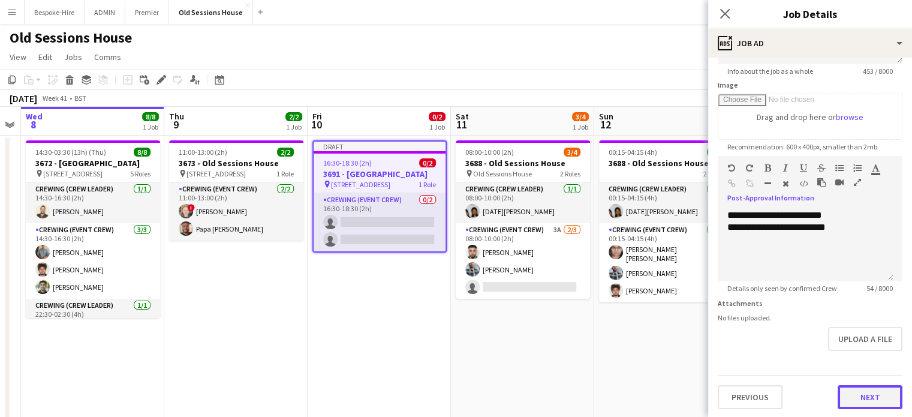
click at [854, 396] on button "Next" at bounding box center [869, 397] width 65 height 24
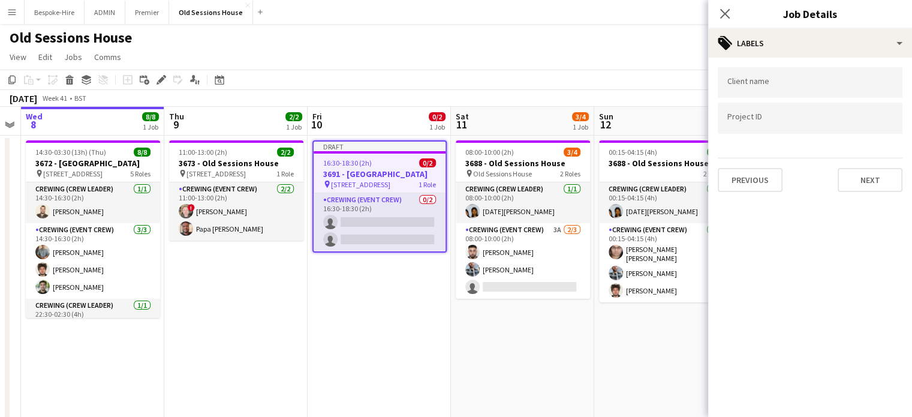
scroll to position [0, 0]
click at [866, 188] on button "Next" at bounding box center [869, 180] width 65 height 24
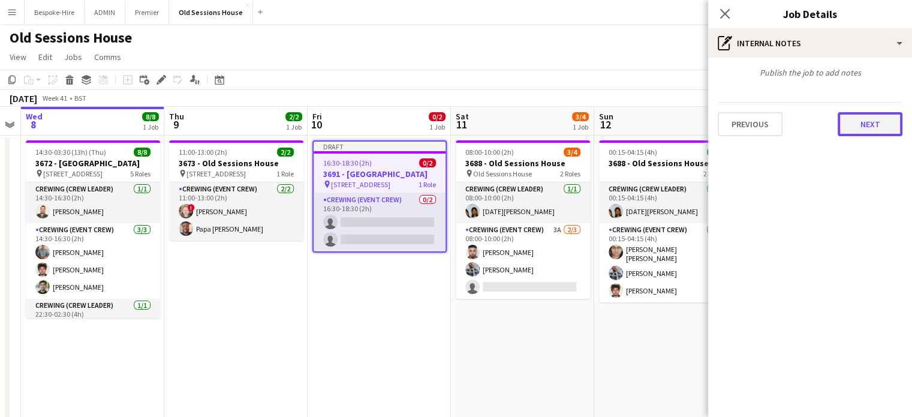
click at [865, 126] on button "Next" at bounding box center [869, 124] width 65 height 24
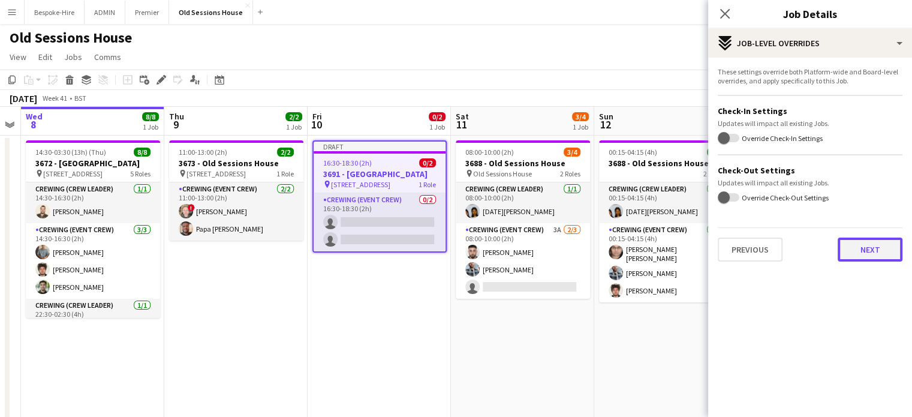
click at [868, 249] on button "Next" at bounding box center [869, 249] width 65 height 24
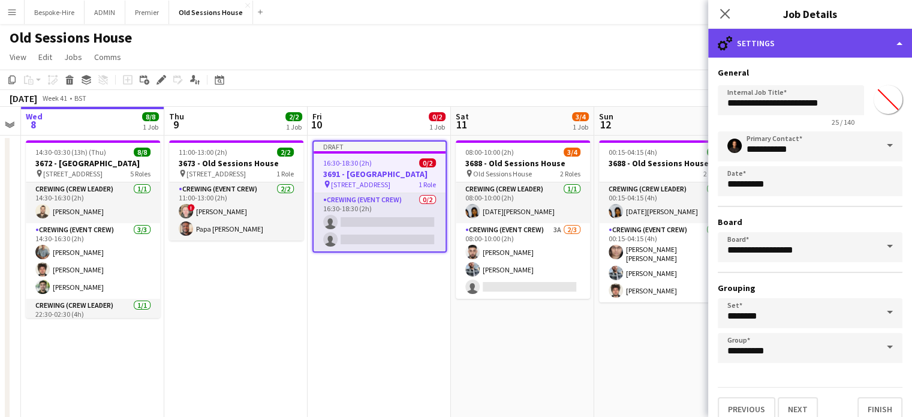
click at [765, 37] on div "cog-double-3 Settings" at bounding box center [810, 43] width 204 height 29
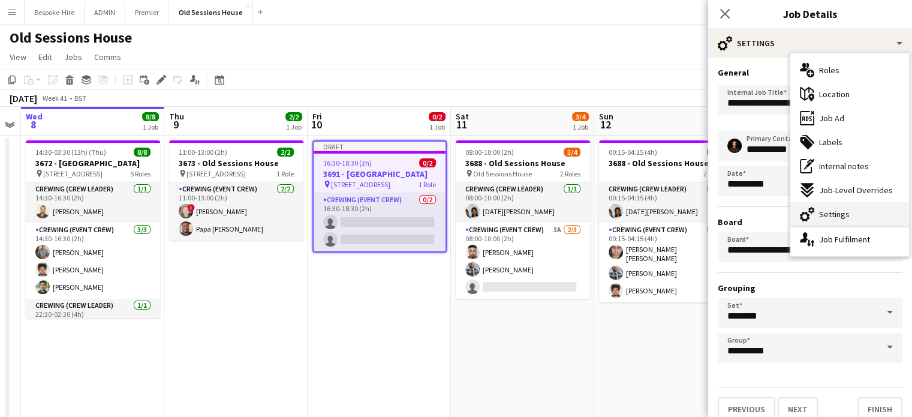
click at [831, 205] on div "cog-double-3 Settings" at bounding box center [849, 214] width 119 height 24
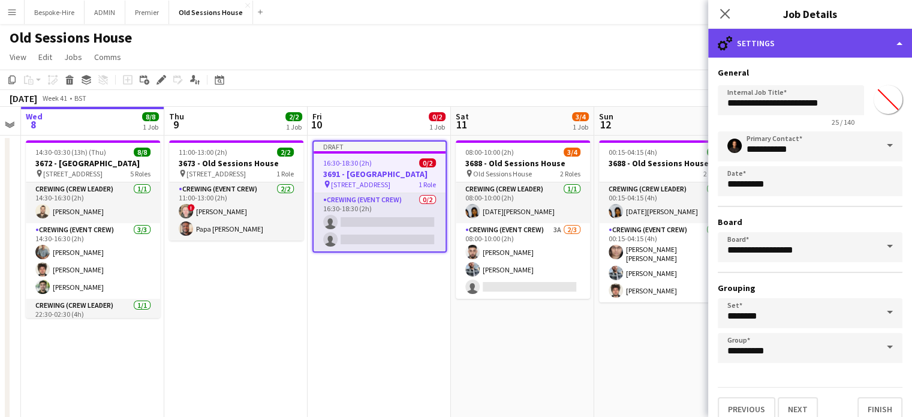
click at [800, 48] on div "cog-double-3 Settings" at bounding box center [810, 43] width 204 height 29
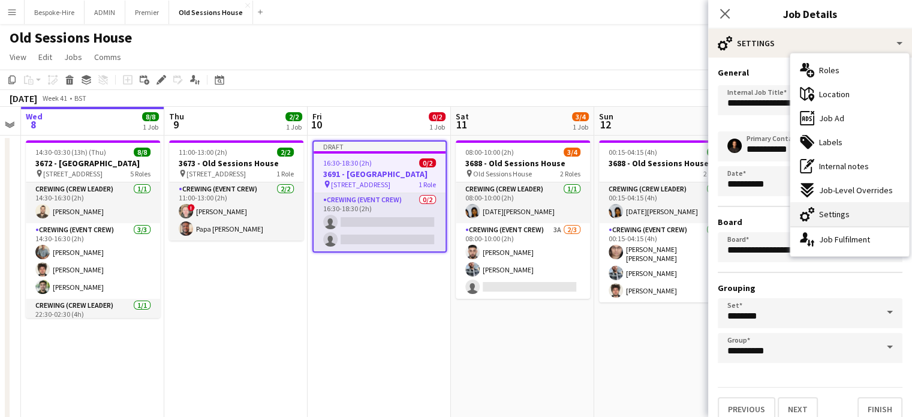
click at [831, 216] on span "Settings" at bounding box center [834, 214] width 31 height 11
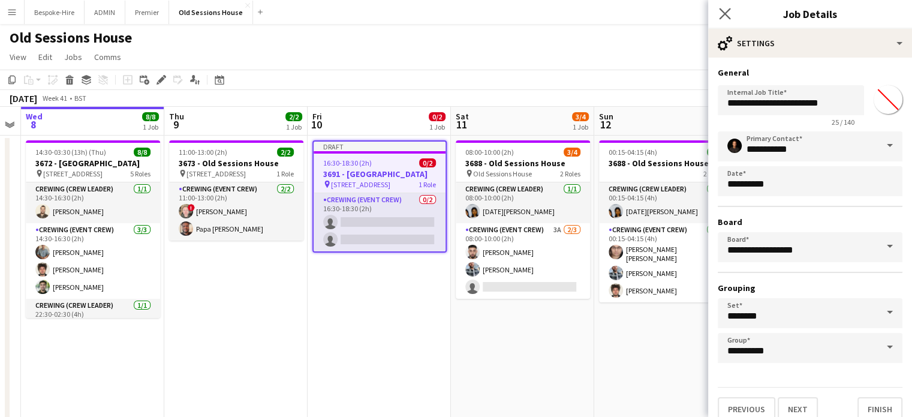
click at [718, 10] on app-icon "Close pop-in" at bounding box center [724, 13] width 17 height 17
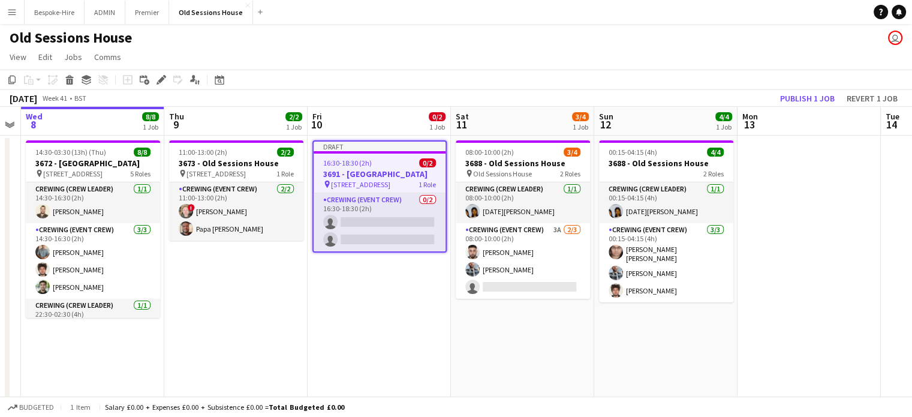
click at [336, 165] on span "16:30-18:30 (2h)" at bounding box center [347, 162] width 49 height 9
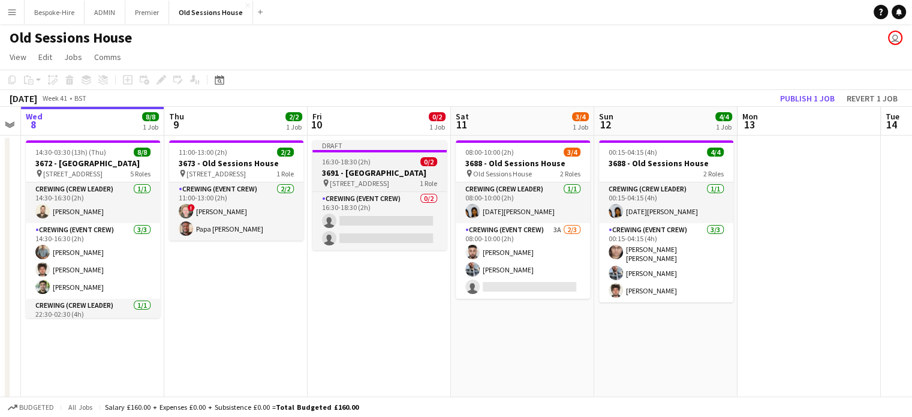
click at [336, 165] on span "16:30-18:30 (2h)" at bounding box center [346, 161] width 49 height 9
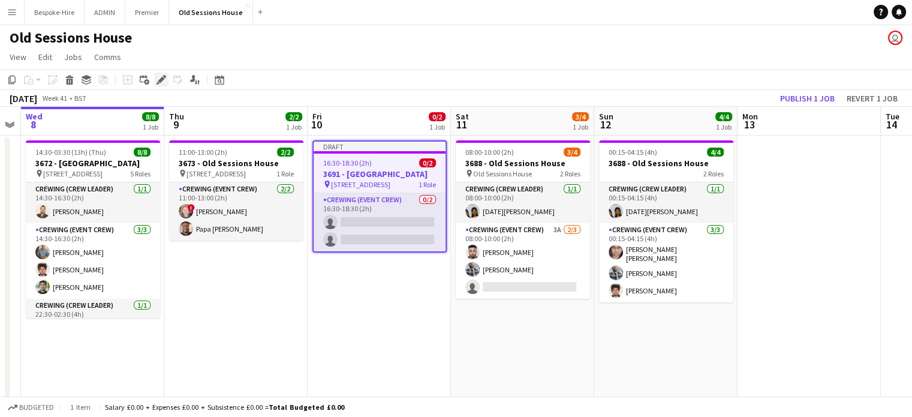
click at [159, 78] on icon "Edit" at bounding box center [161, 80] width 10 height 10
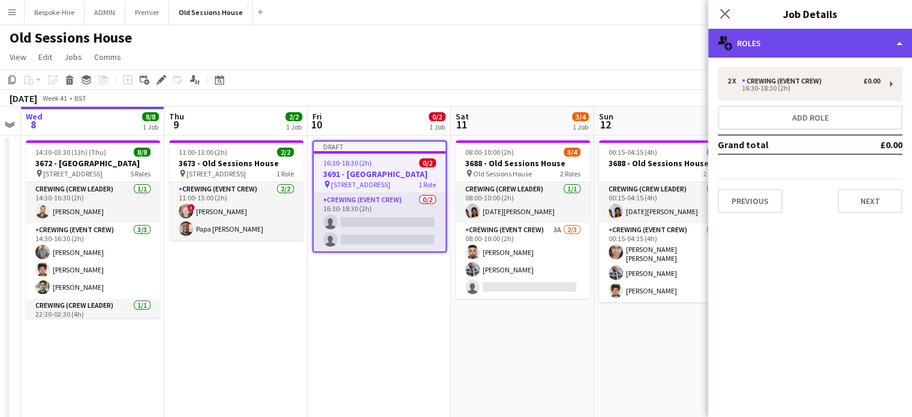
click at [822, 50] on div "multiple-users-add Roles" at bounding box center [810, 43] width 204 height 29
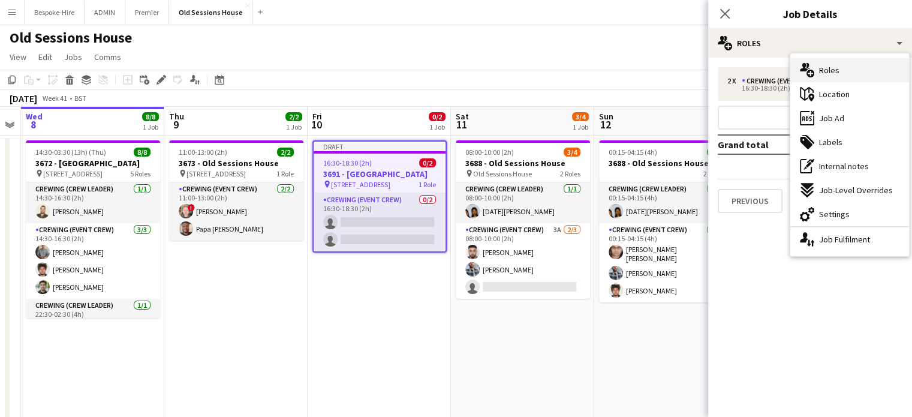
click at [825, 62] on div "multiple-users-add Roles" at bounding box center [849, 70] width 119 height 24
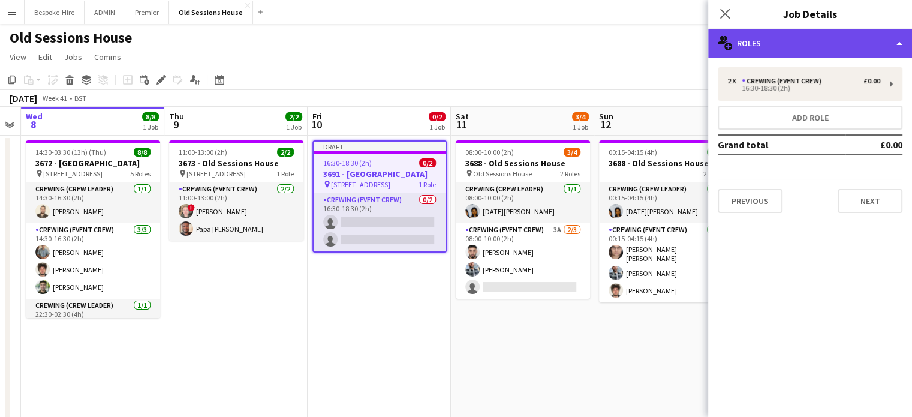
click at [816, 55] on div "multiple-users-add Roles" at bounding box center [810, 43] width 204 height 29
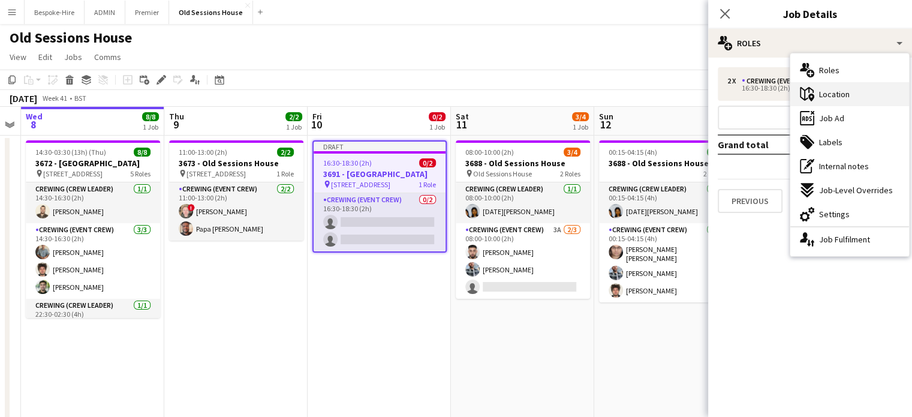
click at [813, 98] on icon at bounding box center [811, 98] width 6 height 8
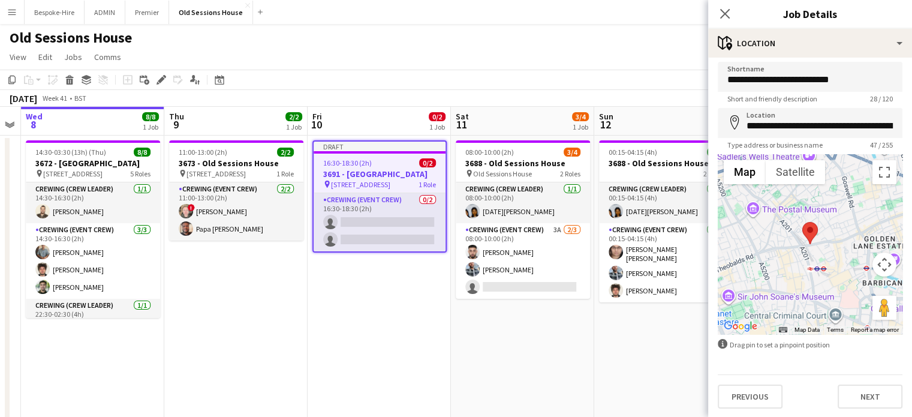
scroll to position [20, 0]
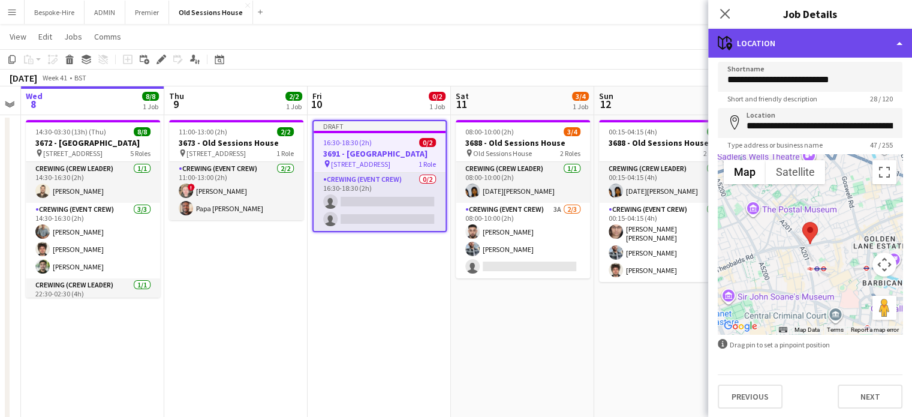
click at [807, 32] on div "maps-pin-1 Location" at bounding box center [810, 43] width 204 height 29
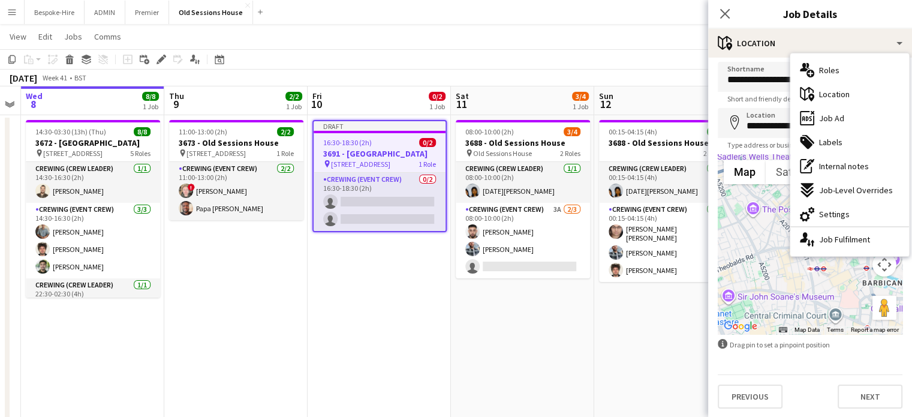
click at [760, 272] on div at bounding box center [810, 244] width 185 height 180
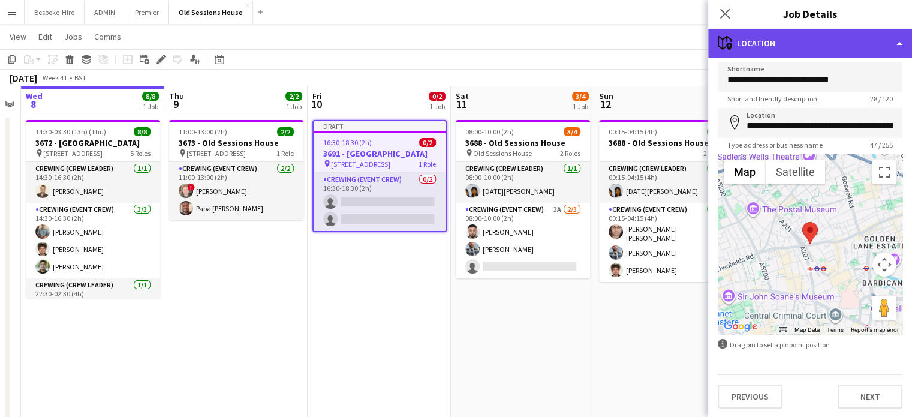
click at [830, 41] on div "maps-pin-1 Location" at bounding box center [810, 43] width 204 height 29
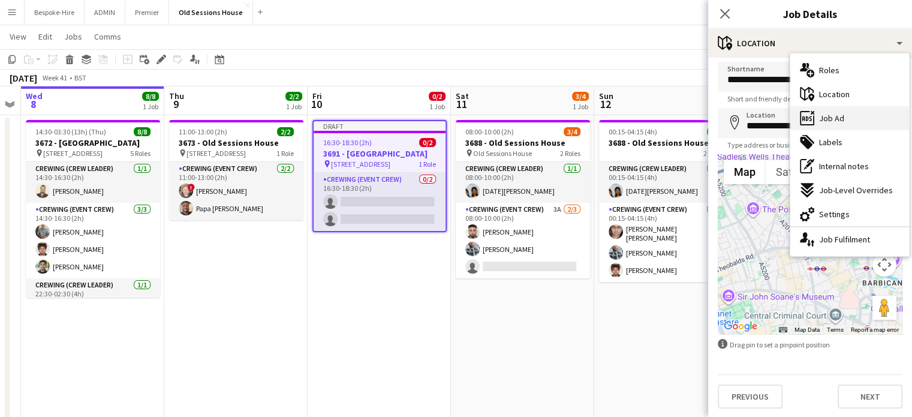
click at [820, 117] on span "Job Ad" at bounding box center [831, 118] width 25 height 11
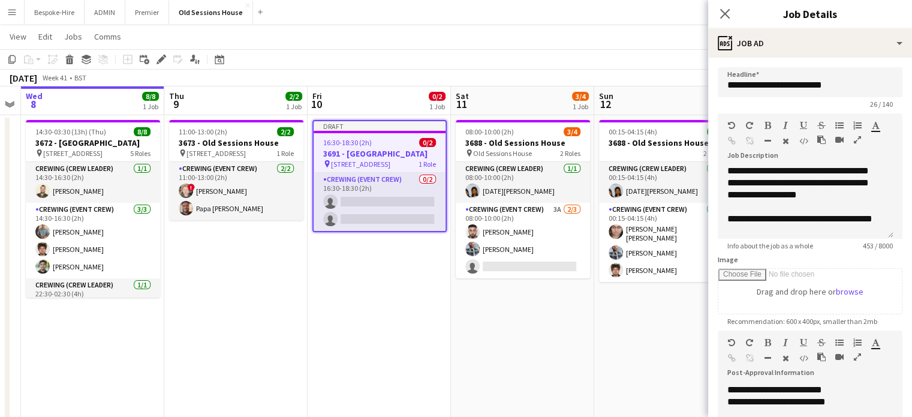
scroll to position [189, 0]
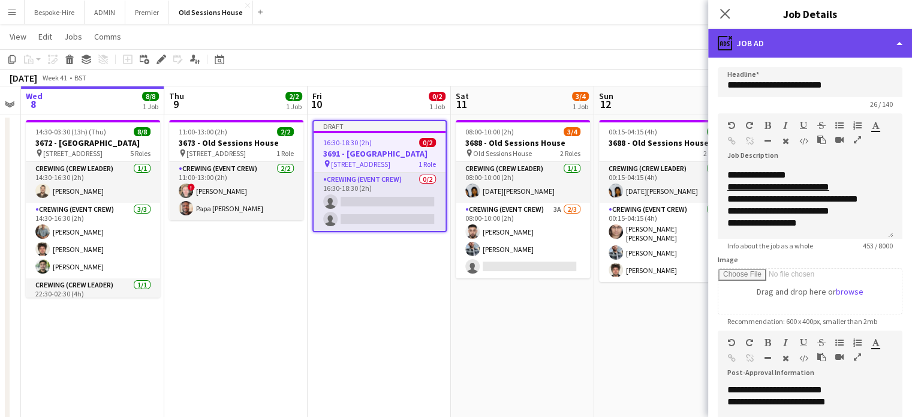
click at [800, 37] on div "ads-window Job Ad" at bounding box center [810, 43] width 204 height 29
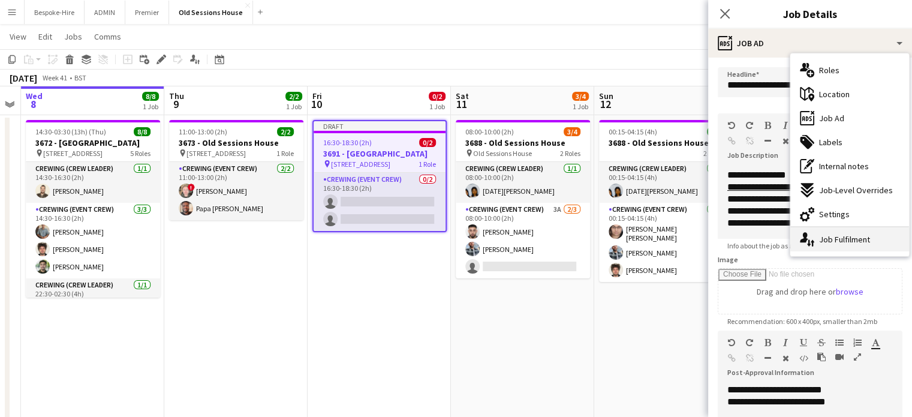
click at [834, 234] on div "single-neutral-actions-up-down Job Fulfilment" at bounding box center [849, 239] width 119 height 24
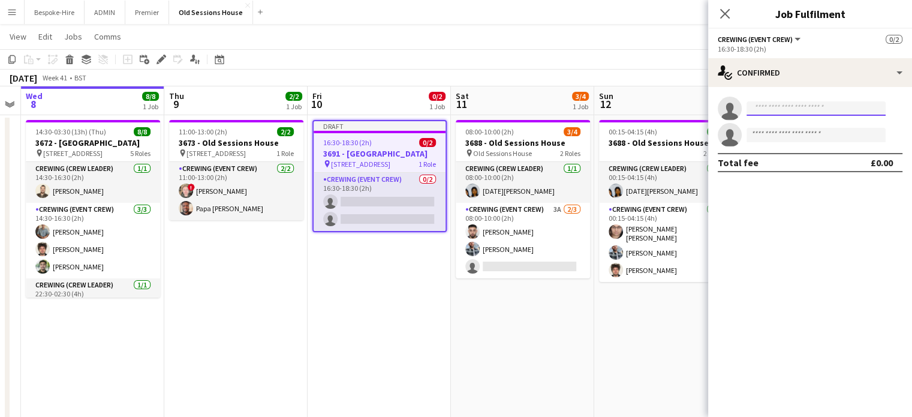
click at [768, 112] on input at bounding box center [815, 108] width 139 height 14
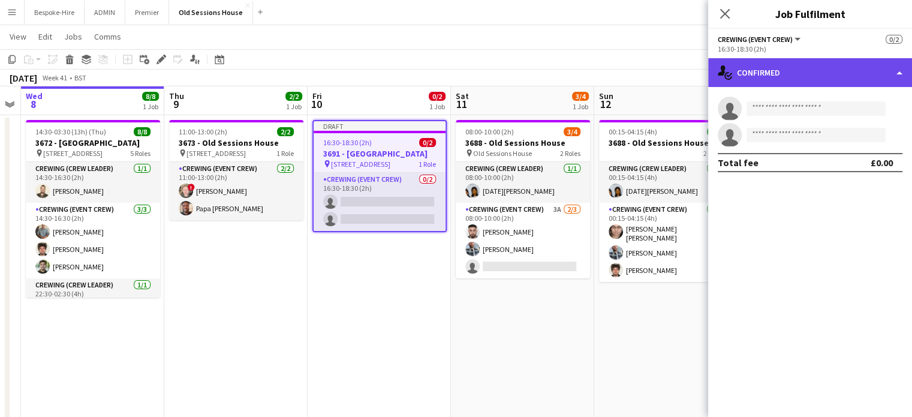
click at [761, 80] on div "single-neutral-actions-check-2 Confirmed" at bounding box center [810, 72] width 204 height 29
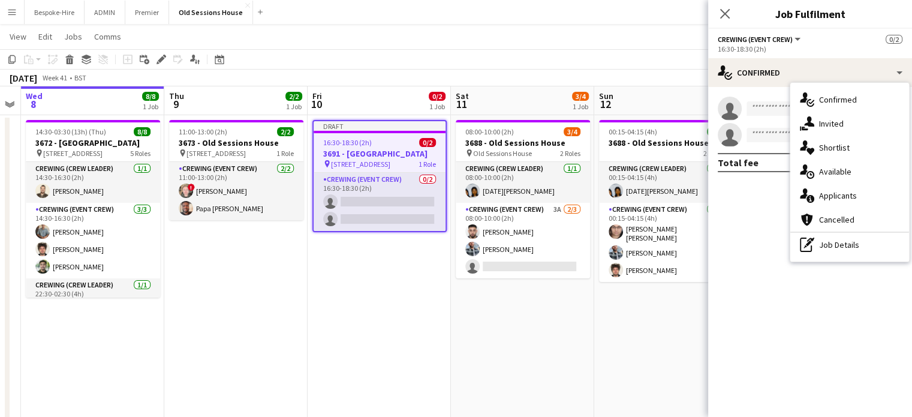
click at [767, 196] on mat-expansion-panel "check Confirmed single-neutral-actions single-neutral-actions Total fee £0.00" at bounding box center [810, 252] width 204 height 330
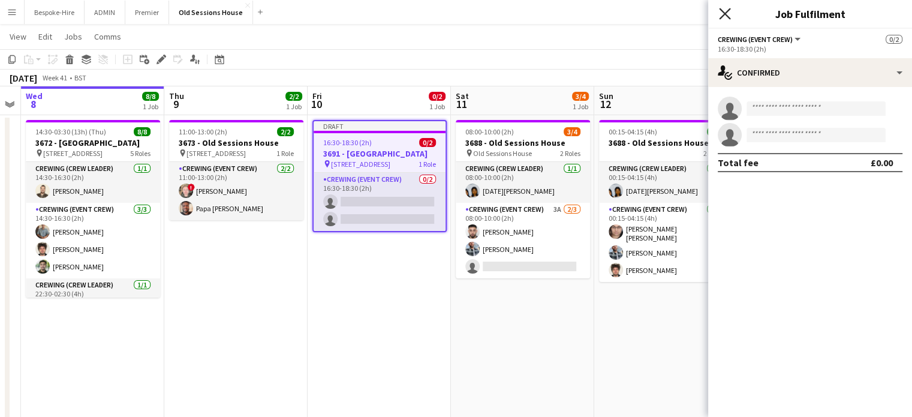
click at [724, 16] on icon "Close pop-in" at bounding box center [724, 13] width 11 height 11
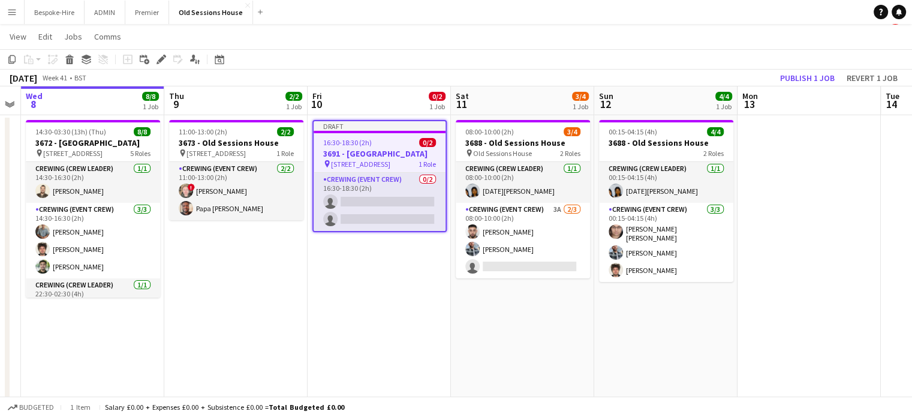
click at [464, 28] on app-page-menu "View Day view expanded Day view collapsed Month view Date picker Jump to [DATE]…" at bounding box center [456, 37] width 912 height 23
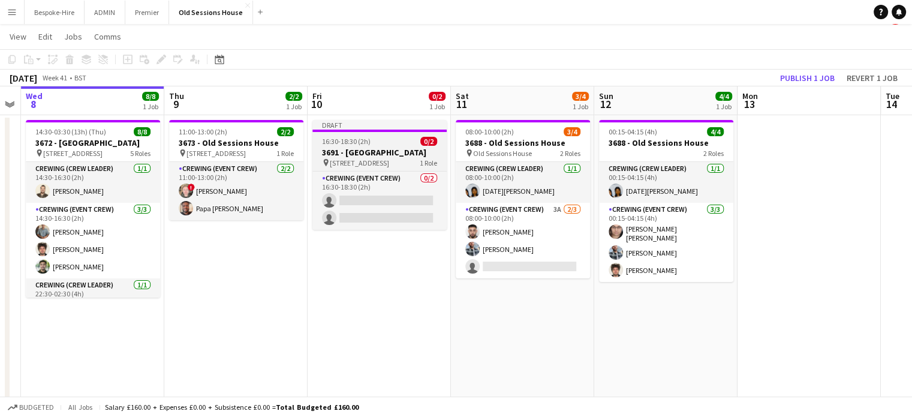
click at [397, 126] on div "Draft" at bounding box center [379, 125] width 134 height 10
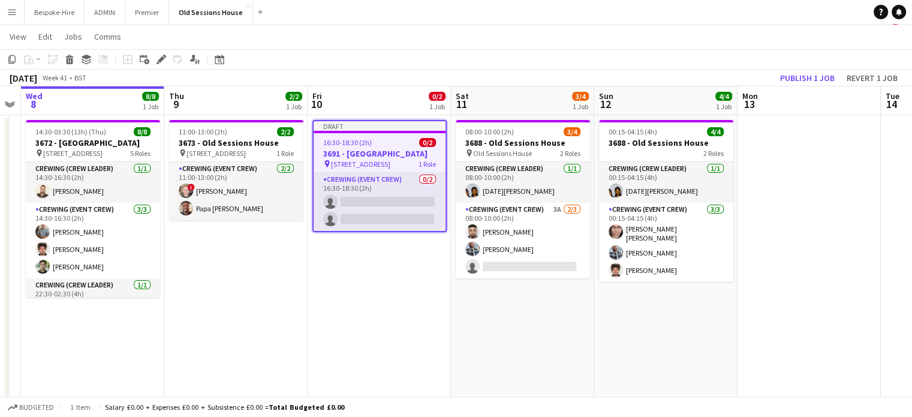
click at [393, 134] on app-job-card "Draft 16:30-18:30 (2h) 0/2 3691 - Old Sessions House pin Old Sessions House, EC…" at bounding box center [379, 176] width 134 height 112
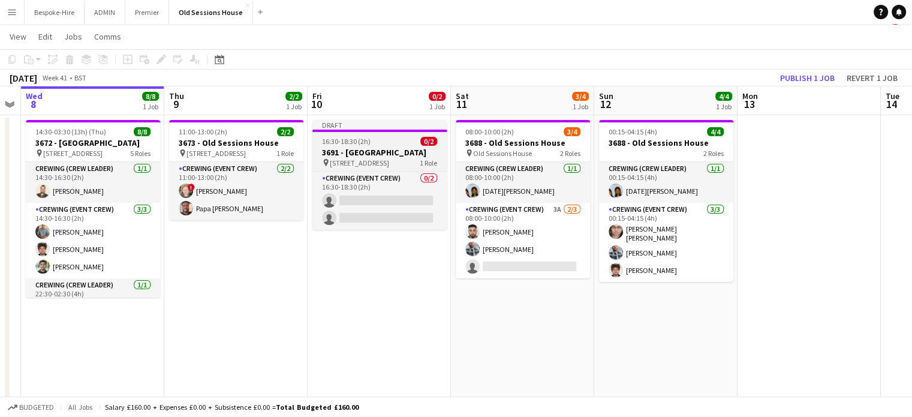
click at [371, 148] on h3 "3691 - [GEOGRAPHIC_DATA]" at bounding box center [379, 152] width 134 height 11
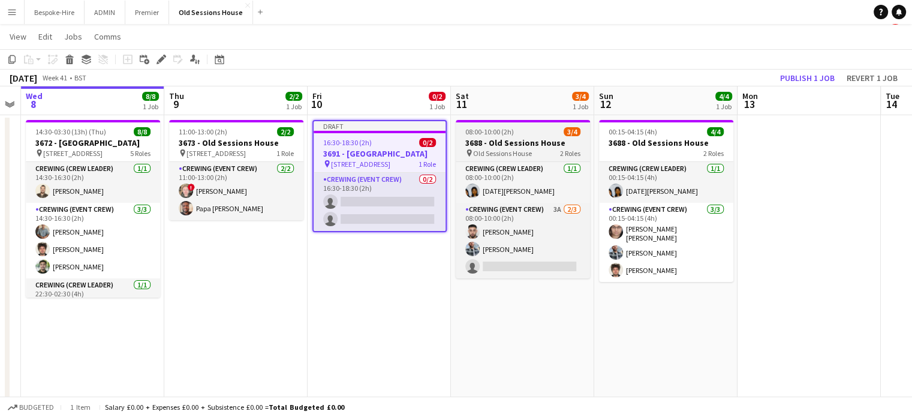
click at [516, 152] on span "Old Sessions House" at bounding box center [502, 153] width 59 height 9
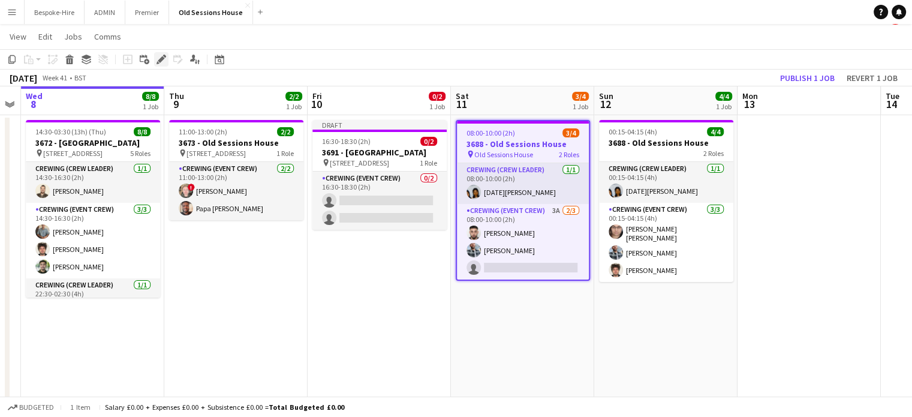
click at [159, 59] on icon "Edit" at bounding box center [161, 60] width 10 height 10
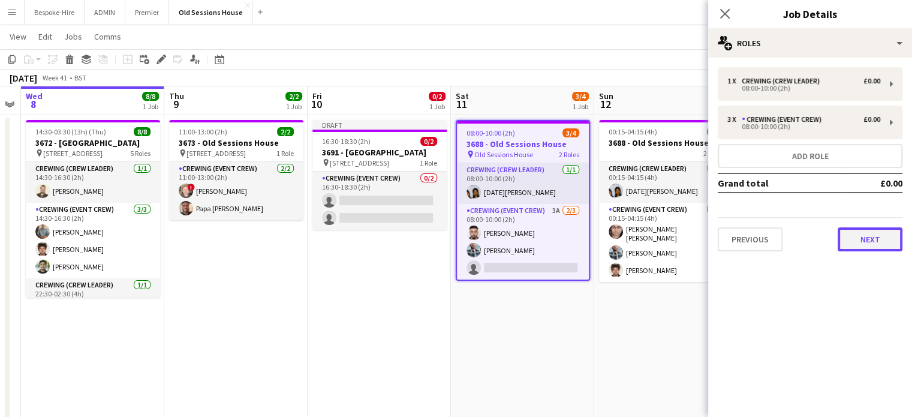
click at [878, 234] on button "Next" at bounding box center [869, 239] width 65 height 24
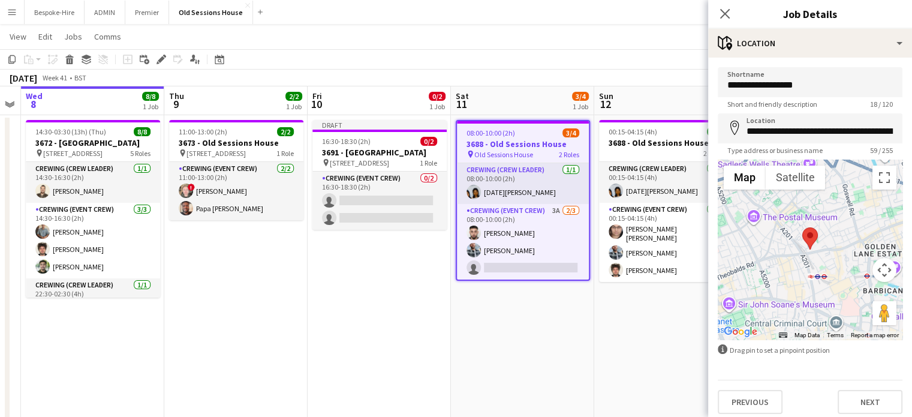
scroll to position [5, 0]
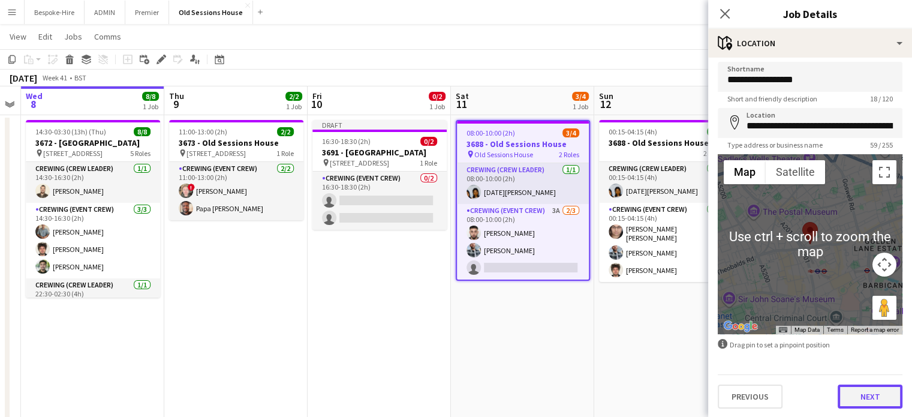
click at [857, 393] on button "Next" at bounding box center [869, 396] width 65 height 24
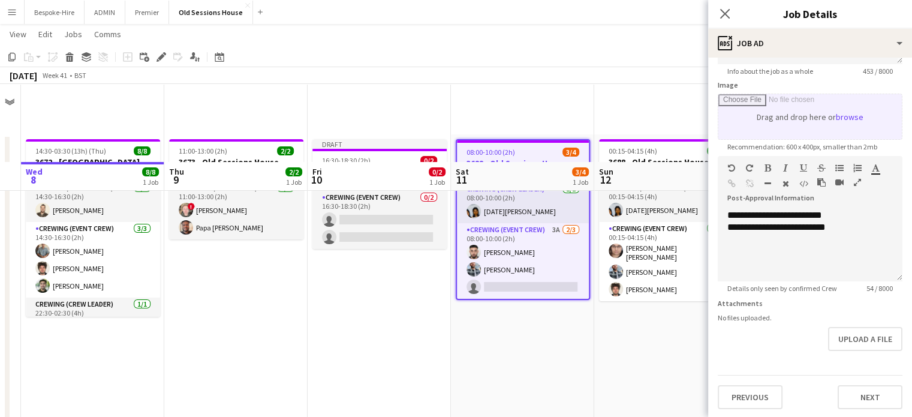
scroll to position [78, 0]
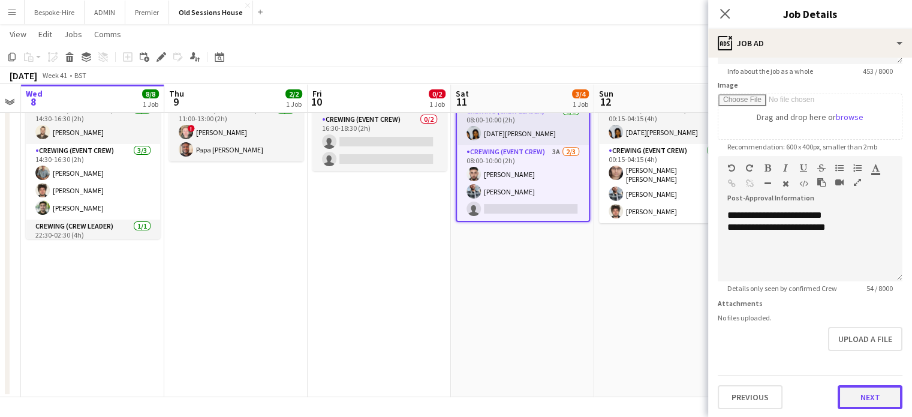
click at [843, 405] on button "Next" at bounding box center [869, 397] width 65 height 24
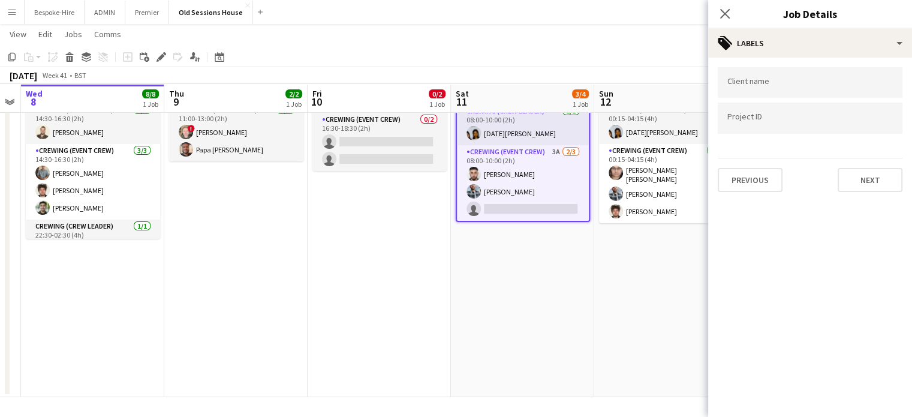
scroll to position [0, 0]
drag, startPoint x: 867, startPoint y: 165, endPoint x: 864, endPoint y: 177, distance: 12.5
click at [864, 177] on div "Previous Next" at bounding box center [810, 175] width 185 height 34
click at [864, 177] on button "Next" at bounding box center [869, 180] width 65 height 24
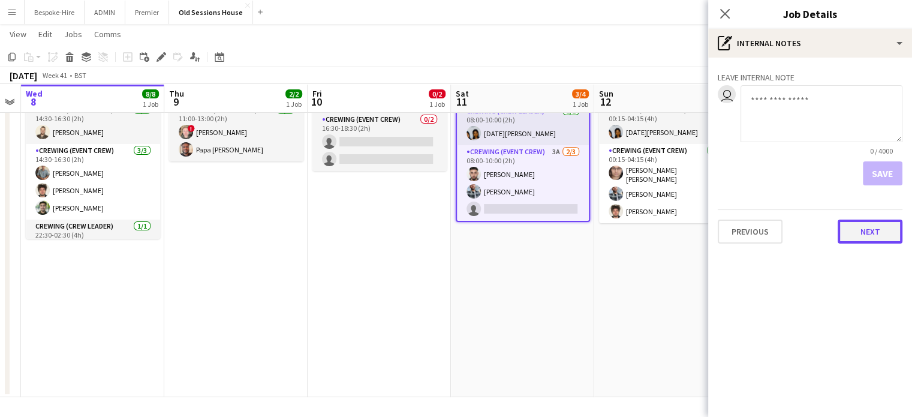
click at [861, 220] on button "Next" at bounding box center [869, 231] width 65 height 24
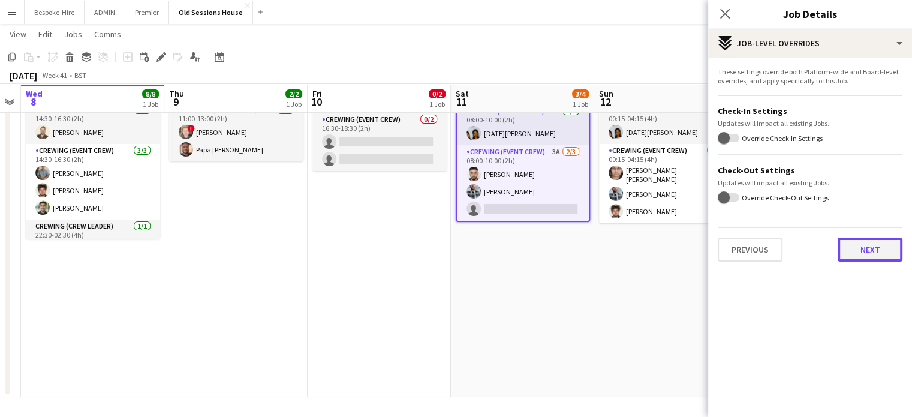
click at [864, 251] on button "Next" at bounding box center [869, 249] width 65 height 24
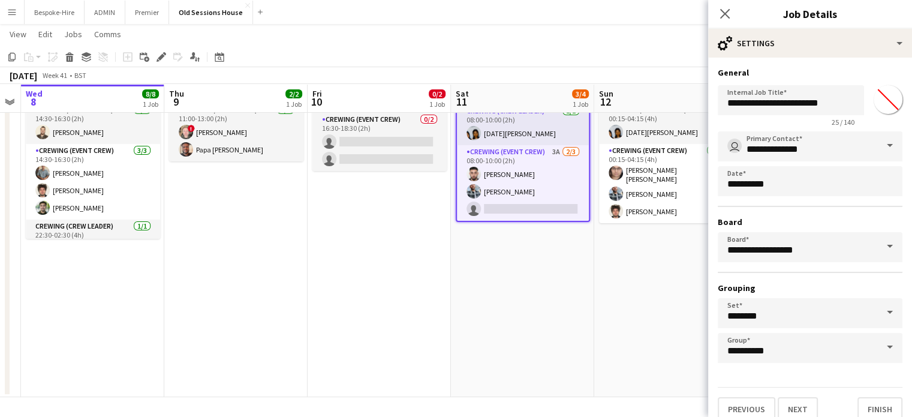
click at [877, 134] on span at bounding box center [889, 145] width 25 height 29
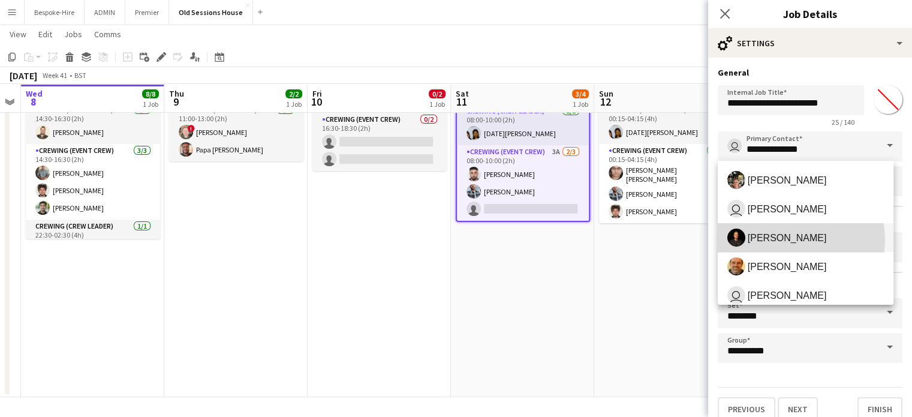
click at [773, 240] on span "[PERSON_NAME]" at bounding box center [787, 237] width 79 height 11
type input "**********"
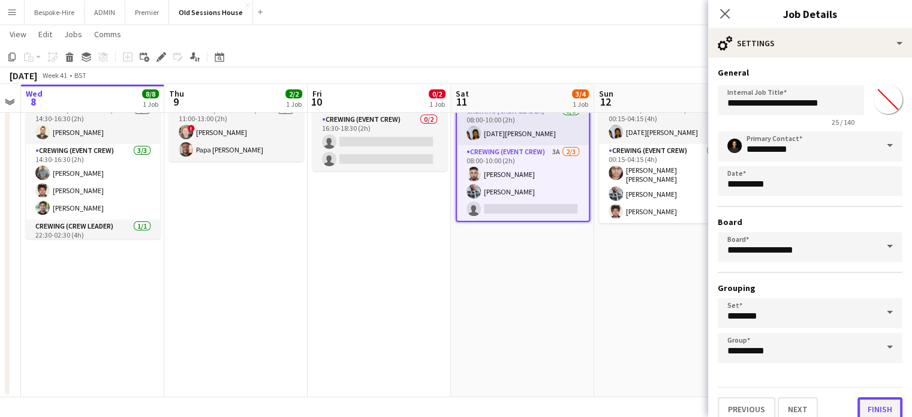
click at [866, 397] on button "Finish" at bounding box center [879, 409] width 45 height 24
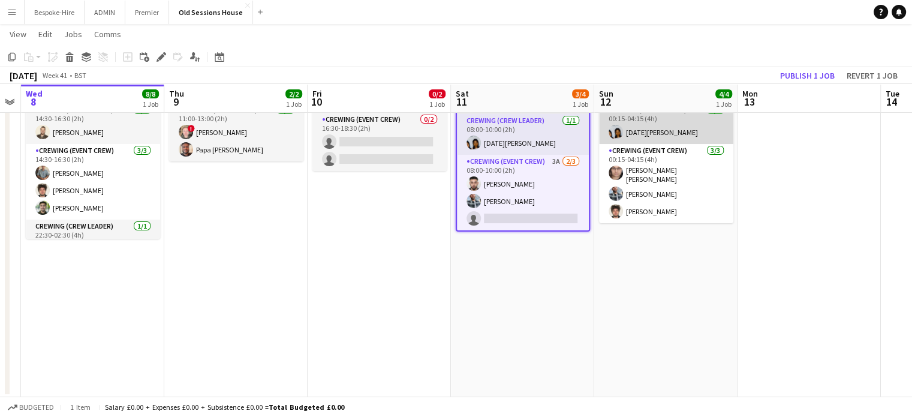
click at [667, 118] on app-card-role "Crewing (Crew Leader) [DATE] 00:15-04:15 (4h) [DATE][PERSON_NAME]" at bounding box center [666, 123] width 134 height 41
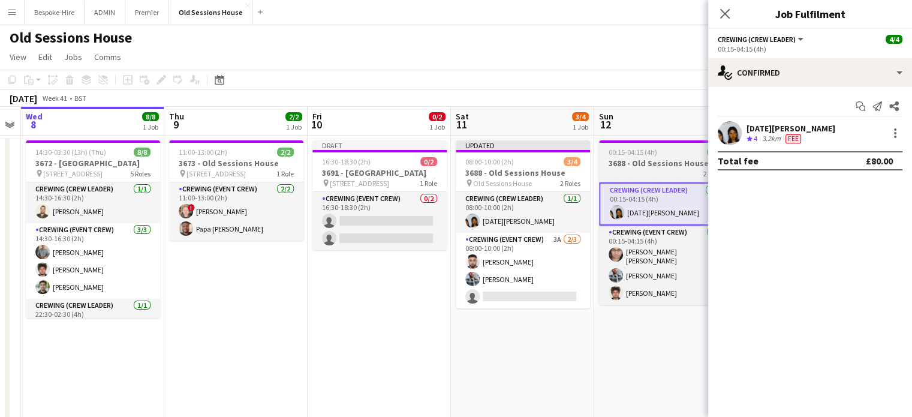
click at [640, 162] on h3 "3688 - Old Sessions House" at bounding box center [666, 163] width 134 height 11
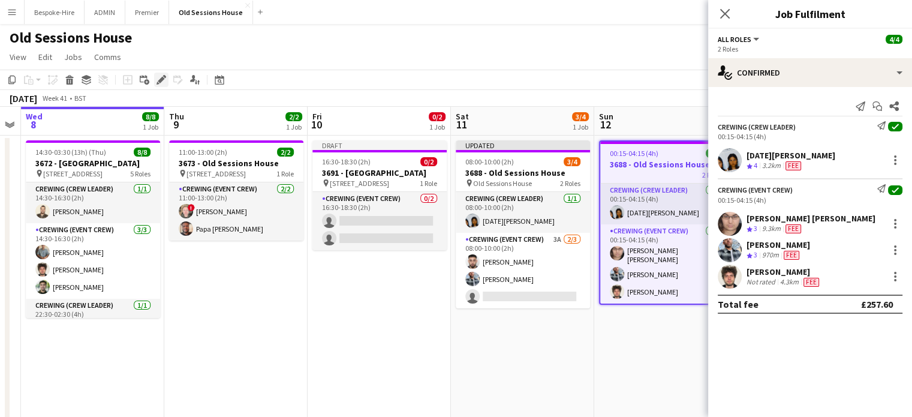
click at [159, 83] on icon at bounding box center [161, 80] width 7 height 7
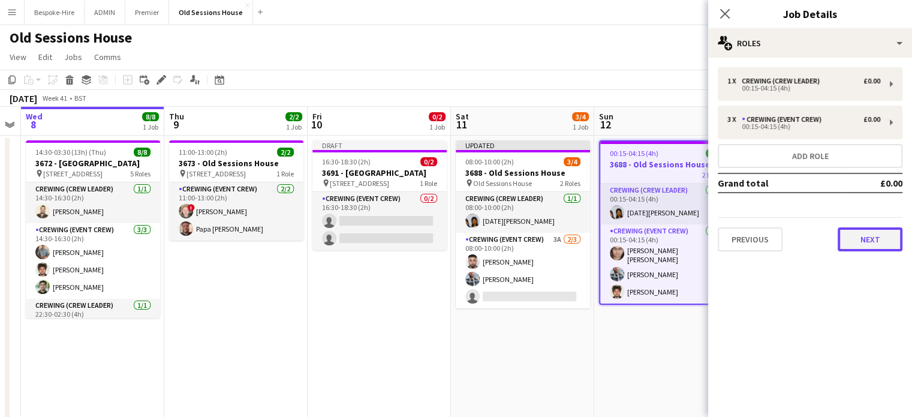
click at [868, 238] on button "Next" at bounding box center [869, 239] width 65 height 24
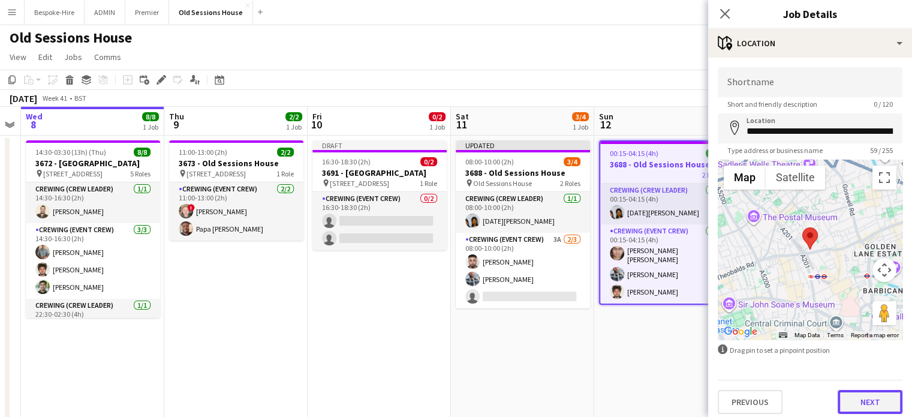
click at [846, 392] on button "Next" at bounding box center [869, 402] width 65 height 24
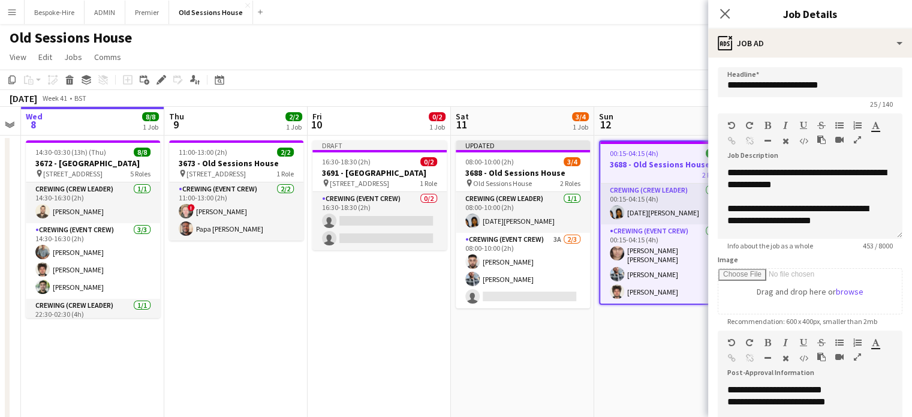
scroll to position [174, 0]
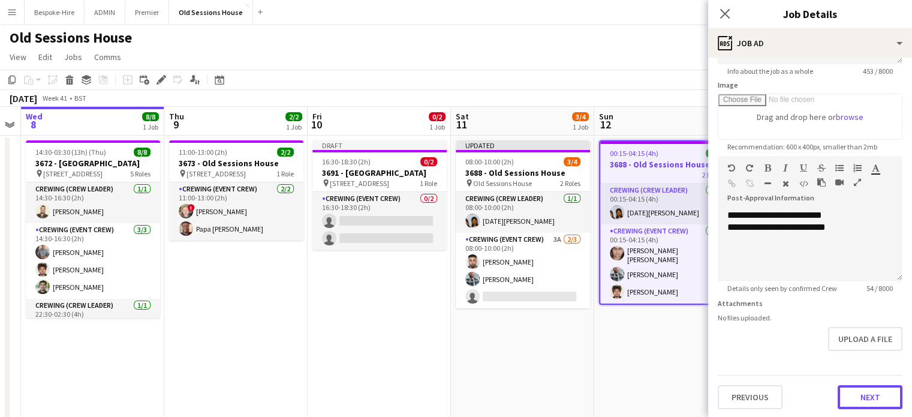
click at [846, 399] on button "Next" at bounding box center [869, 397] width 65 height 24
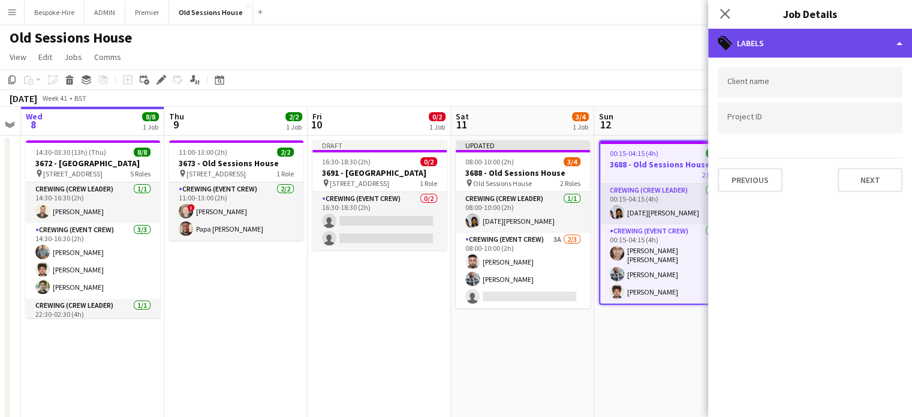
click at [865, 34] on div "tags-double Labels" at bounding box center [810, 43] width 204 height 29
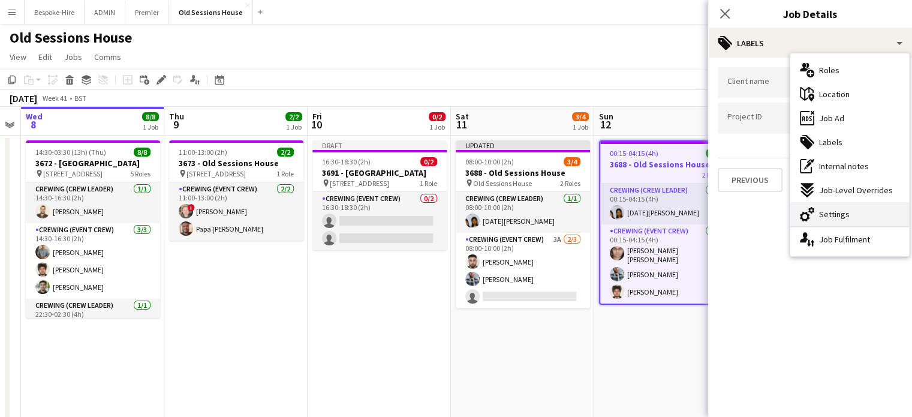
click at [837, 209] on span "Settings" at bounding box center [834, 214] width 31 height 11
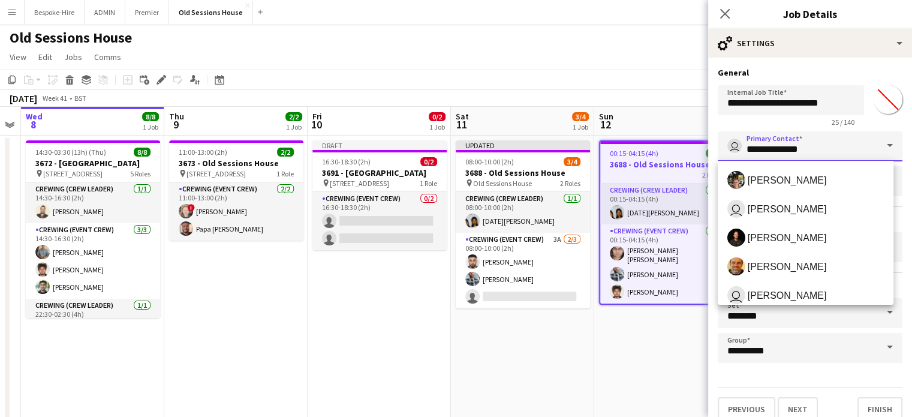
click at [839, 153] on input "**********" at bounding box center [810, 146] width 185 height 30
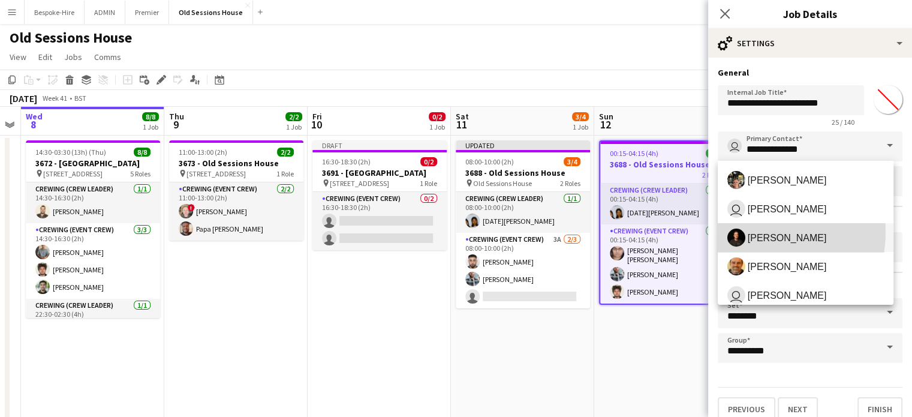
click at [745, 231] on span "[PERSON_NAME]" at bounding box center [805, 237] width 156 height 18
type input "**********"
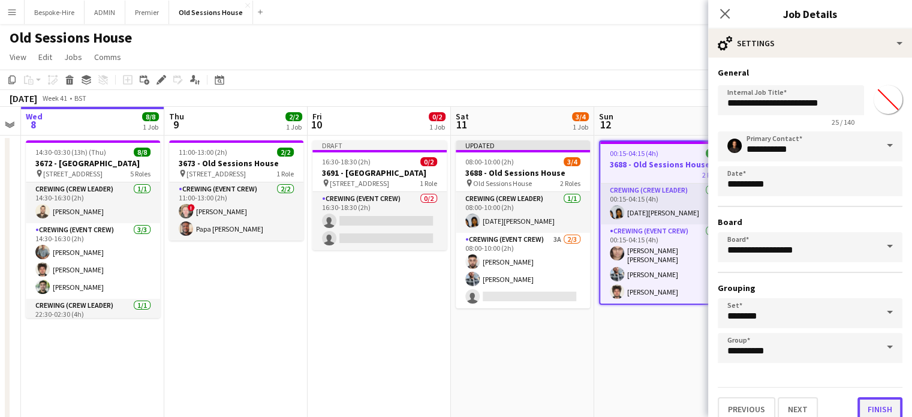
click at [857, 406] on button "Finish" at bounding box center [879, 409] width 45 height 24
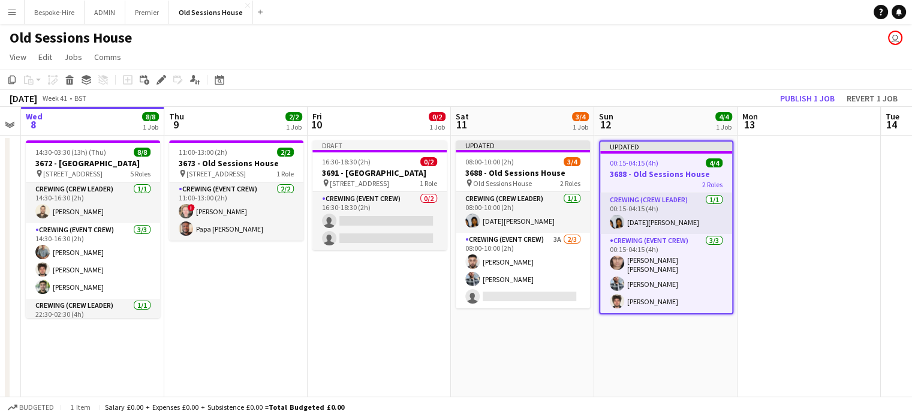
click at [394, 292] on app-date-cell "Draft 16:30-18:30 (2h) 0/2 3691 - Old Sessions House pin Old Sessions House, EC…" at bounding box center [379, 305] width 143 height 341
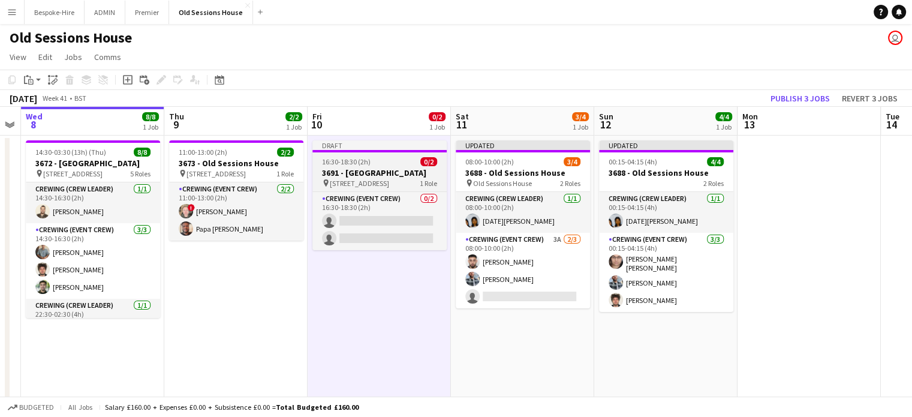
click at [414, 174] on h3 "3691 - [GEOGRAPHIC_DATA]" at bounding box center [379, 172] width 134 height 11
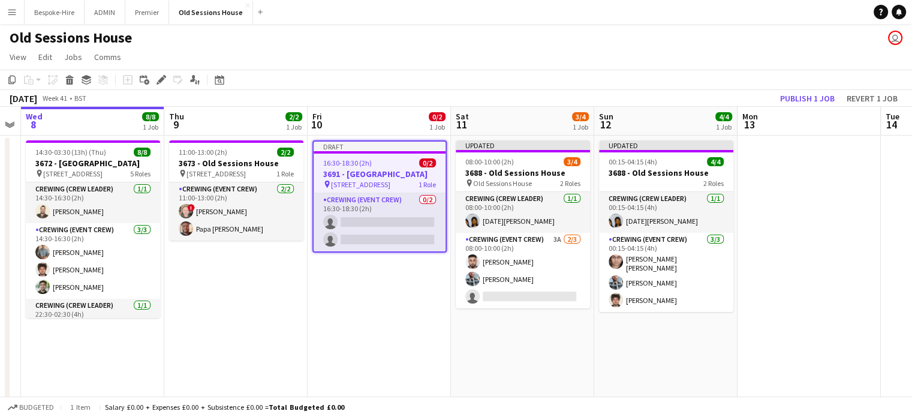
click at [399, 164] on div "16:30-18:30 (2h) 0/2" at bounding box center [380, 162] width 132 height 9
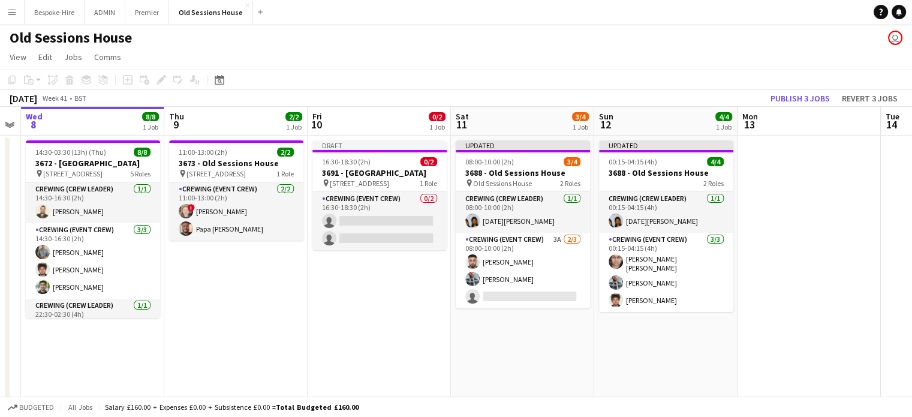
click at [899, 36] on app-user-avatar "user" at bounding box center [895, 38] width 14 height 14
click at [397, 150] on div at bounding box center [379, 151] width 134 height 2
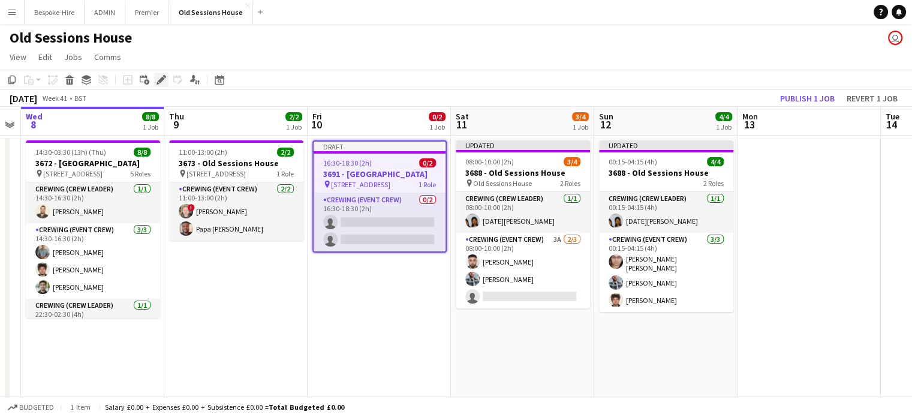
click at [161, 82] on icon "Edit" at bounding box center [161, 80] width 10 height 10
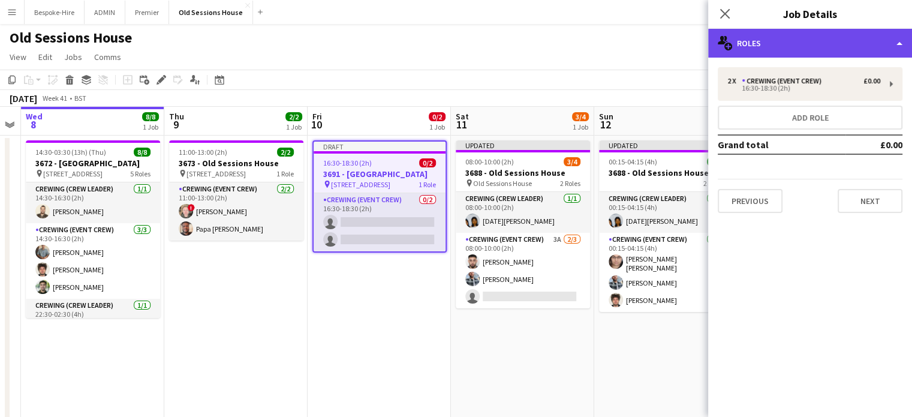
click at [831, 50] on div "multiple-users-add Roles" at bounding box center [810, 43] width 204 height 29
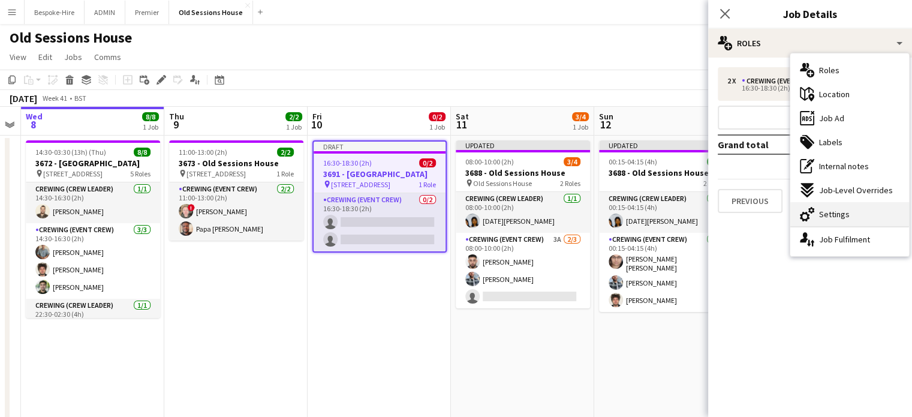
click at [839, 212] on span "Settings" at bounding box center [834, 214] width 31 height 11
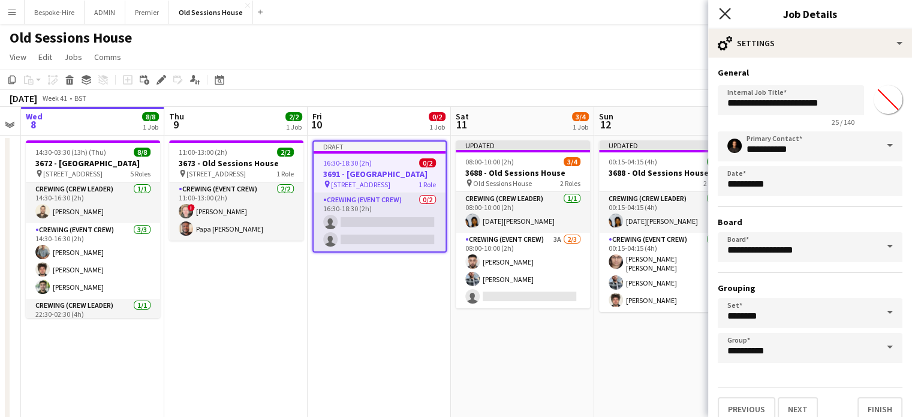
click at [721, 12] on icon "Close pop-in" at bounding box center [724, 13] width 11 height 11
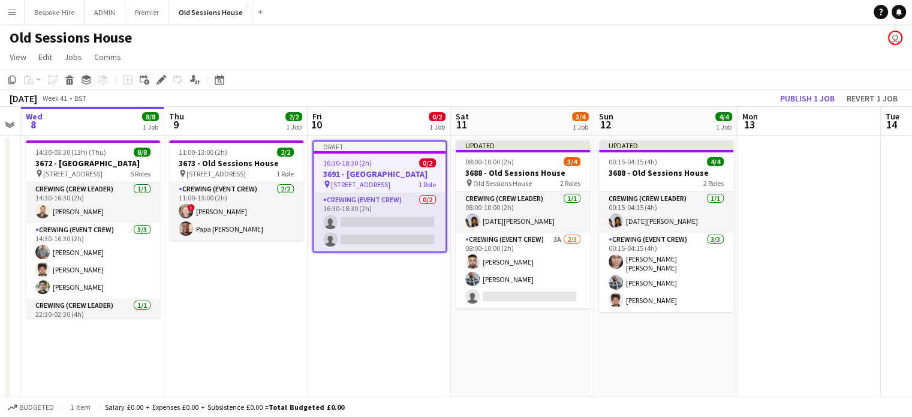
click at [7, 6] on button "Menu" at bounding box center [12, 12] width 24 height 24
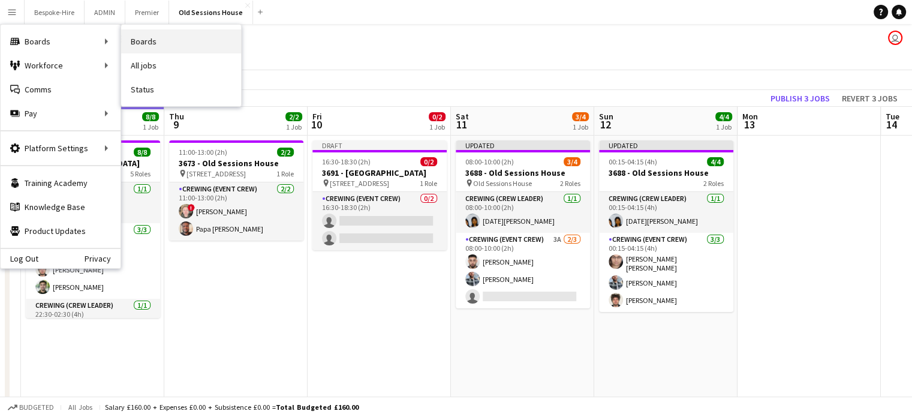
click at [145, 50] on link "Boards" at bounding box center [181, 41] width 120 height 24
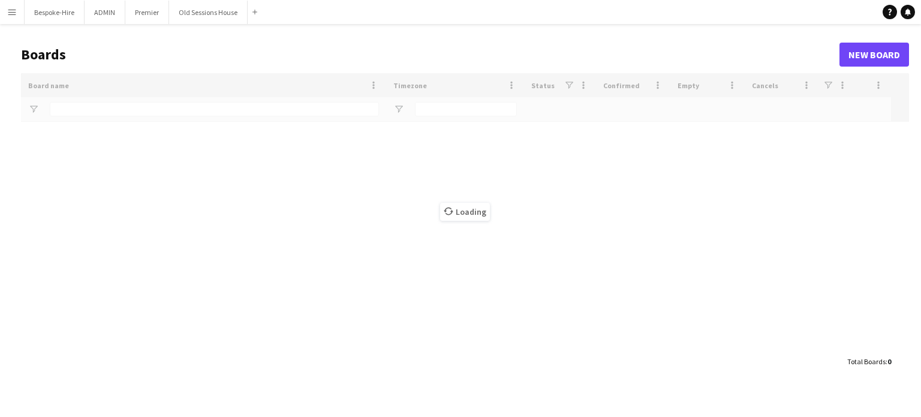
type input "***"
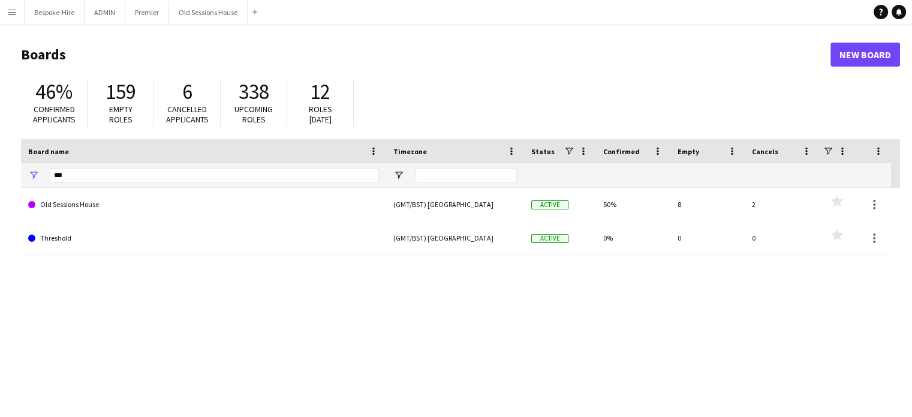
click at [2, 8] on button "Menu" at bounding box center [12, 12] width 24 height 24
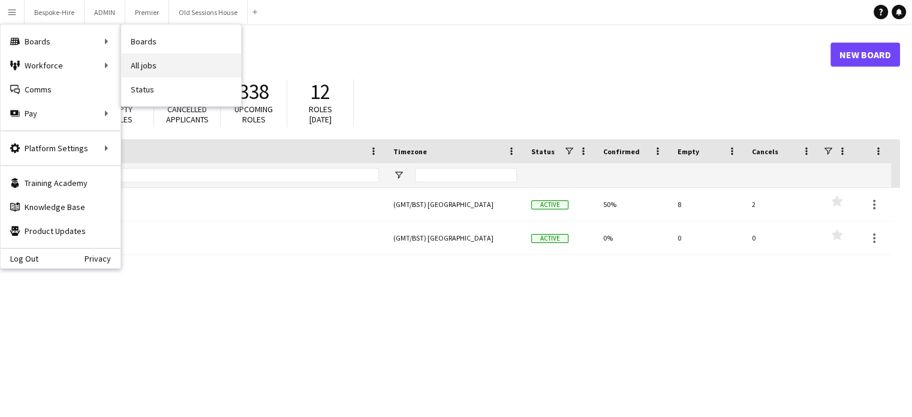
click at [158, 67] on link "All jobs" at bounding box center [181, 65] width 120 height 24
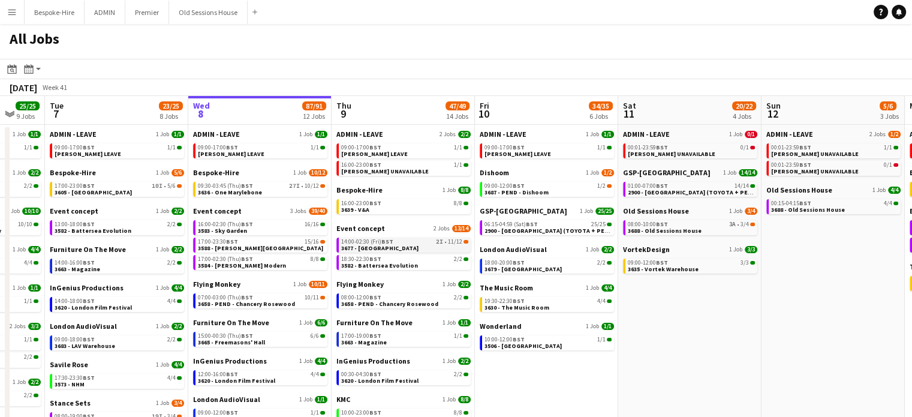
click at [396, 240] on div "14:00-02:30 (Fri) BST 2I • 11/12" at bounding box center [404, 242] width 127 height 6
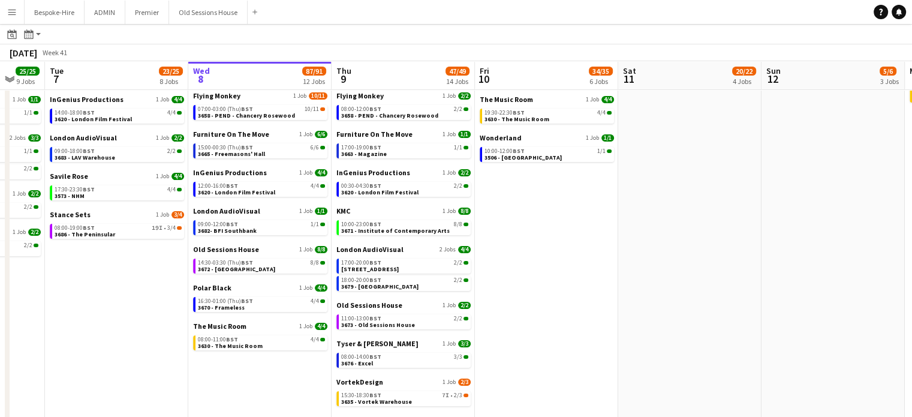
scroll to position [212, 0]
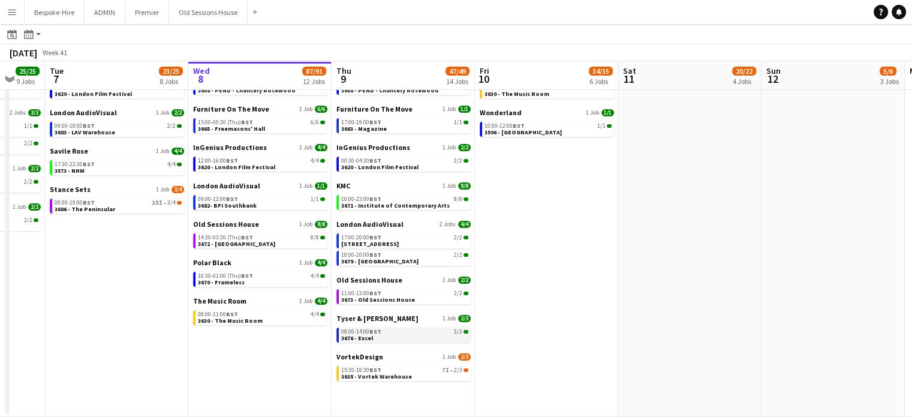
click at [364, 342] on app-brief-job-card "08:00-14:00 BST 3/3 3676 - Excel" at bounding box center [403, 334] width 134 height 15
click at [376, 333] on span "BST" at bounding box center [375, 331] width 12 height 8
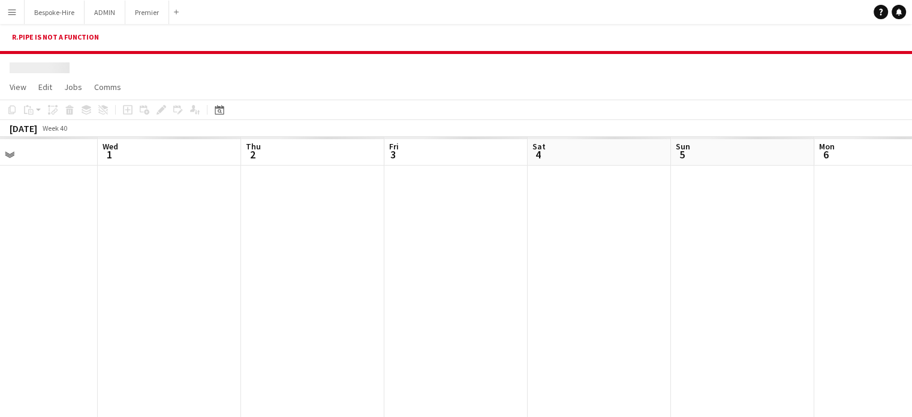
scroll to position [0, 332]
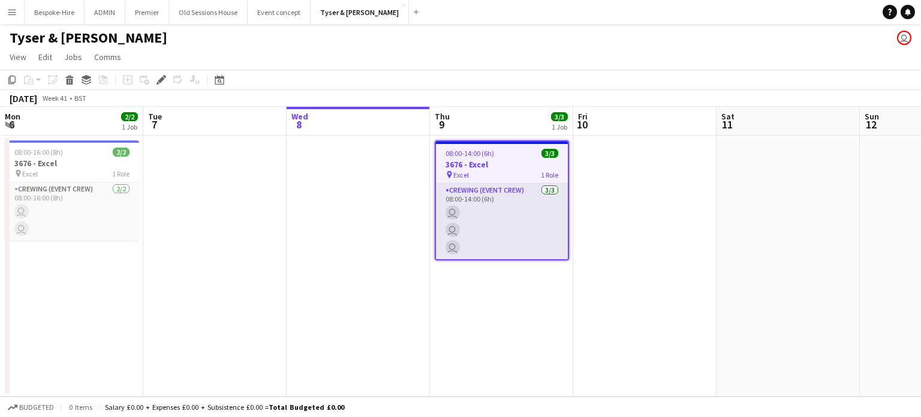
scroll to position [0, 412]
